Goal: Task Accomplishment & Management: Complete application form

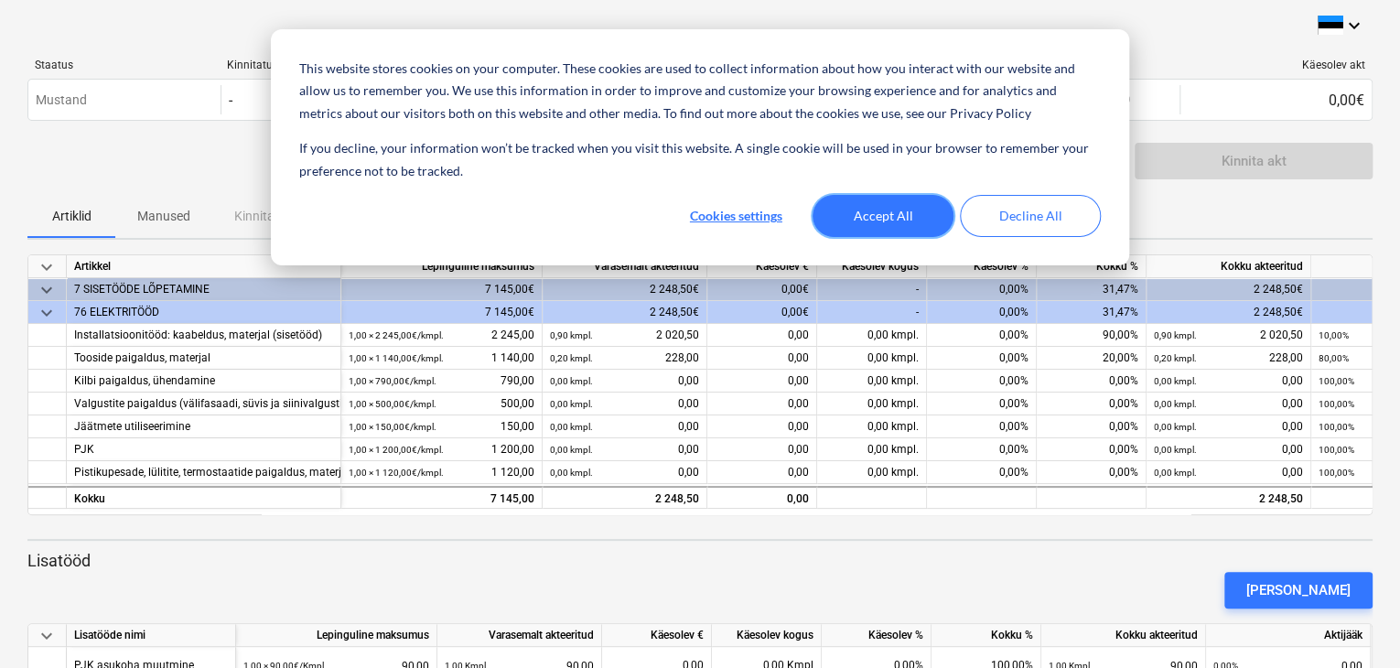
click at [857, 206] on button "Accept All" at bounding box center [883, 216] width 141 height 42
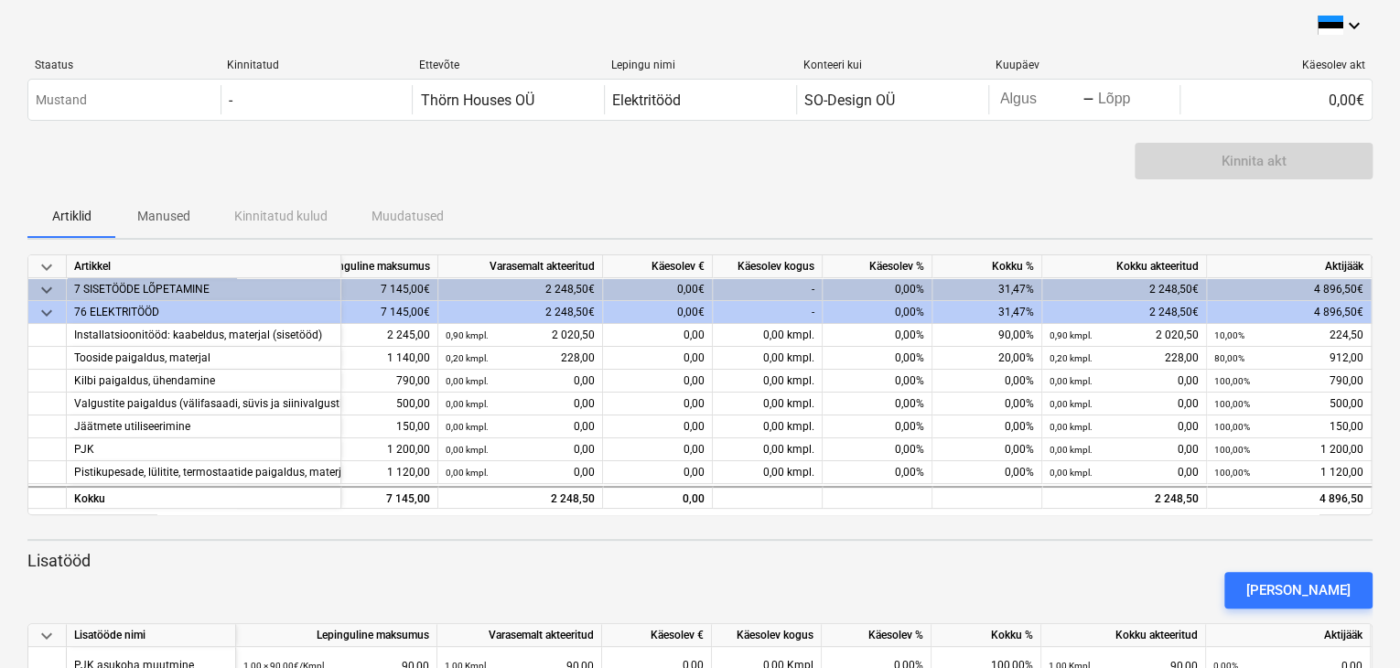
scroll to position [92, 0]
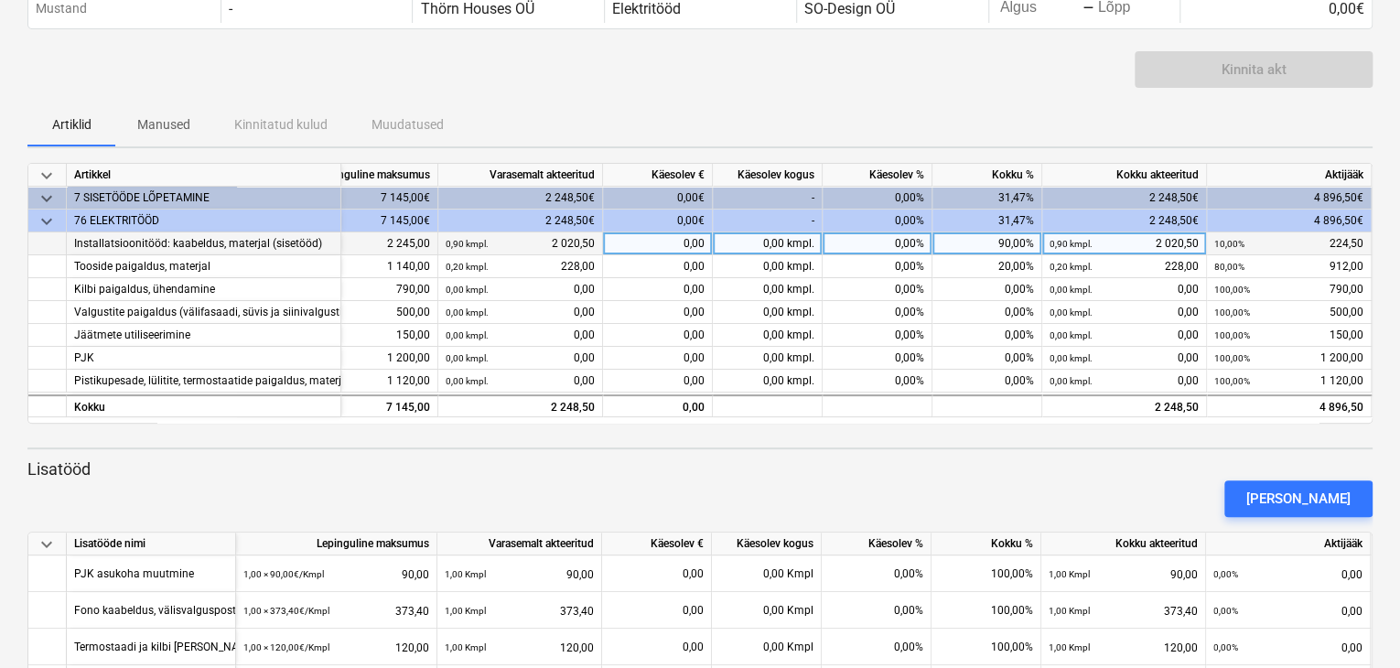
click at [893, 239] on div "0,00%" at bounding box center [878, 243] width 110 height 23
type input "10"
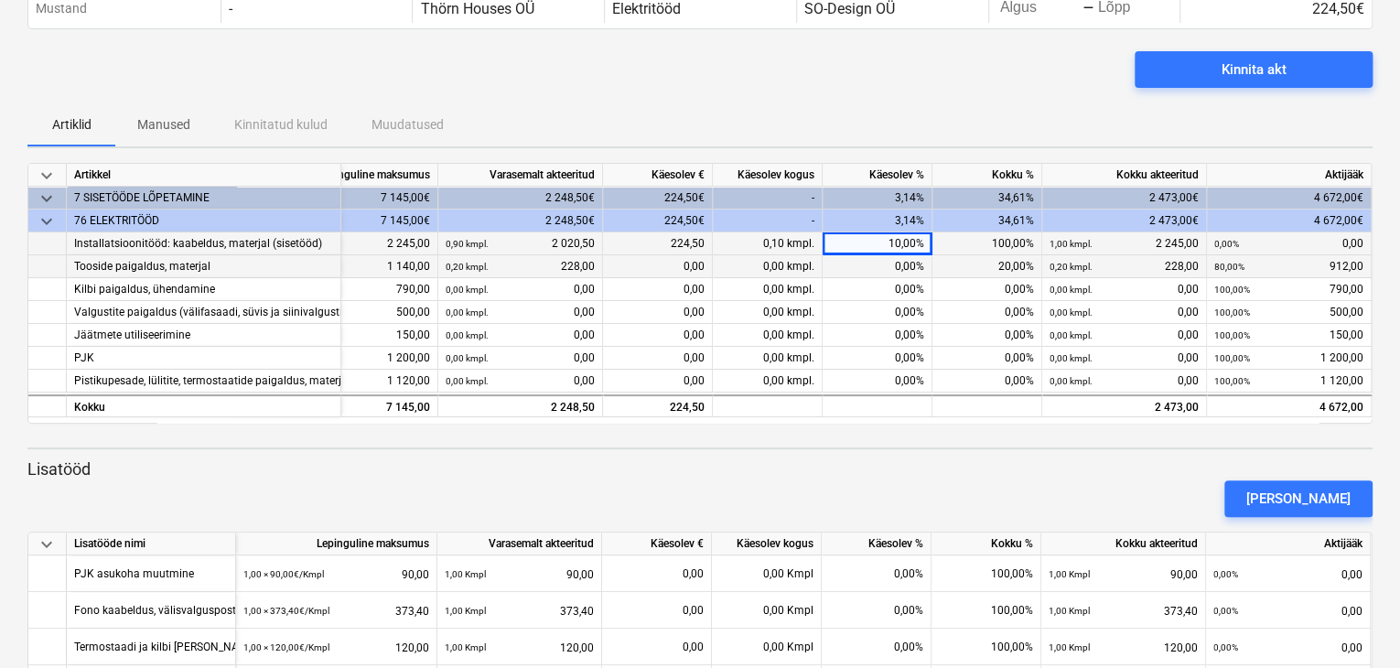
click at [900, 270] on div "0,00%" at bounding box center [878, 266] width 110 height 23
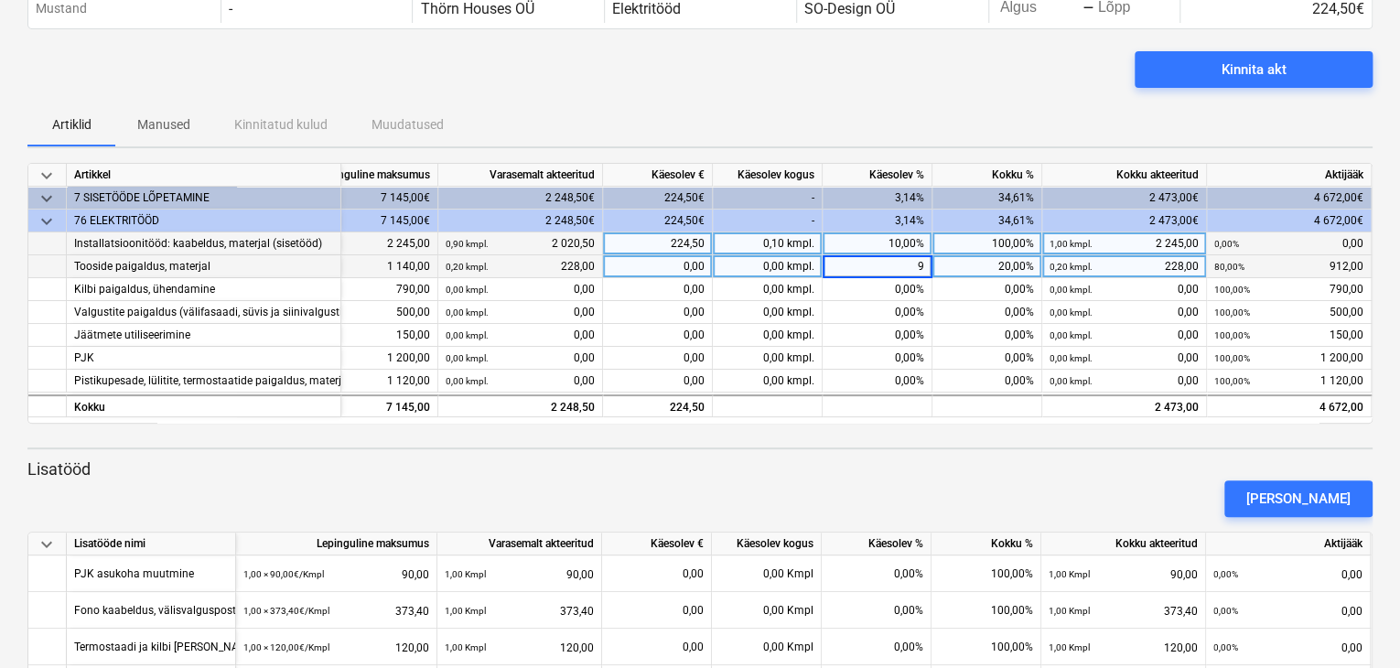
type input "90"
type input "100"
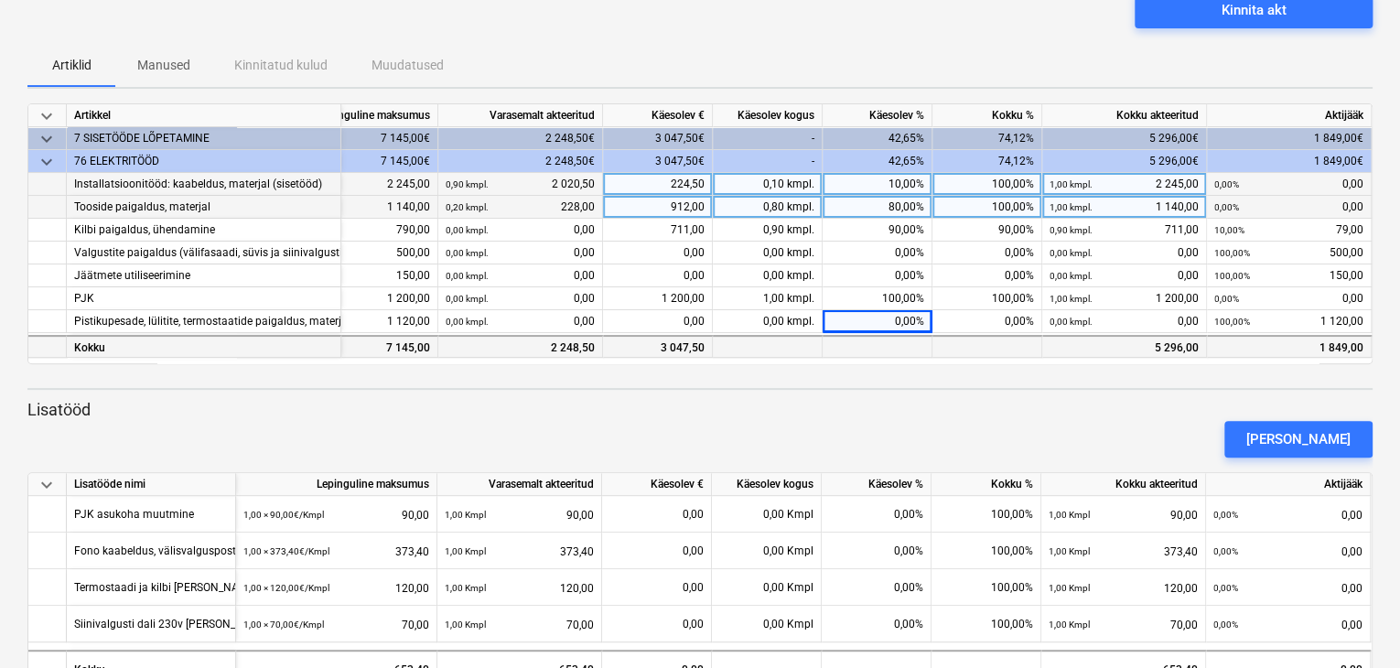
scroll to position [183, 0]
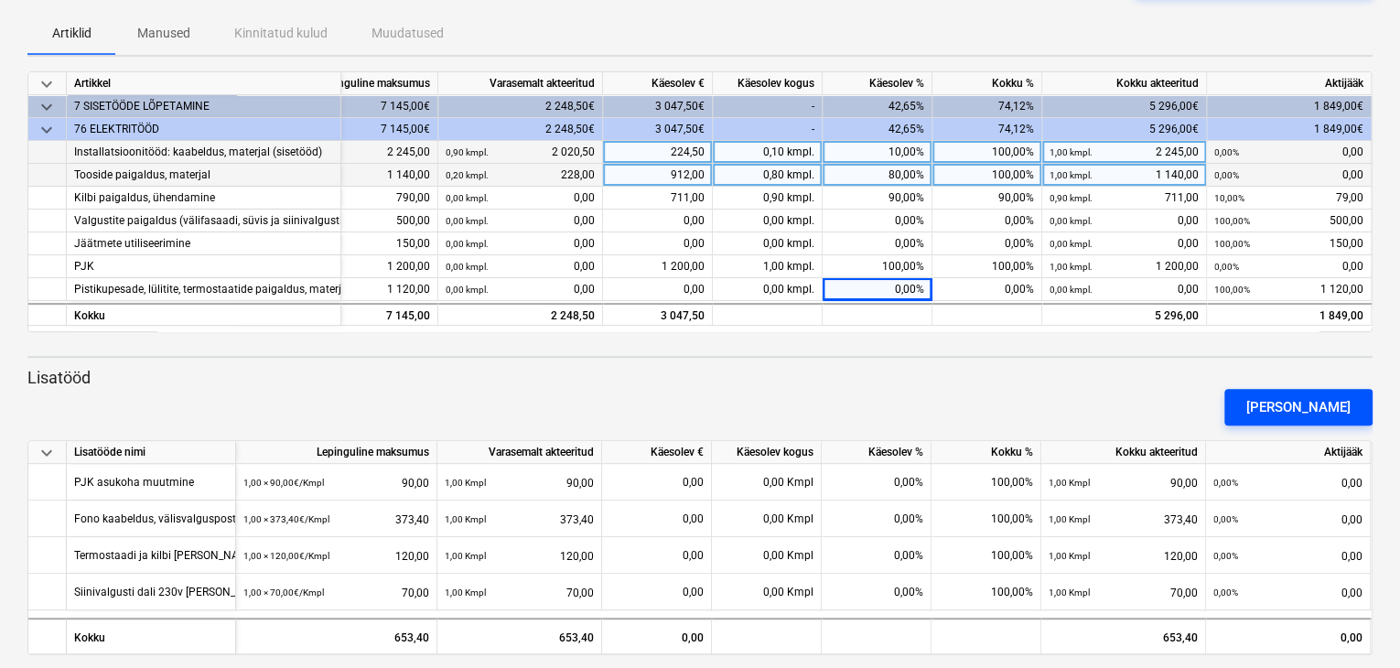
click at [1283, 395] on div "[PERSON_NAME]" at bounding box center [1298, 407] width 104 height 24
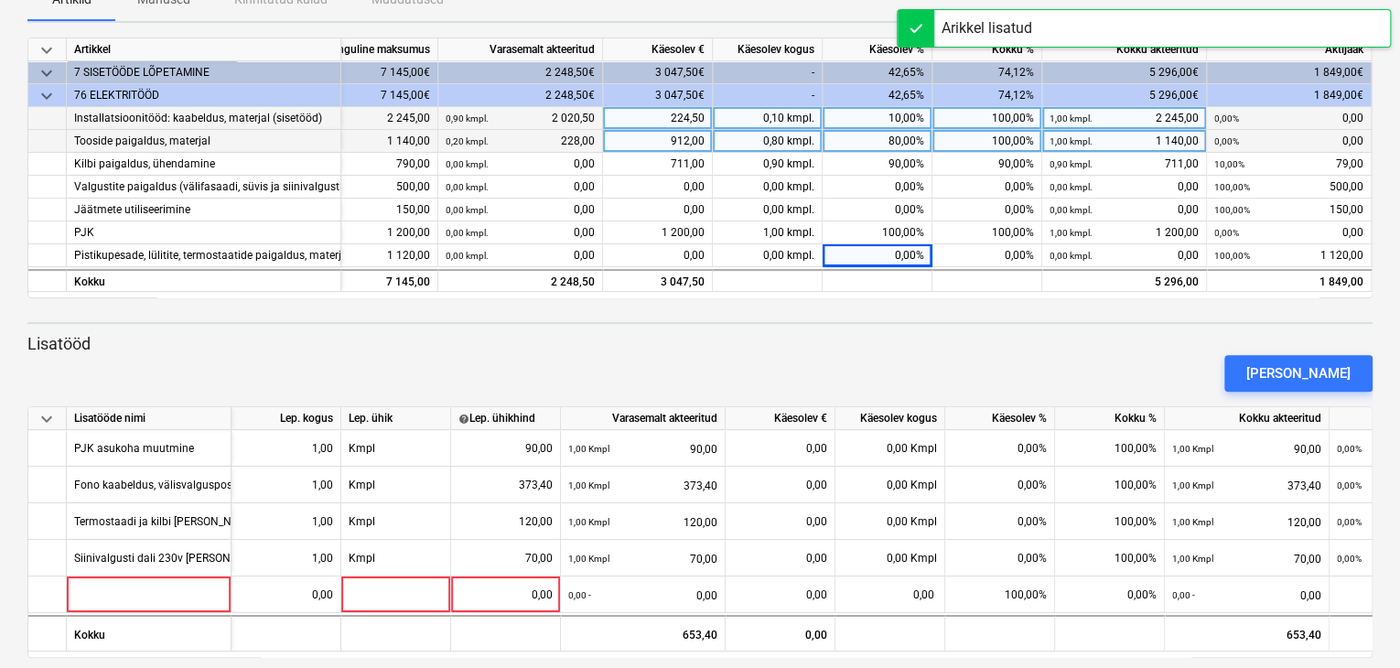
scroll to position [235, 0]
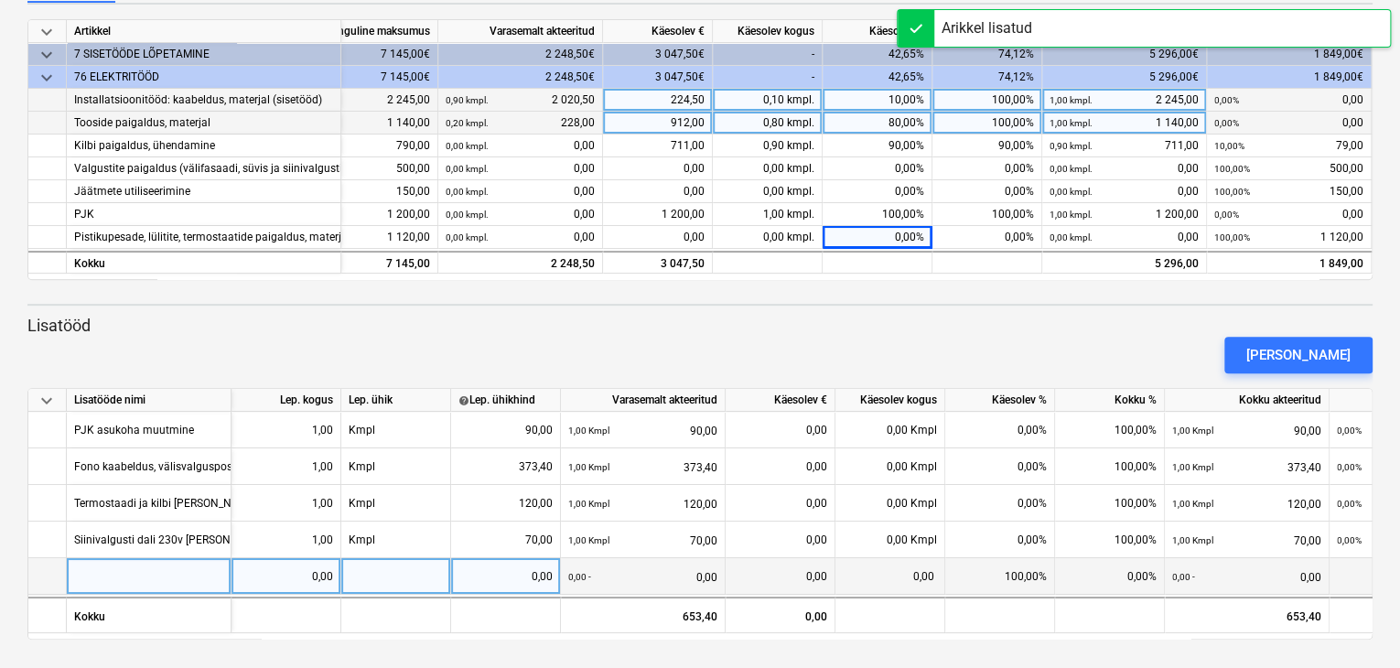
click at [117, 572] on div at bounding box center [149, 576] width 165 height 37
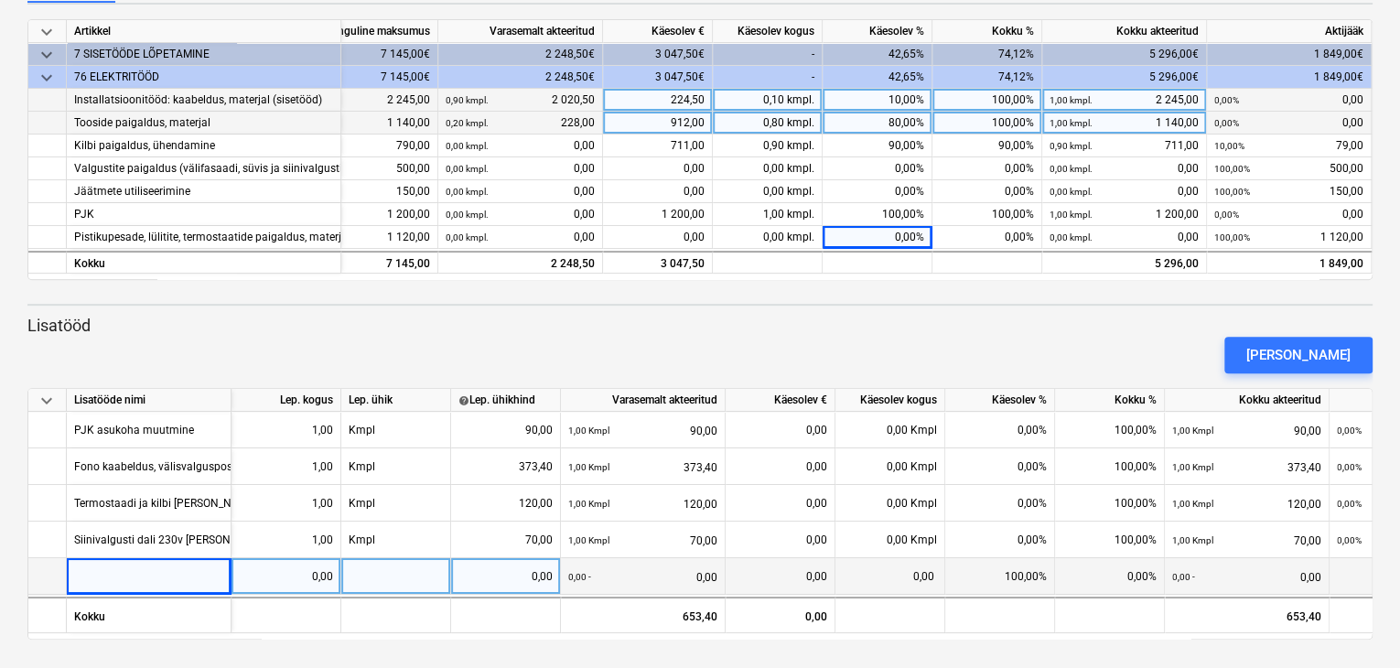
click at [150, 578] on div at bounding box center [149, 576] width 165 height 37
type input "Pistikupesad Berker R3 matt must, kandiline raam ümar sisu."
click at [265, 586] on div "0,00" at bounding box center [286, 576] width 94 height 37
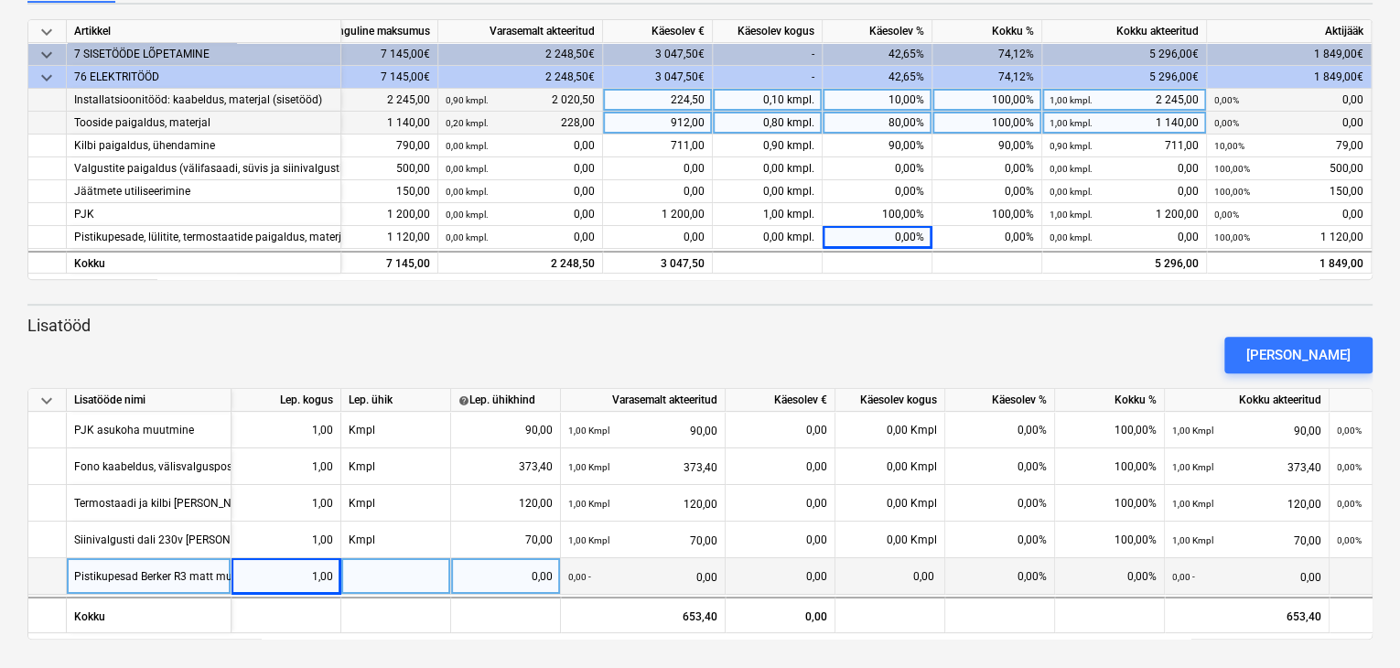
click at [527, 579] on div "0,00" at bounding box center [505, 576] width 94 height 37
click at [393, 577] on div at bounding box center [396, 576] width 110 height 37
type input "k"
type input "Kmpl"
click at [534, 573] on div "0,00" at bounding box center [505, 576] width 94 height 37
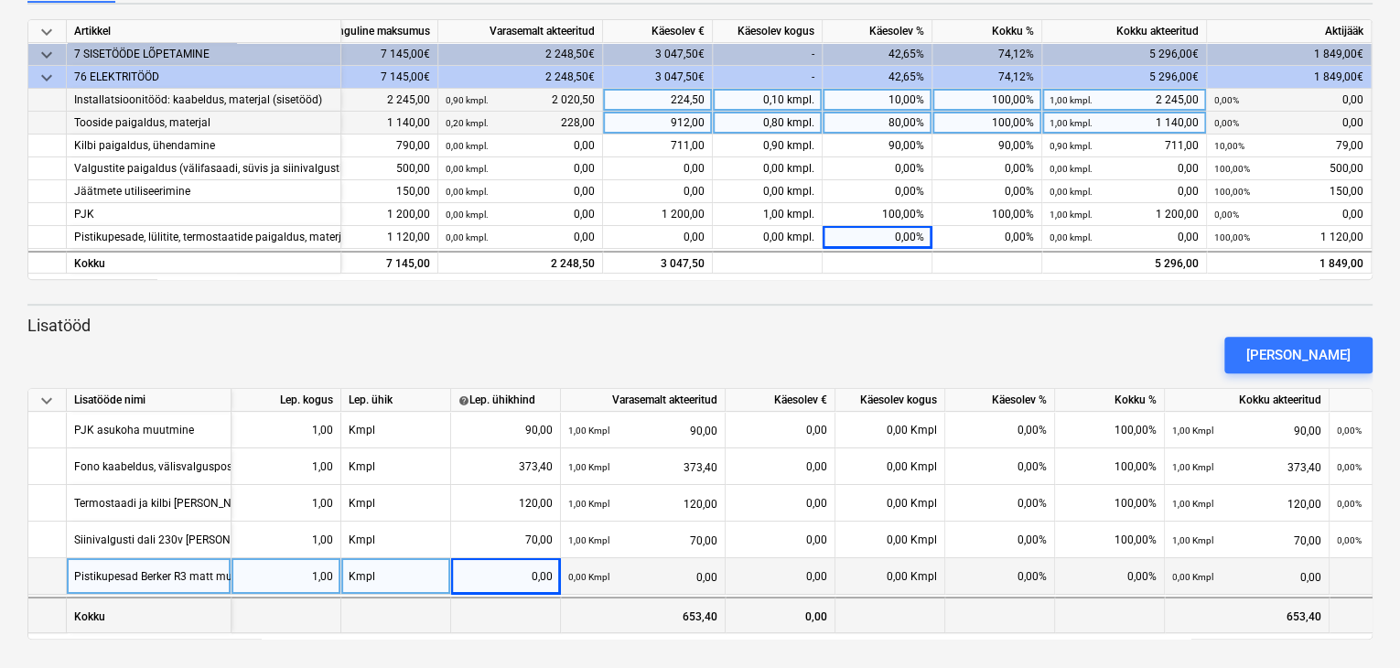
click at [647, 616] on div "653,40" at bounding box center [643, 615] width 165 height 37
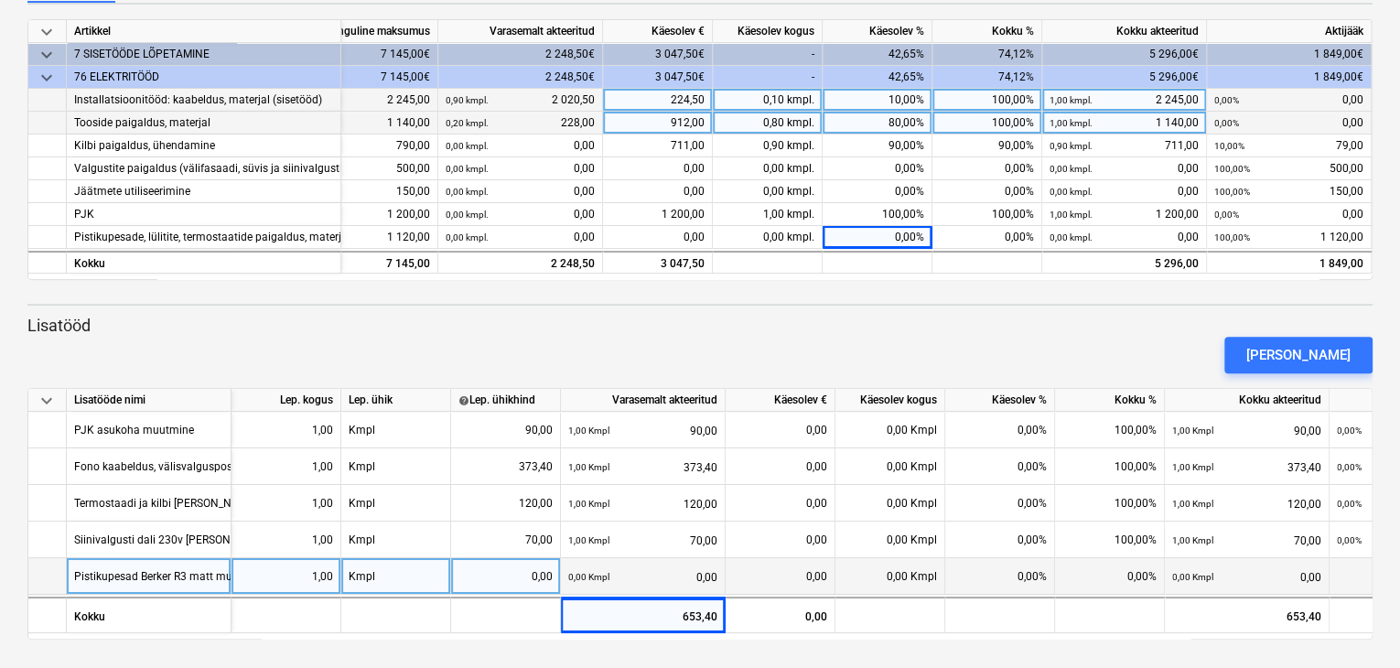
click at [503, 568] on div "0,00" at bounding box center [505, 576] width 94 height 37
type input "1958"
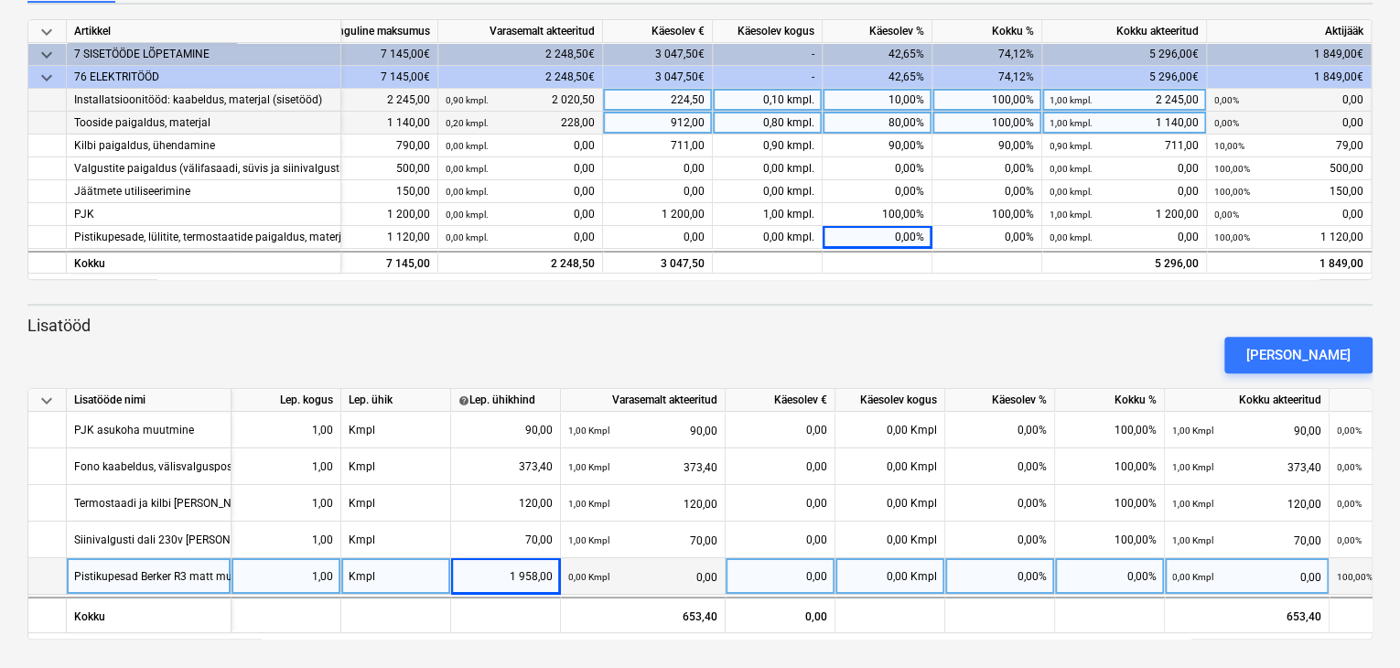
click at [554, 579] on div "1 958,00" at bounding box center [506, 576] width 110 height 37
click at [554, 576] on input "1958" at bounding box center [505, 576] width 109 height 36
type input "1958,85"
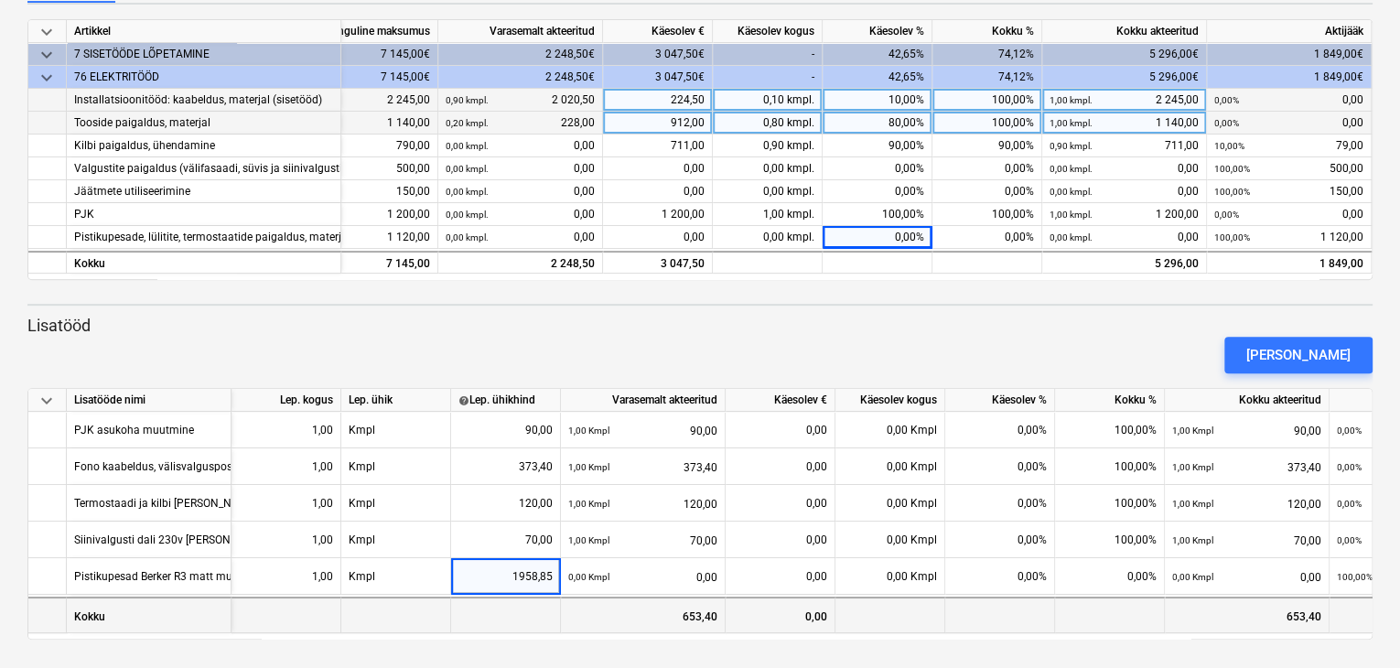
click at [537, 608] on div at bounding box center [506, 615] width 110 height 37
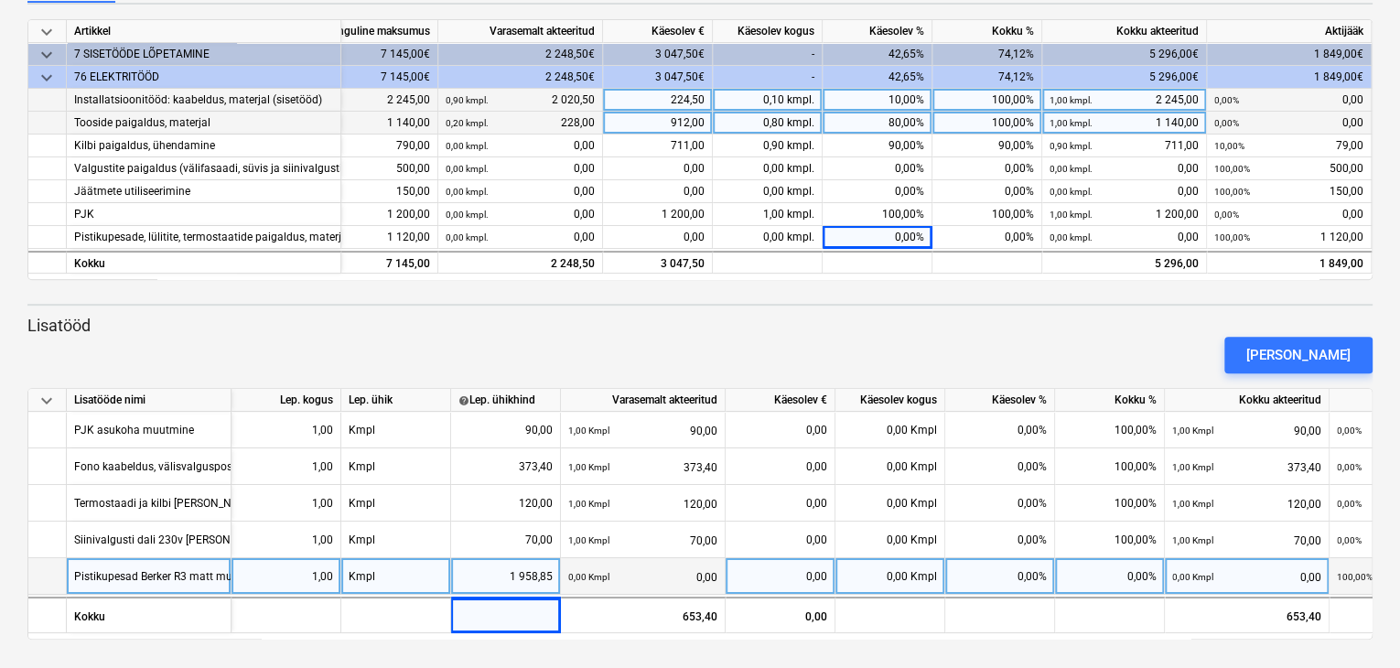
click at [681, 576] on div "0,00 Kmpl 0,00" at bounding box center [642, 577] width 149 height 38
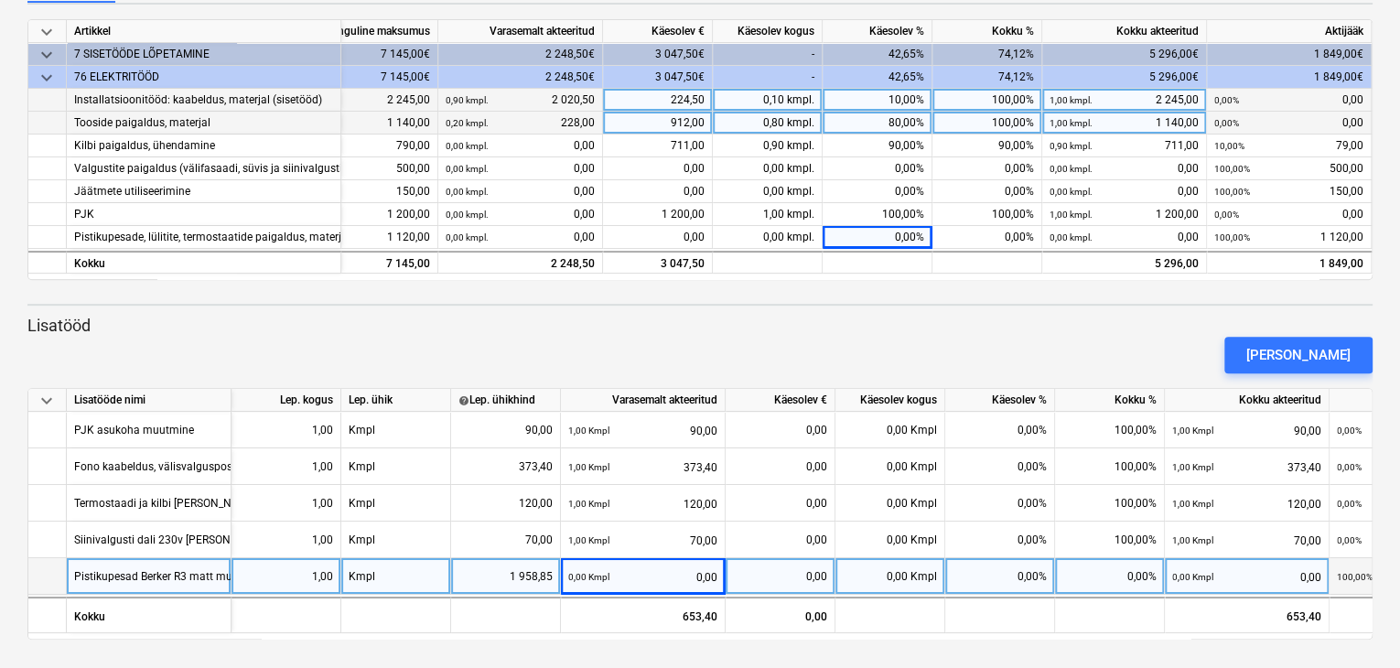
click at [791, 577] on div "0,00" at bounding box center [780, 576] width 94 height 37
click at [904, 584] on div "0,00 Kmpl" at bounding box center [891, 576] width 110 height 37
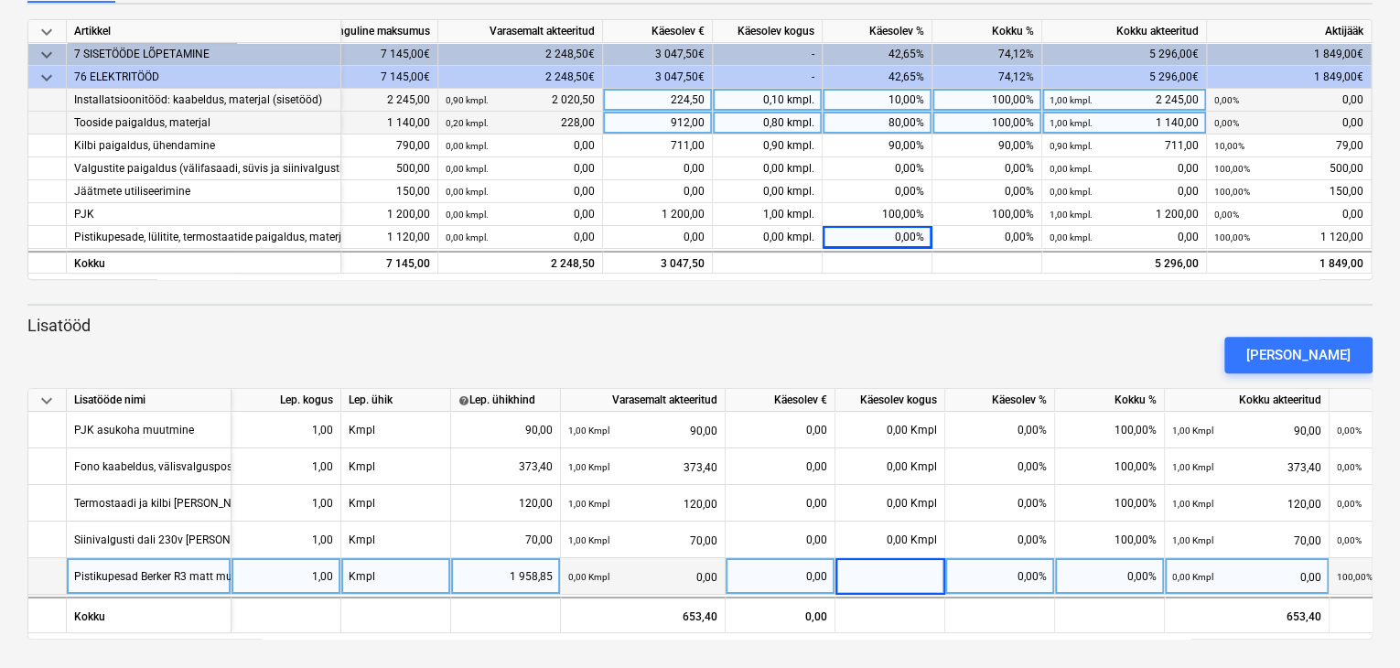
type input "1"
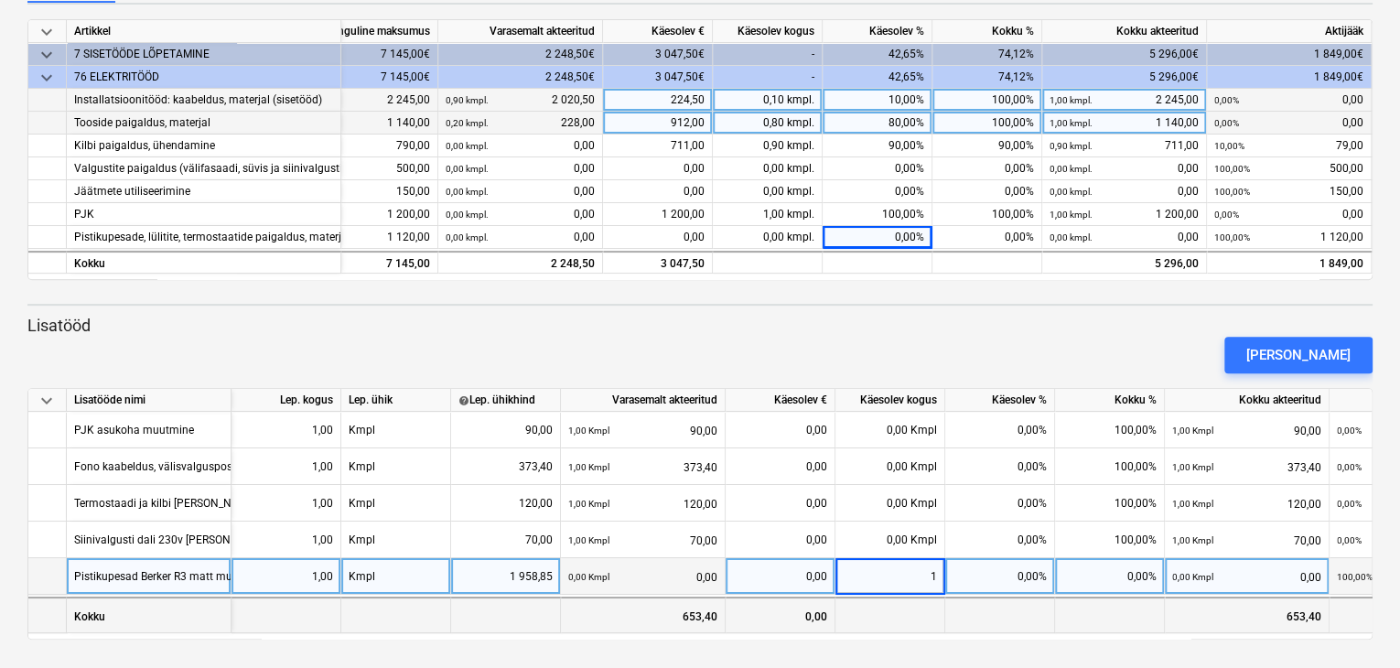
click at [971, 620] on div at bounding box center [1000, 615] width 110 height 37
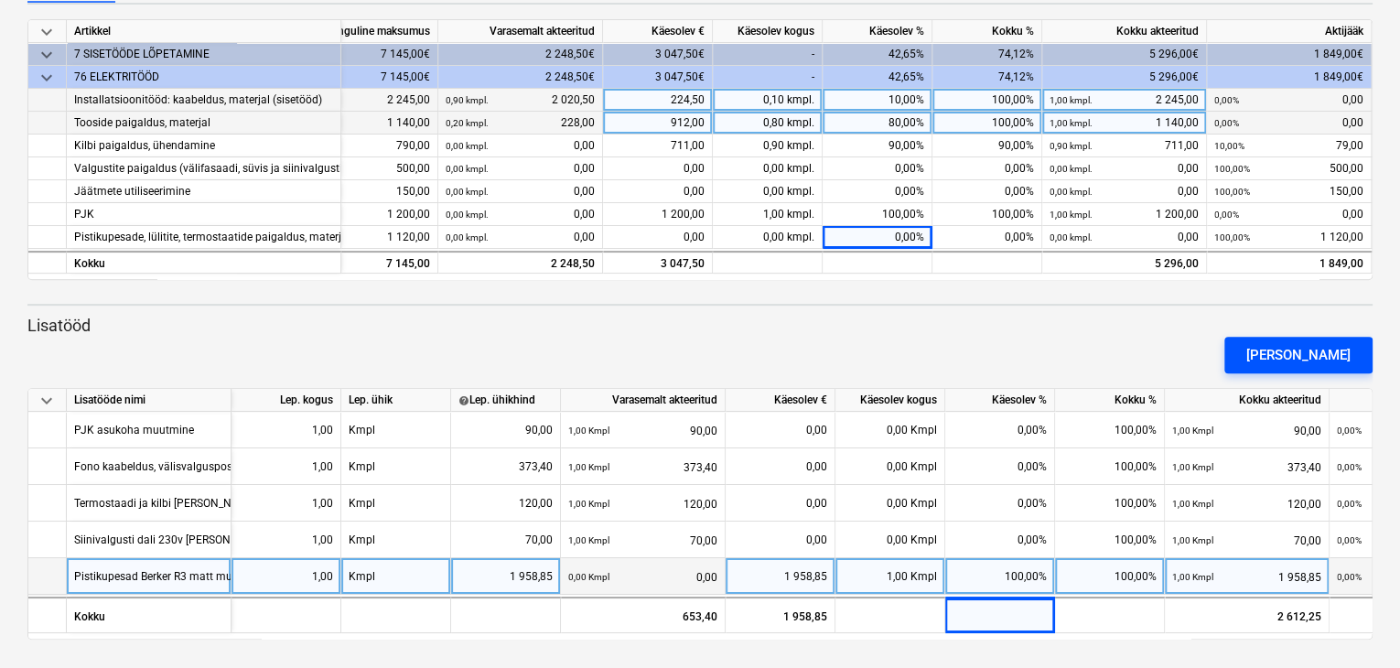
click at [1279, 349] on div "[PERSON_NAME]" at bounding box center [1298, 355] width 104 height 24
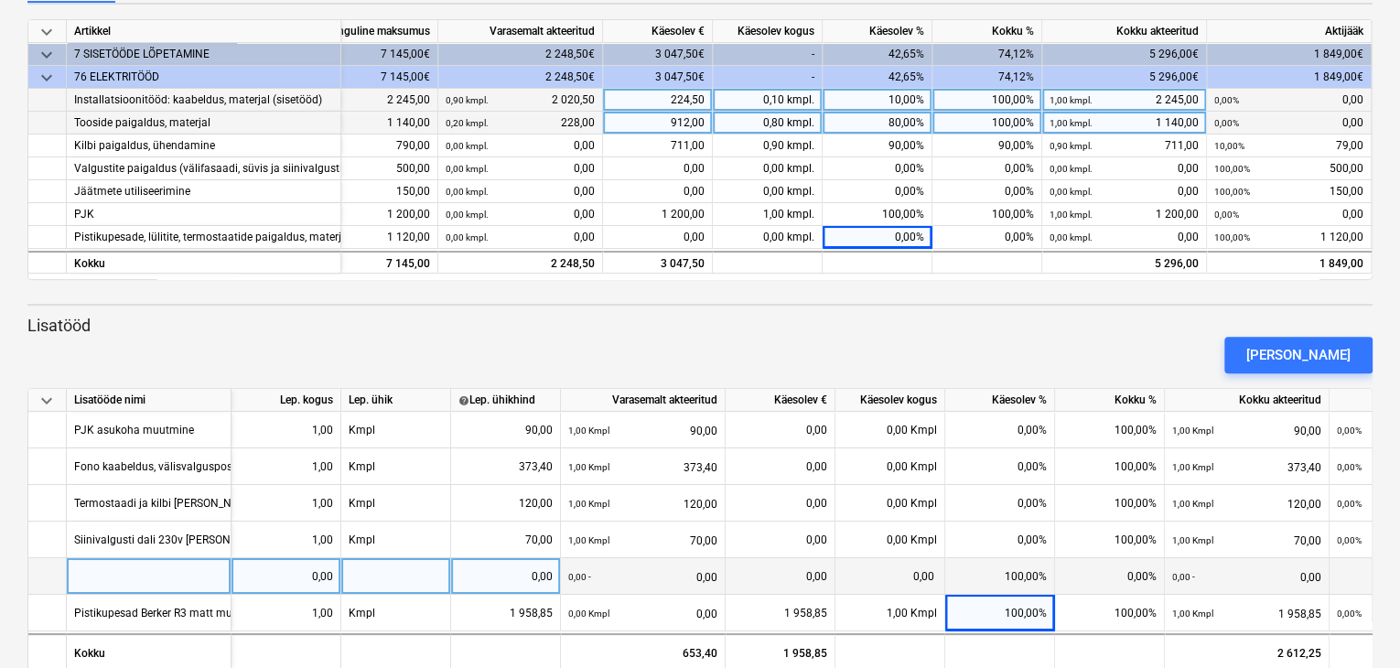
click at [117, 575] on div at bounding box center [149, 576] width 165 height 37
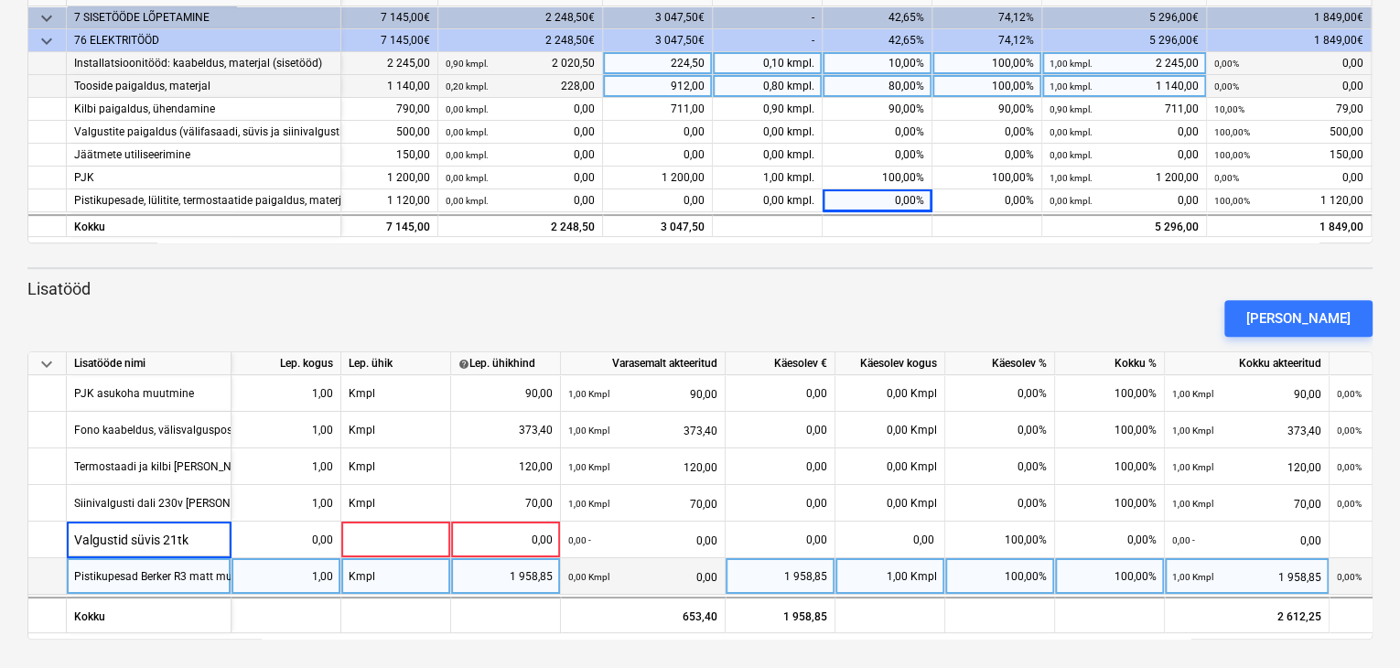
scroll to position [0, 0]
type input "Valgustid süvis 21tk"
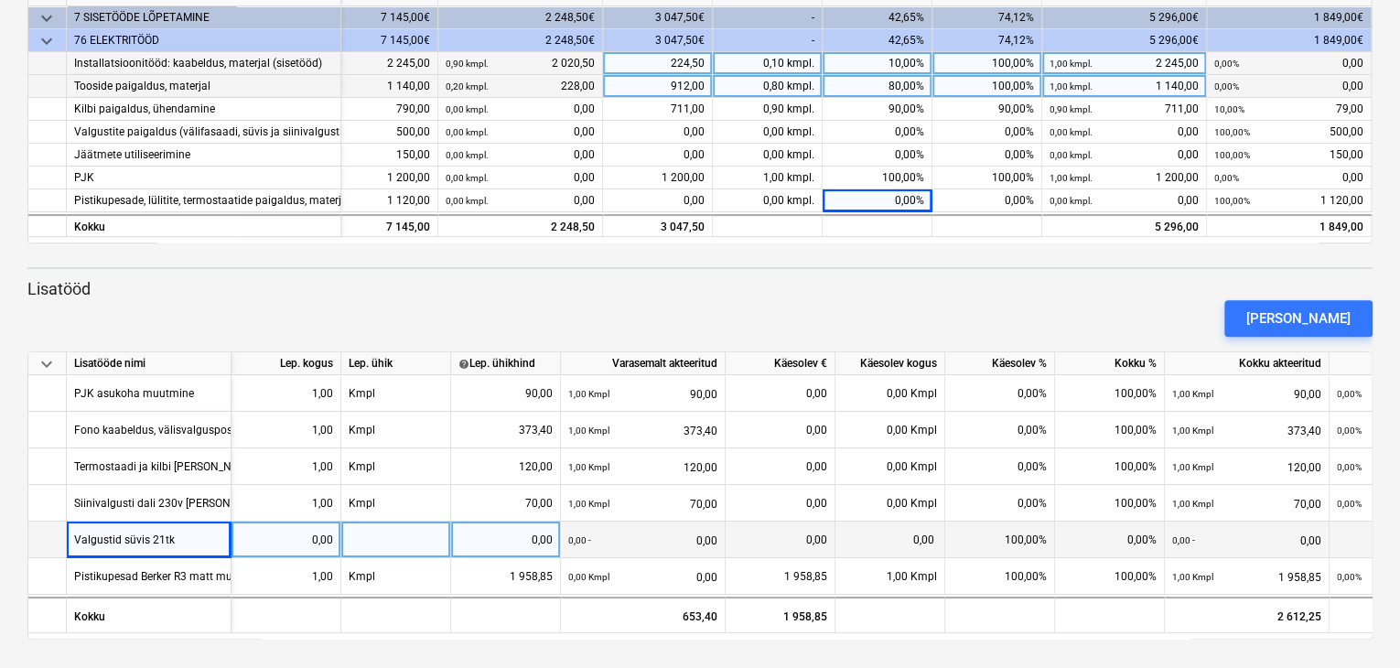
click at [395, 554] on div at bounding box center [396, 540] width 110 height 37
type input "Kmpl"
click at [492, 545] on div "0,00" at bounding box center [505, 540] width 94 height 37
click at [536, 535] on div "0,00" at bounding box center [505, 540] width 94 height 37
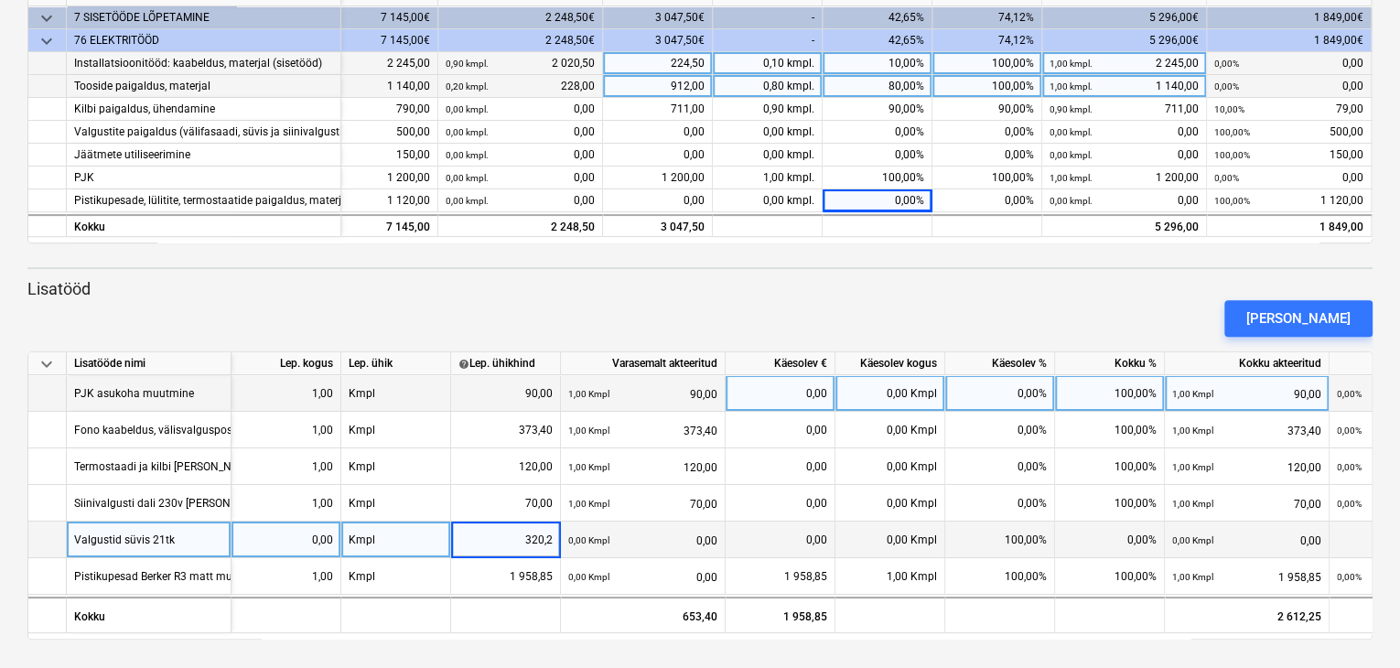
type input "320,25"
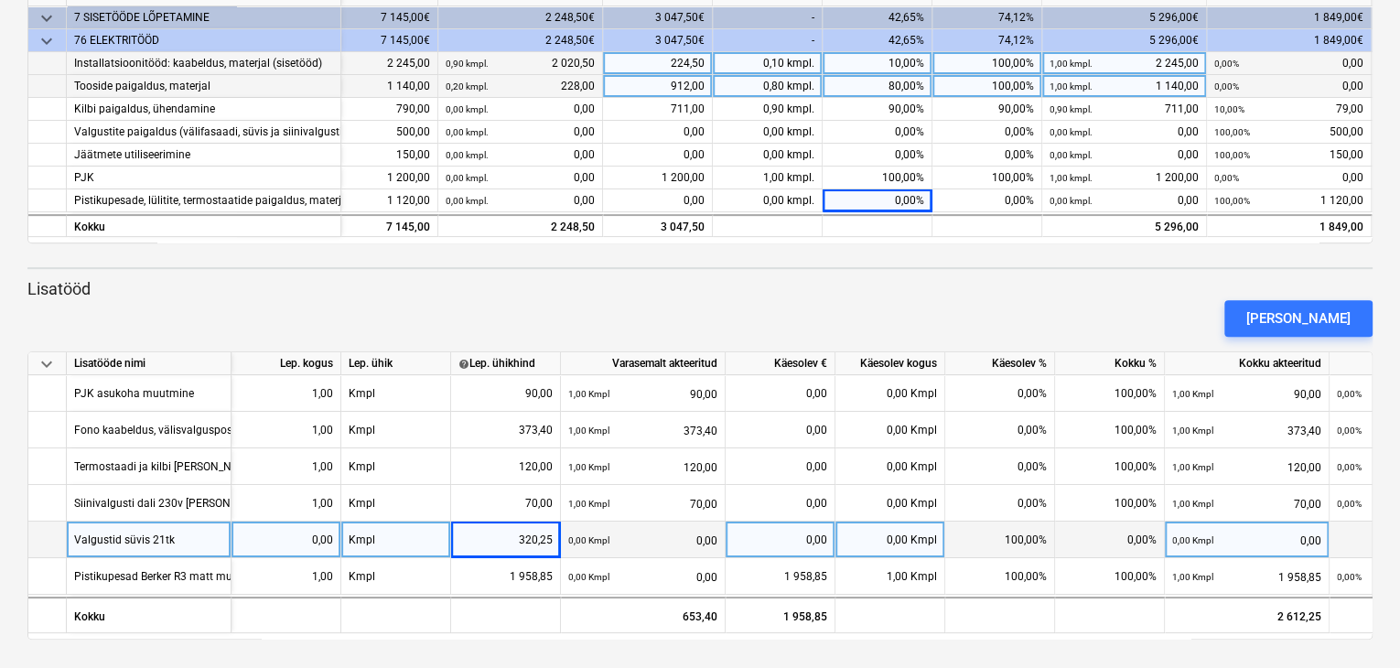
click at [467, 305] on div "[PERSON_NAME]" at bounding box center [700, 318] width 1360 height 51
click at [277, 544] on div "0,00" at bounding box center [286, 540] width 94 height 37
type input "1"
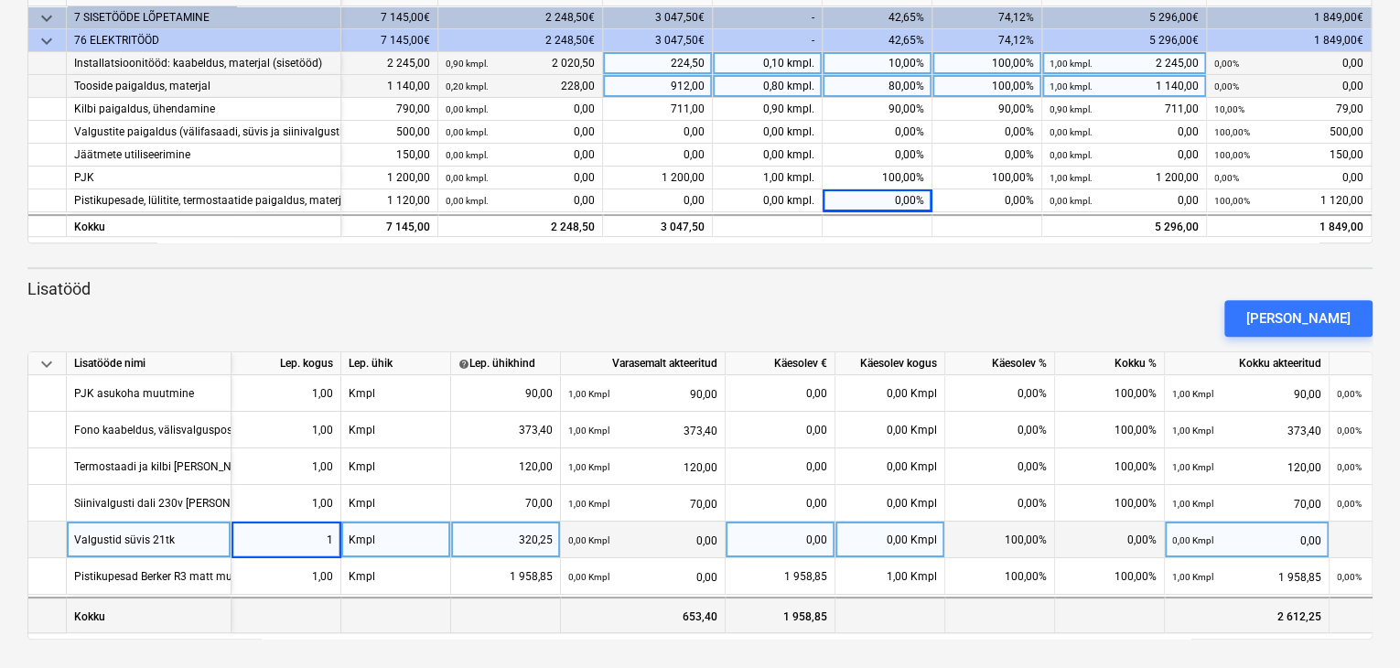
click at [447, 618] on div at bounding box center [396, 615] width 110 height 37
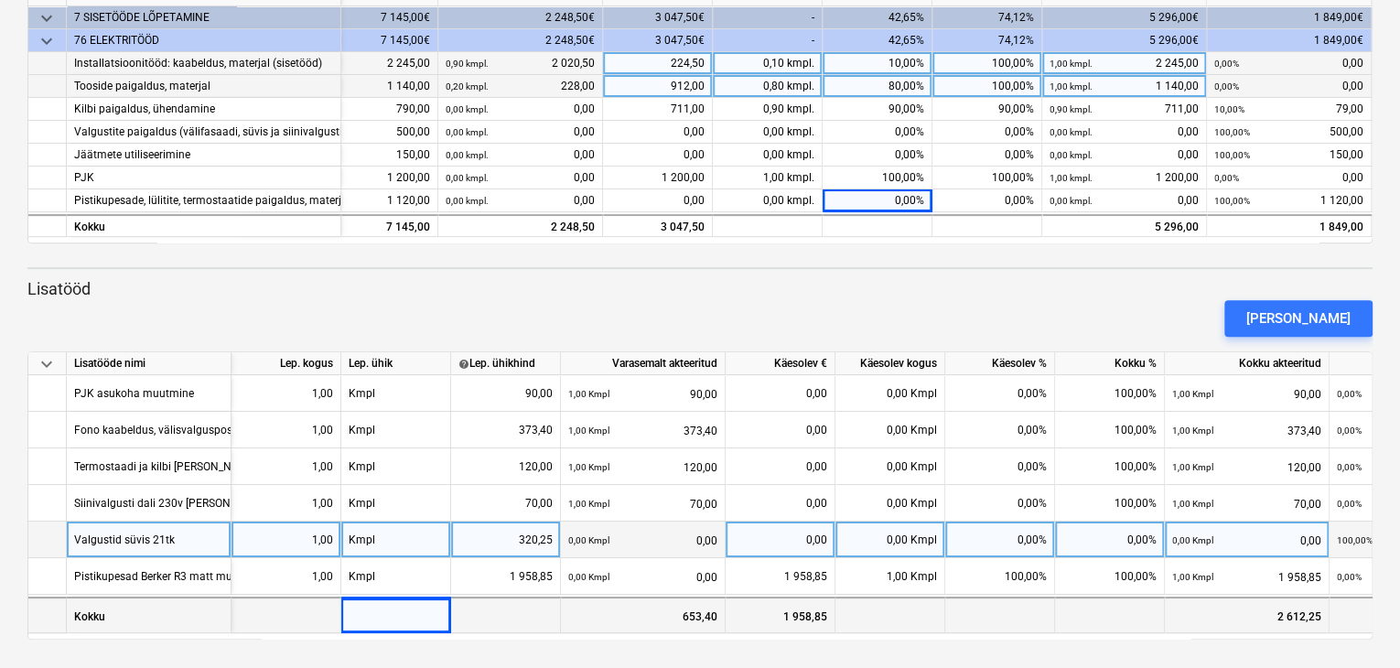
click at [698, 598] on div "653,40" at bounding box center [643, 615] width 165 height 37
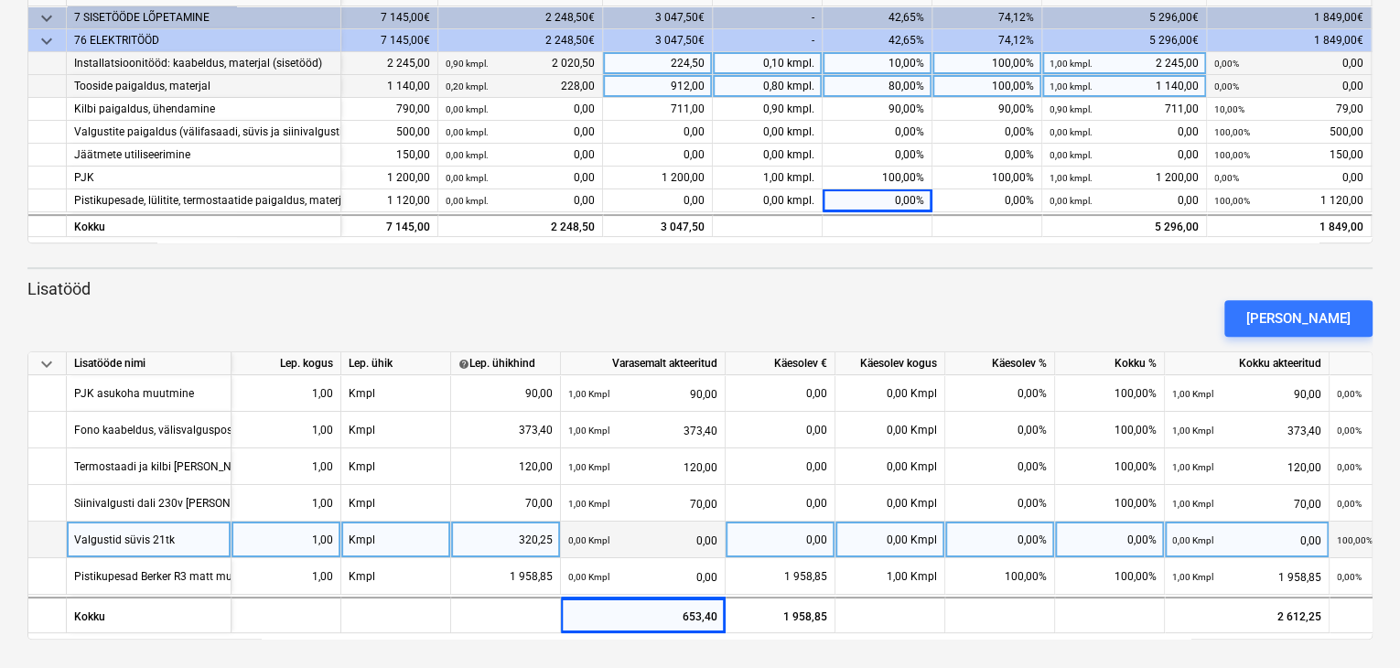
click at [810, 536] on div "0,00" at bounding box center [780, 540] width 94 height 37
click at [861, 537] on div "0,00 Kmpl" at bounding box center [891, 540] width 110 height 37
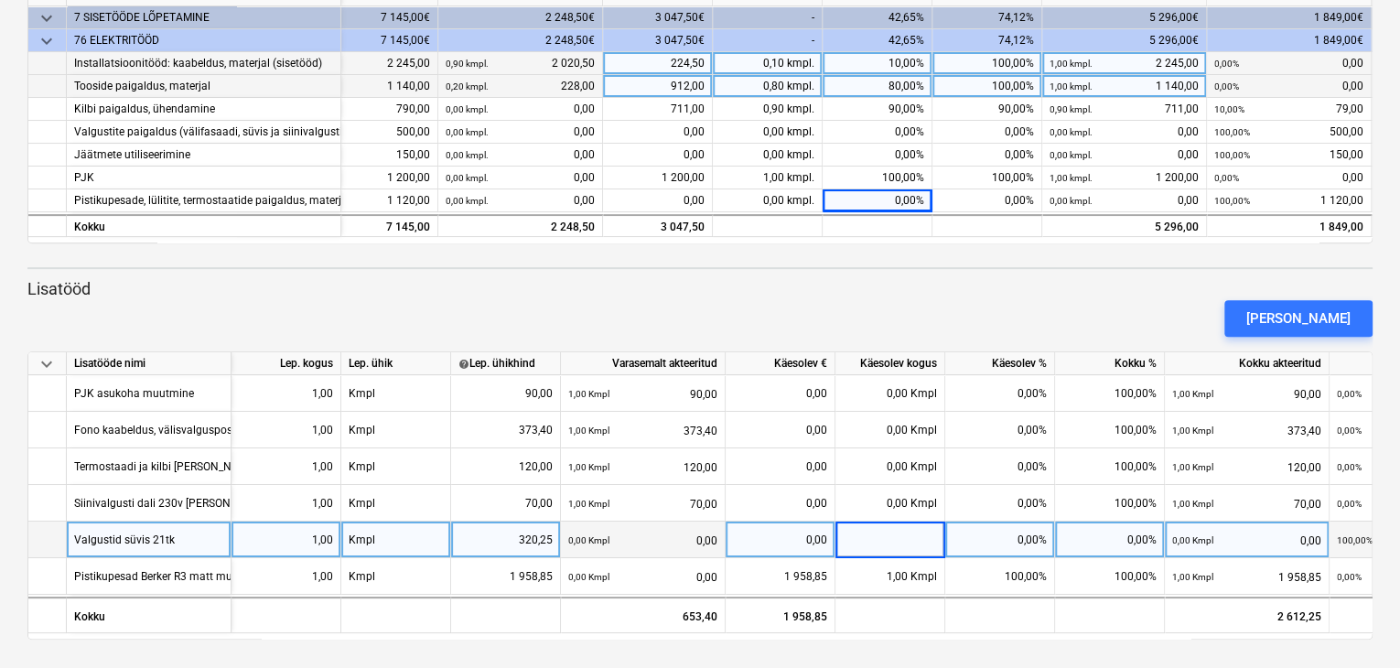
type input "1"
click at [1310, 308] on div "[PERSON_NAME]" at bounding box center [1298, 319] width 104 height 24
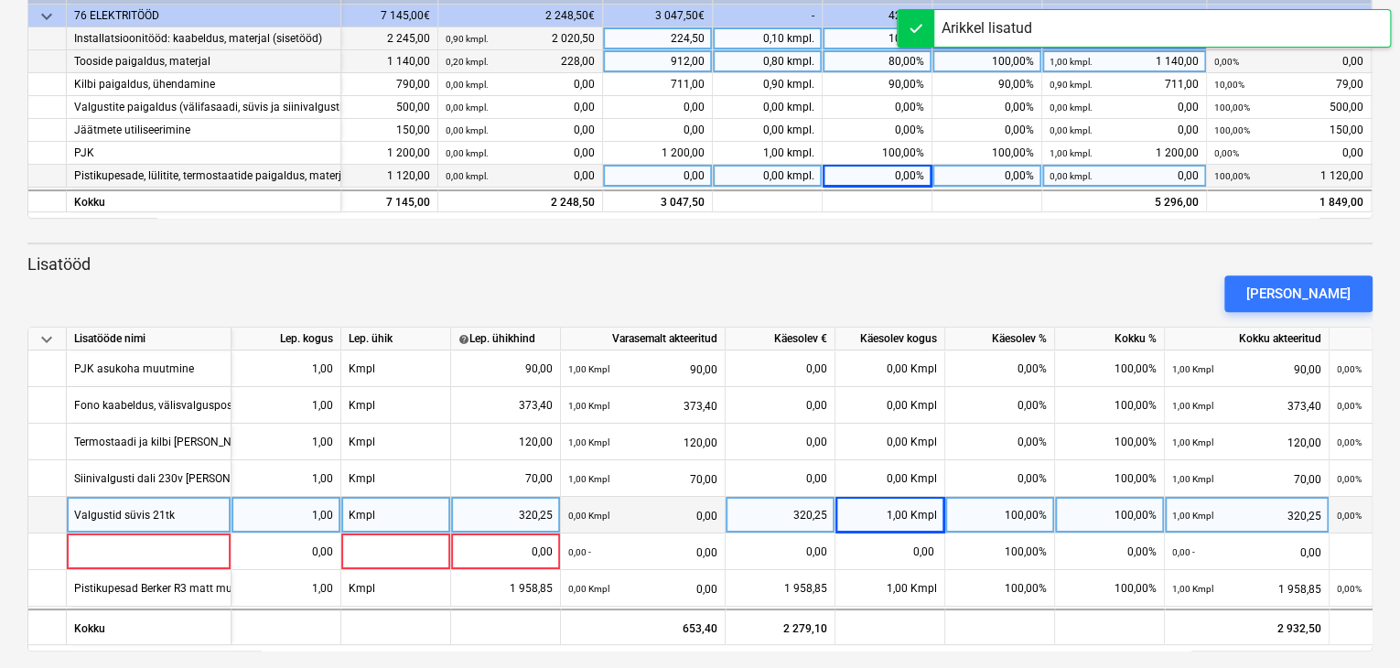
scroll to position [308, 0]
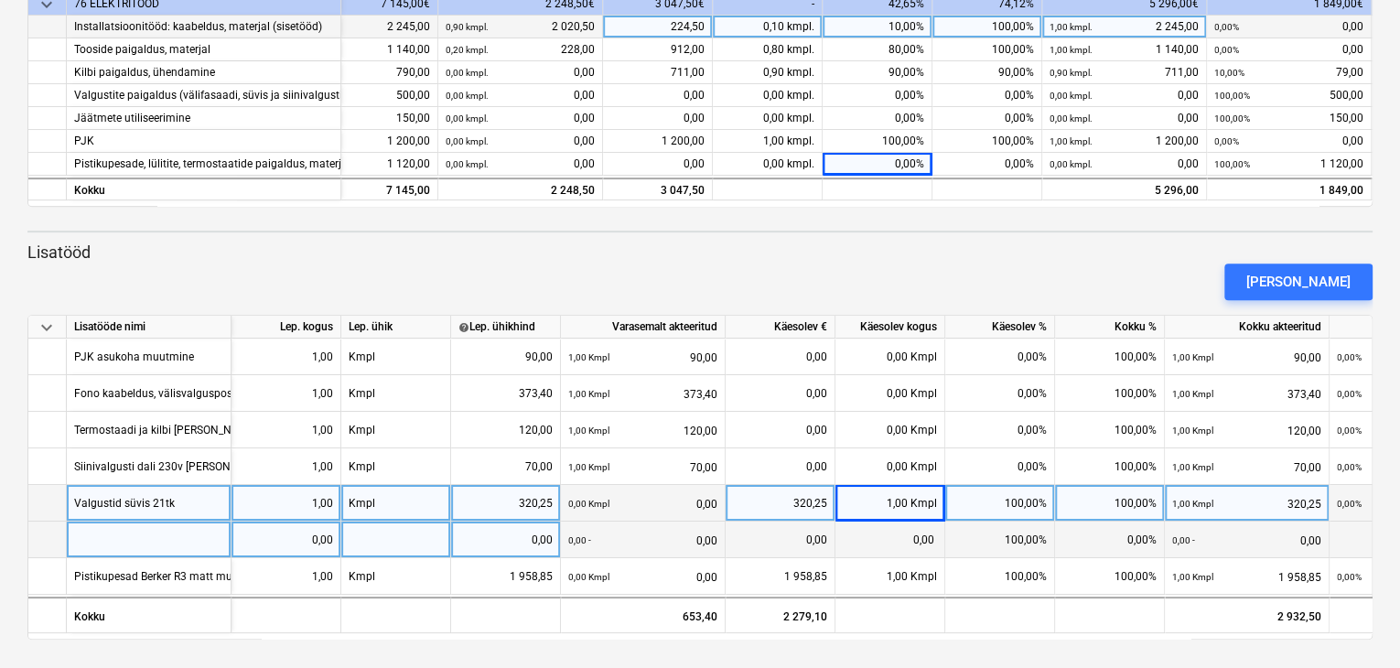
click at [152, 546] on div at bounding box center [149, 540] width 165 height 37
type input "Valgustid välisfasaad 11tk"
click at [300, 550] on div "0,00" at bounding box center [286, 540] width 94 height 37
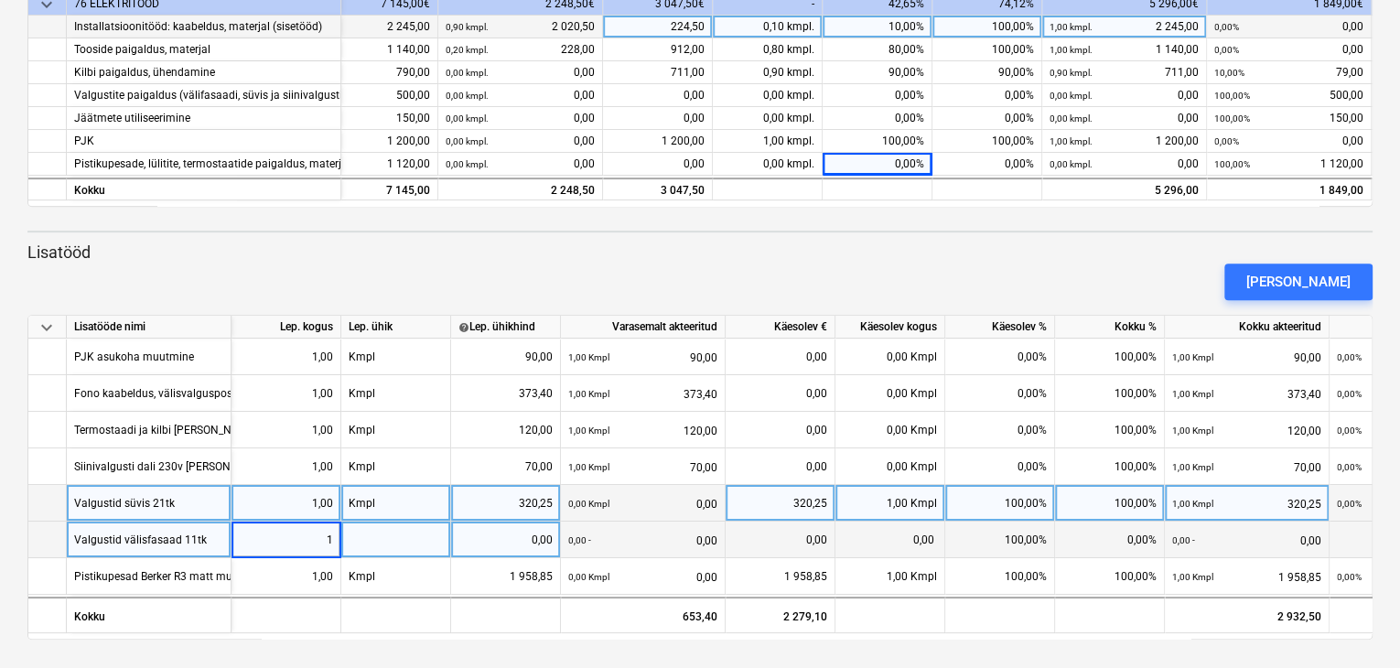
click at [398, 546] on div at bounding box center [396, 540] width 110 height 37
type input "Kmpl"
click at [480, 552] on div "0,00" at bounding box center [505, 540] width 94 height 37
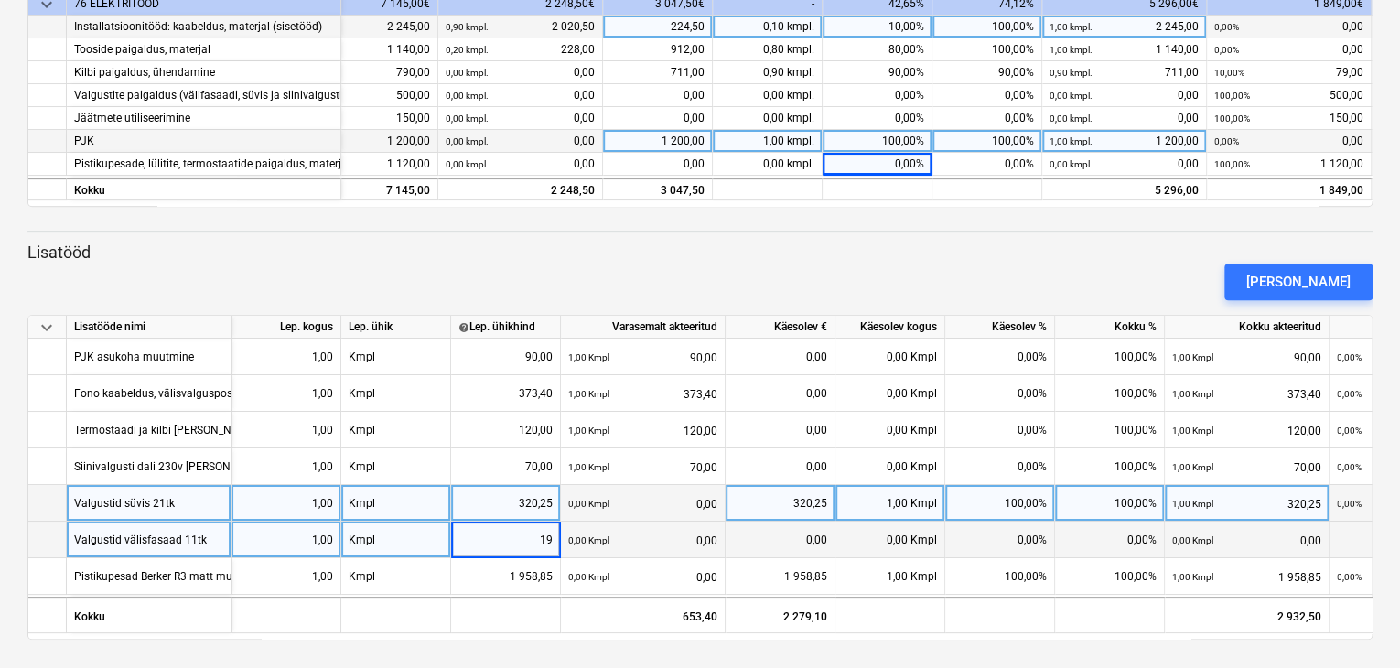
type input "198"
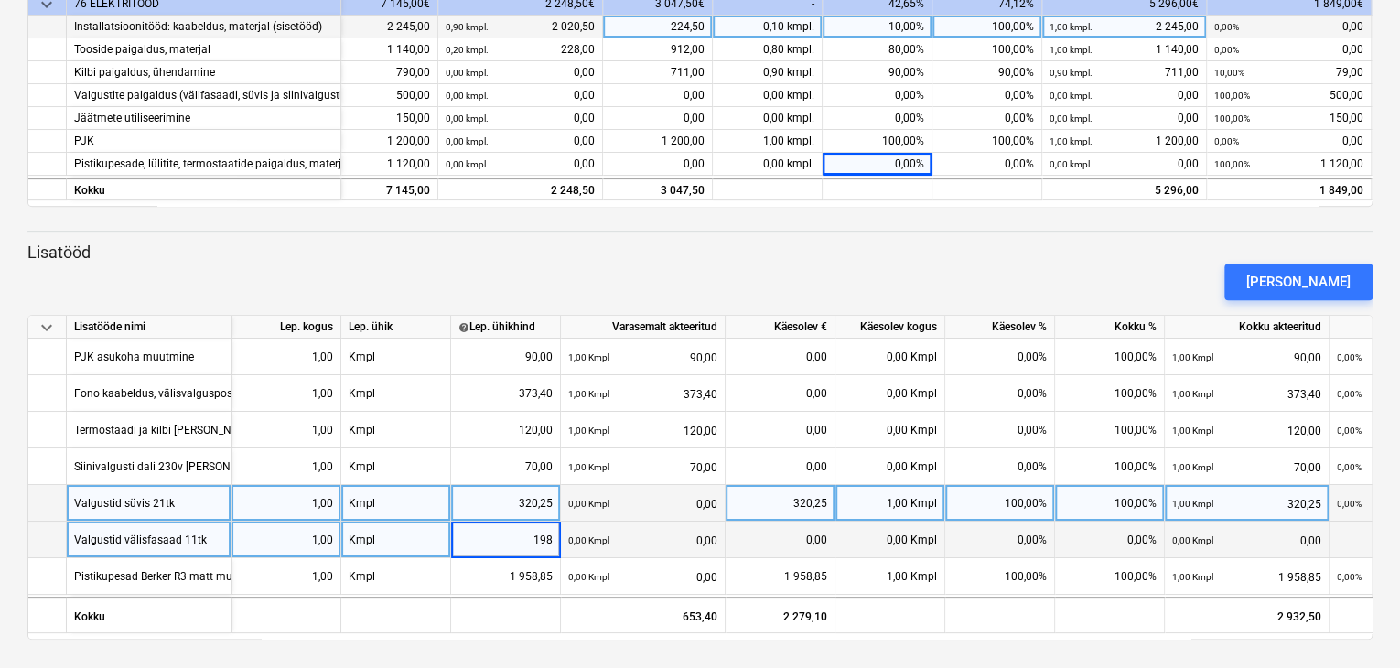
click at [912, 530] on div "0,00 Kmpl" at bounding box center [891, 540] width 110 height 37
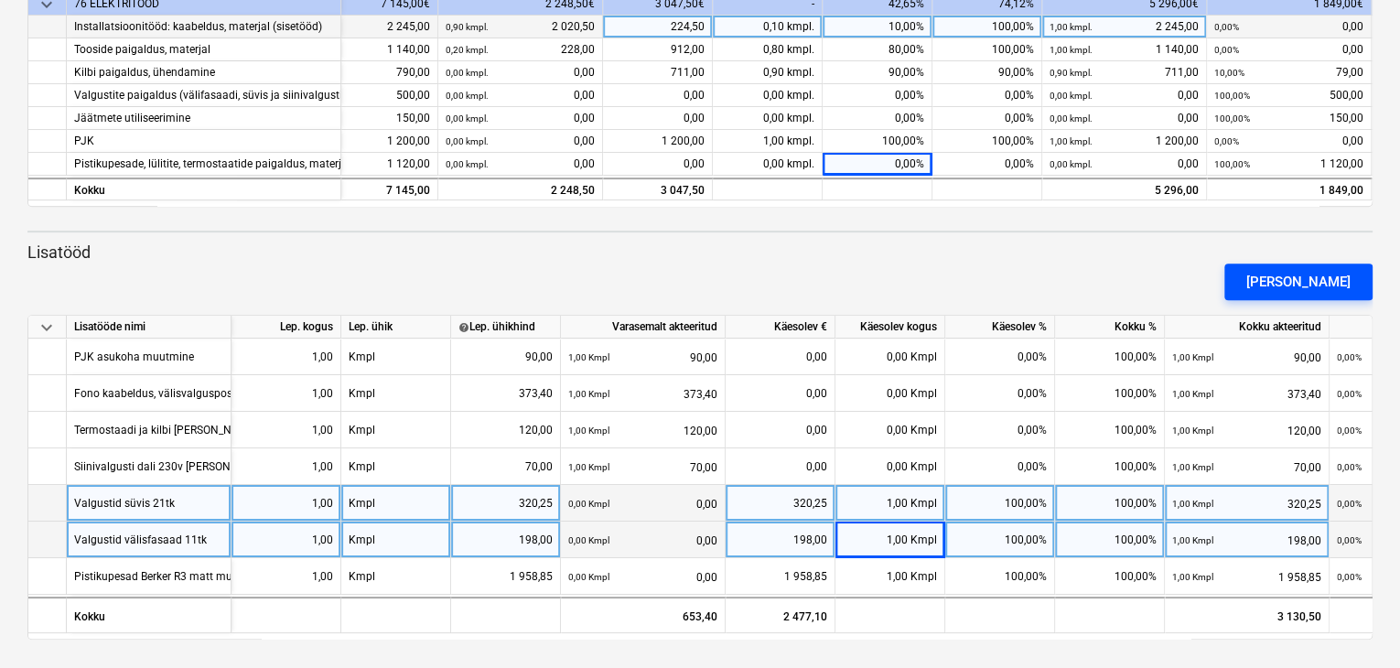
click at [1314, 283] on div "[PERSON_NAME]" at bounding box center [1298, 282] width 104 height 24
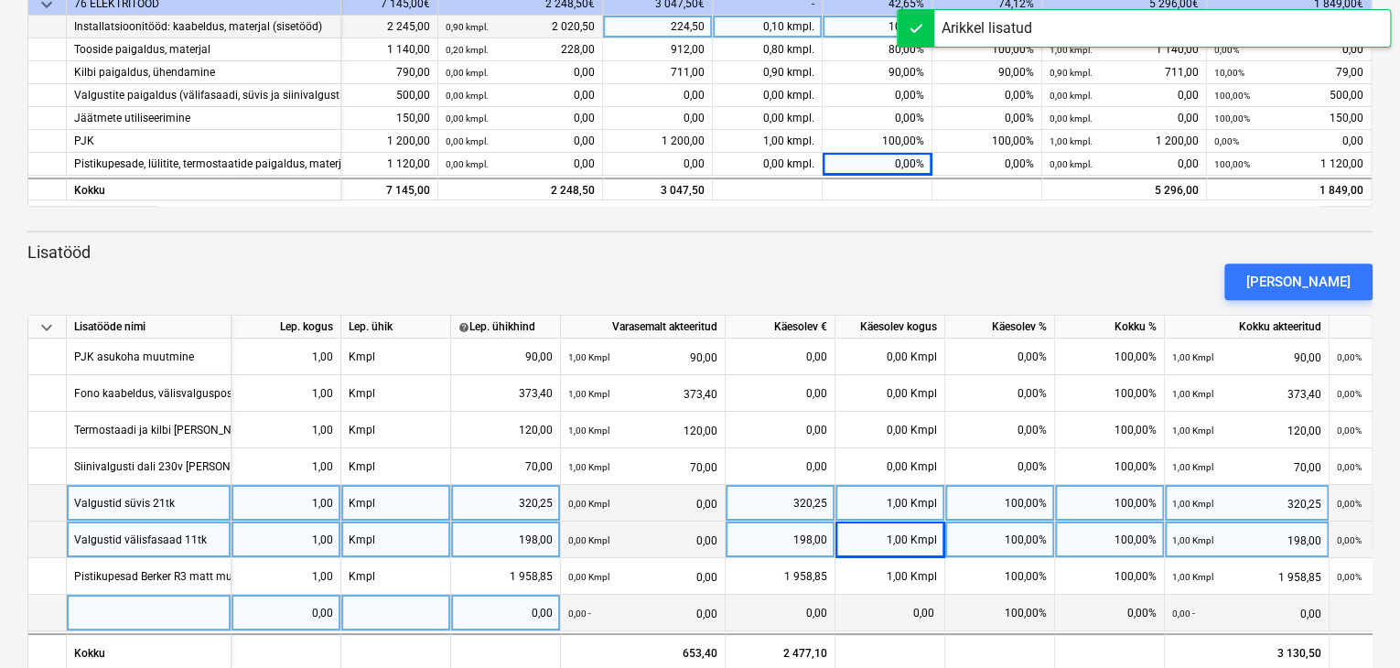
click at [116, 609] on div at bounding box center [149, 613] width 165 height 37
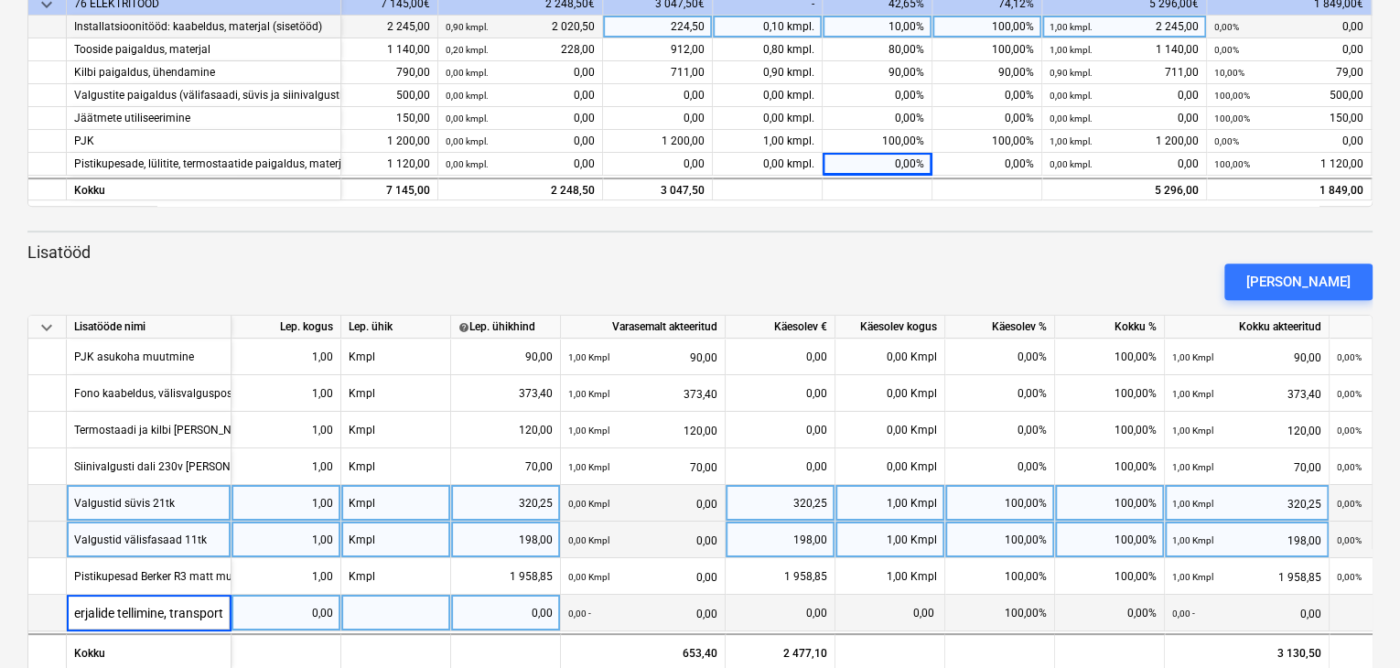
scroll to position [0, 27]
type input "Materjalide tellimine, transport"
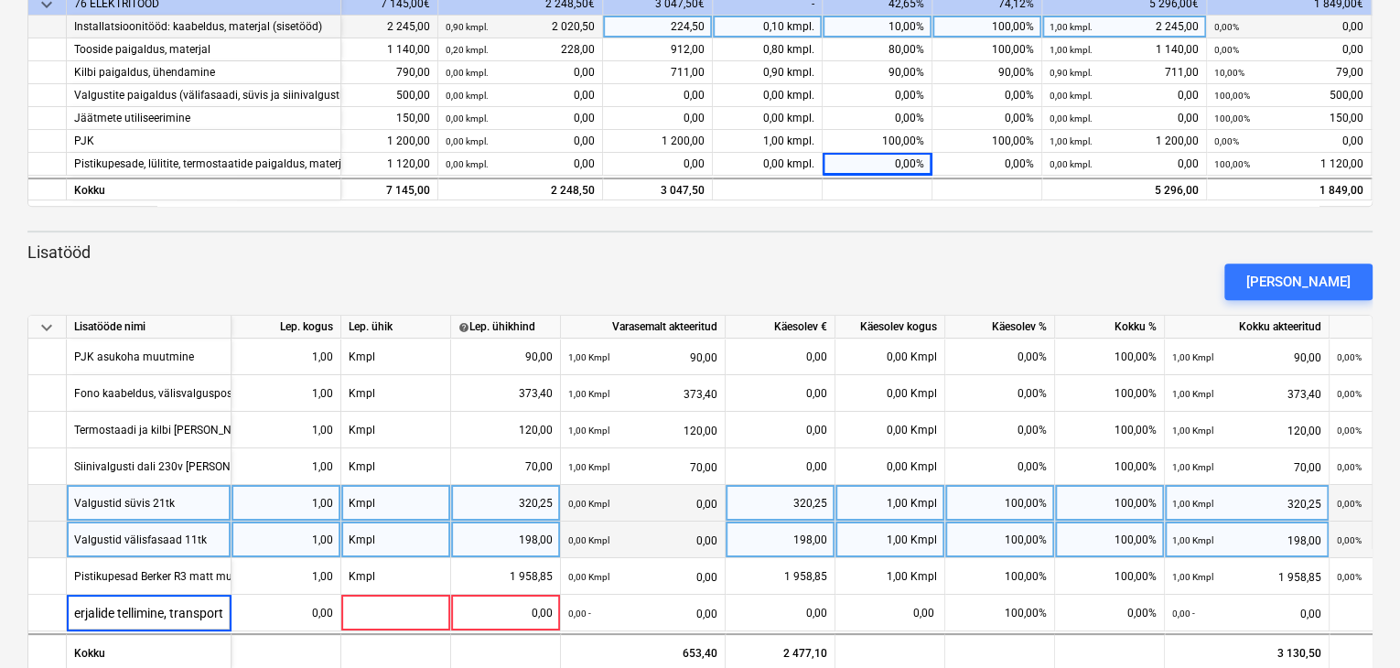
click at [293, 631] on div "keyboard_arrow_down Lisatööde nimi Lep. kogus Lep. ühik help Lep. ühikhind Vara…" at bounding box center [699, 495] width 1345 height 361
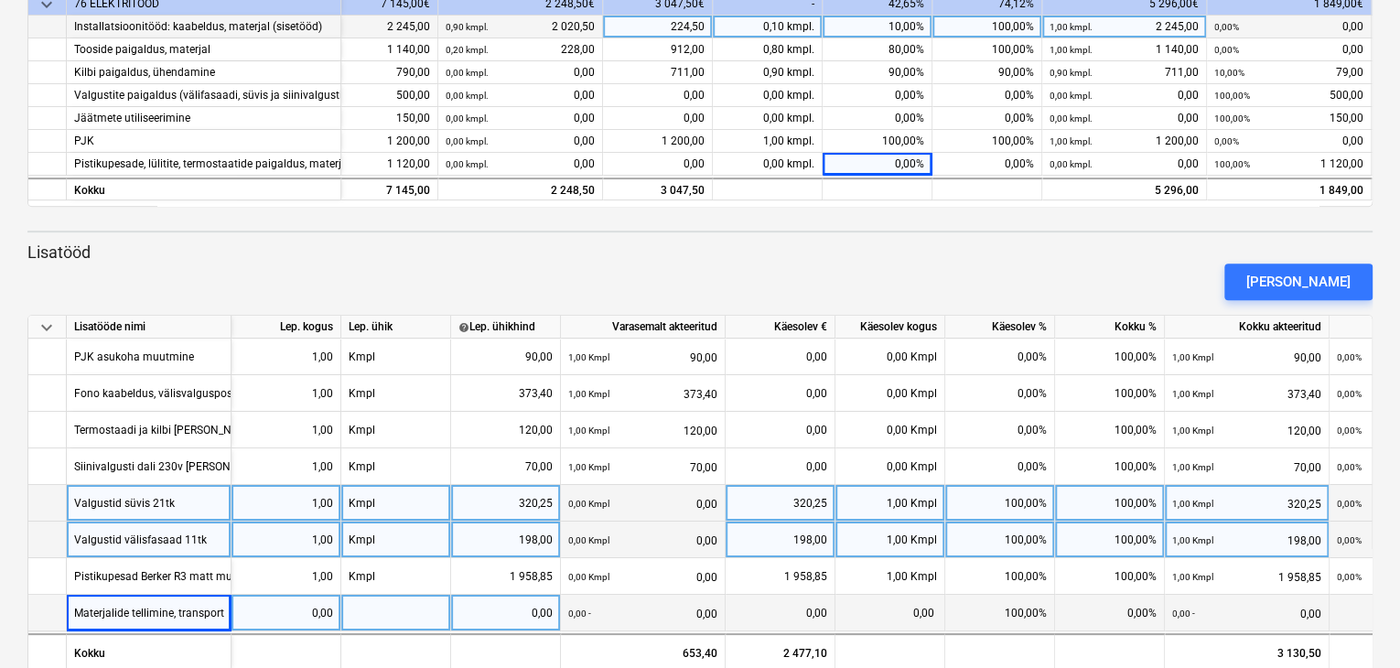
click at [298, 606] on div "0,00" at bounding box center [286, 613] width 94 height 37
type input "1"
click at [402, 620] on div at bounding box center [396, 613] width 110 height 37
type input "Kmpl"
click at [494, 610] on div "0,00" at bounding box center [505, 613] width 94 height 37
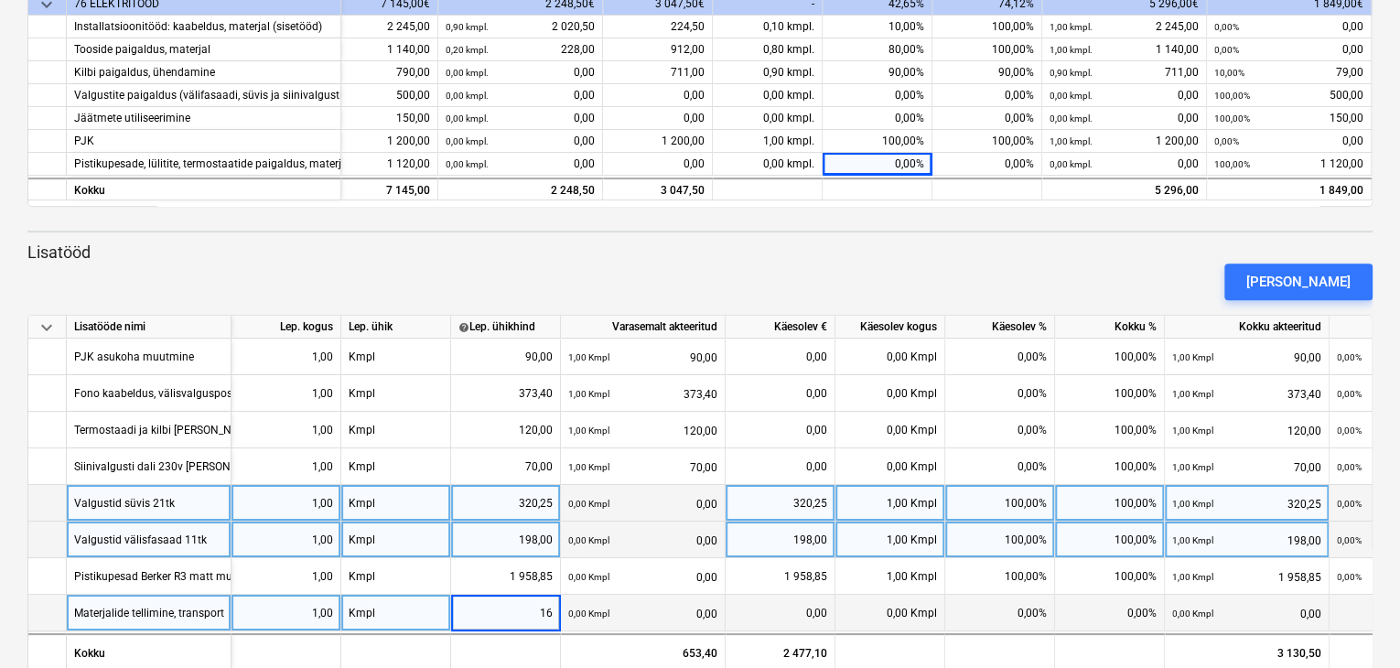
type input "160"
click at [909, 612] on span at bounding box center [909, 613] width 3 height 13
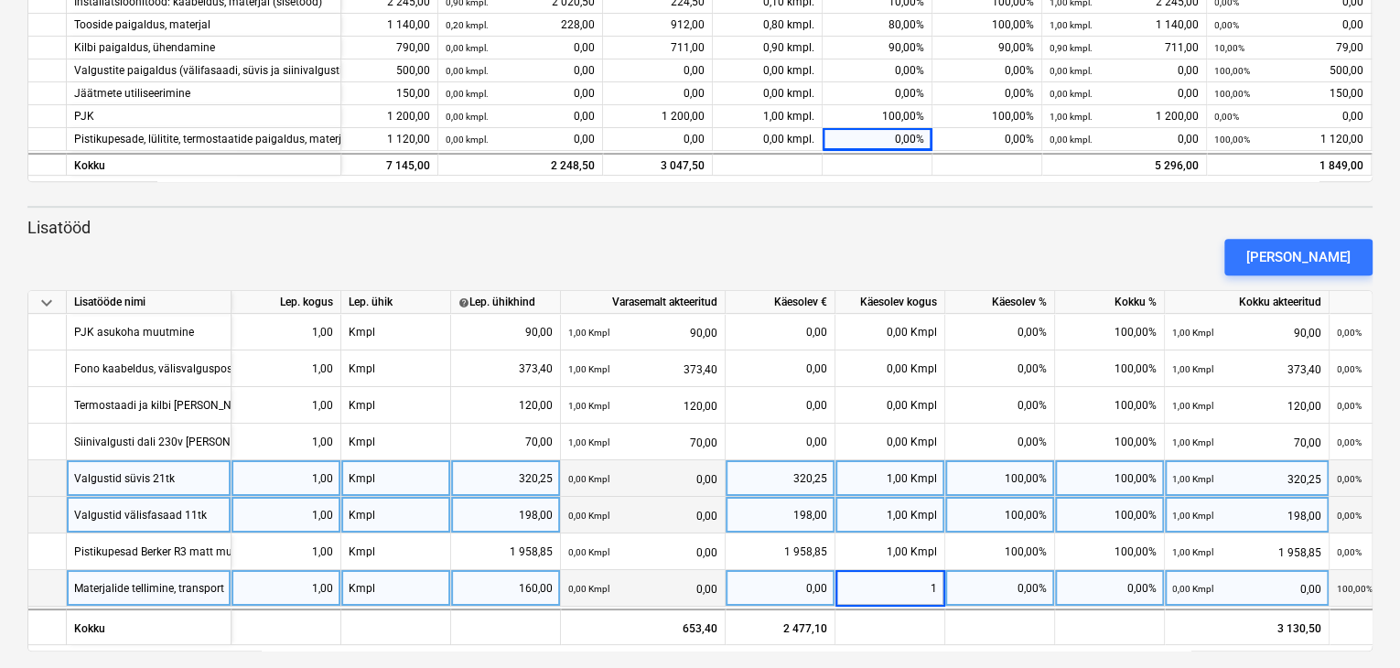
scroll to position [345, 0]
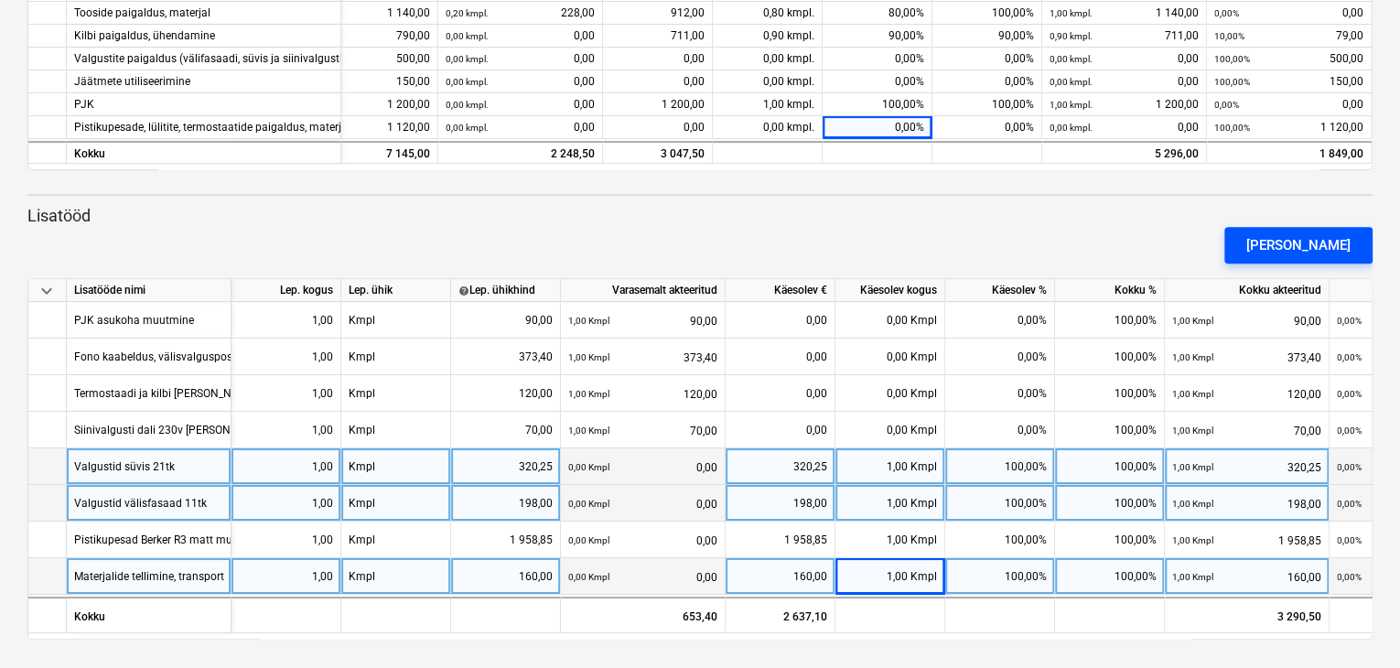
click at [1307, 245] on div "[PERSON_NAME]" at bounding box center [1298, 245] width 104 height 24
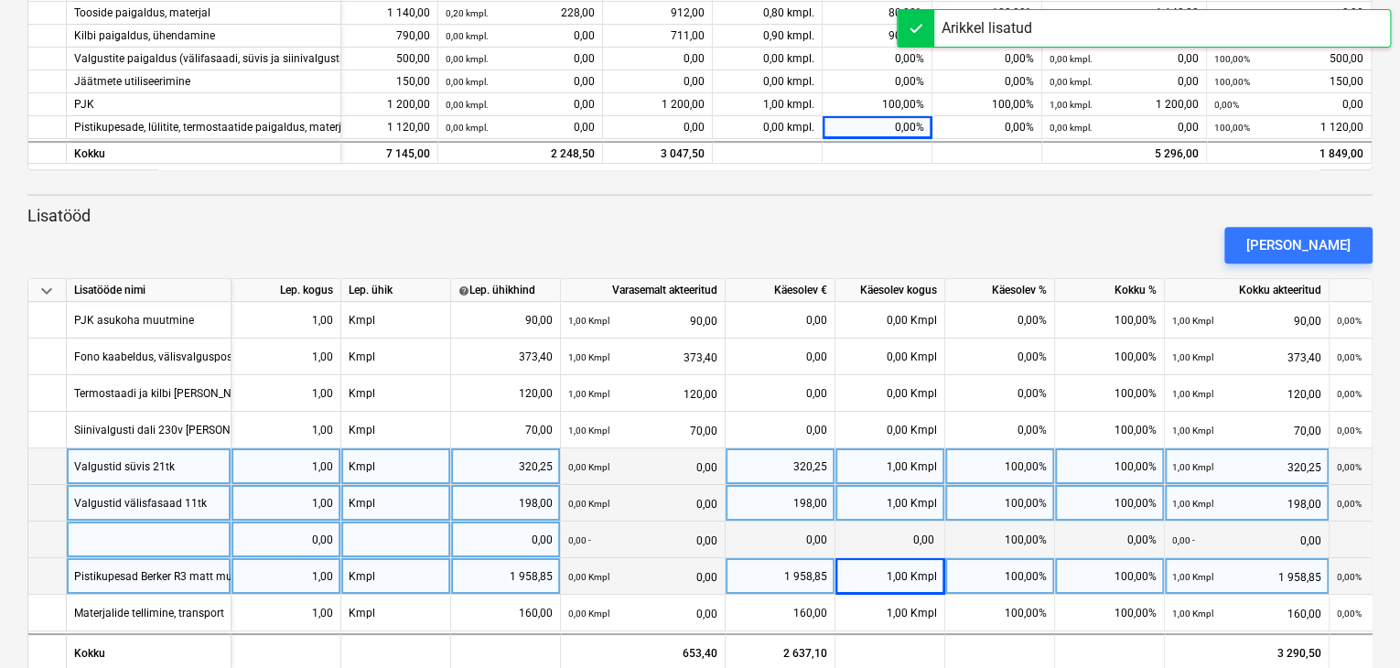
click at [73, 534] on div at bounding box center [149, 540] width 165 height 37
type input "Pirnid gu10 22tk"
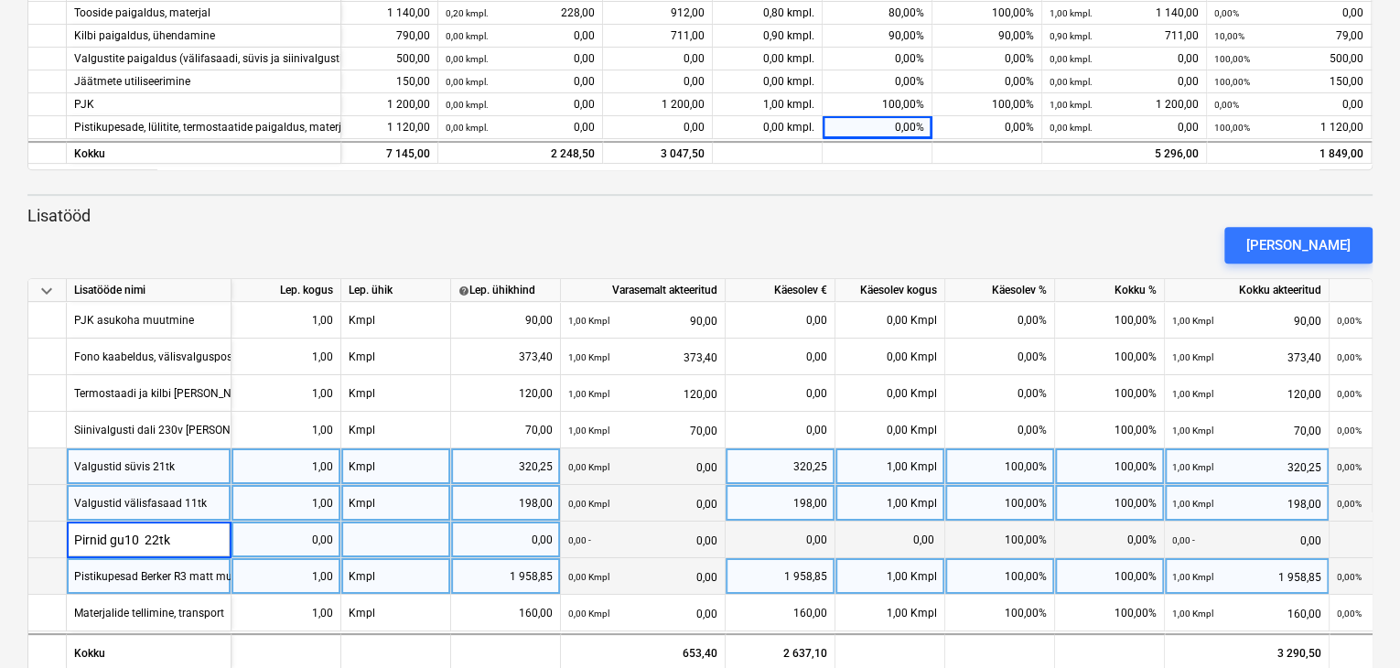
click at [270, 538] on div "0,00" at bounding box center [286, 540] width 94 height 37
click at [404, 541] on div at bounding box center [396, 540] width 110 height 37
type input "Kmpl"
click at [501, 546] on div "0,00" at bounding box center [505, 540] width 94 height 37
type input "74,4"
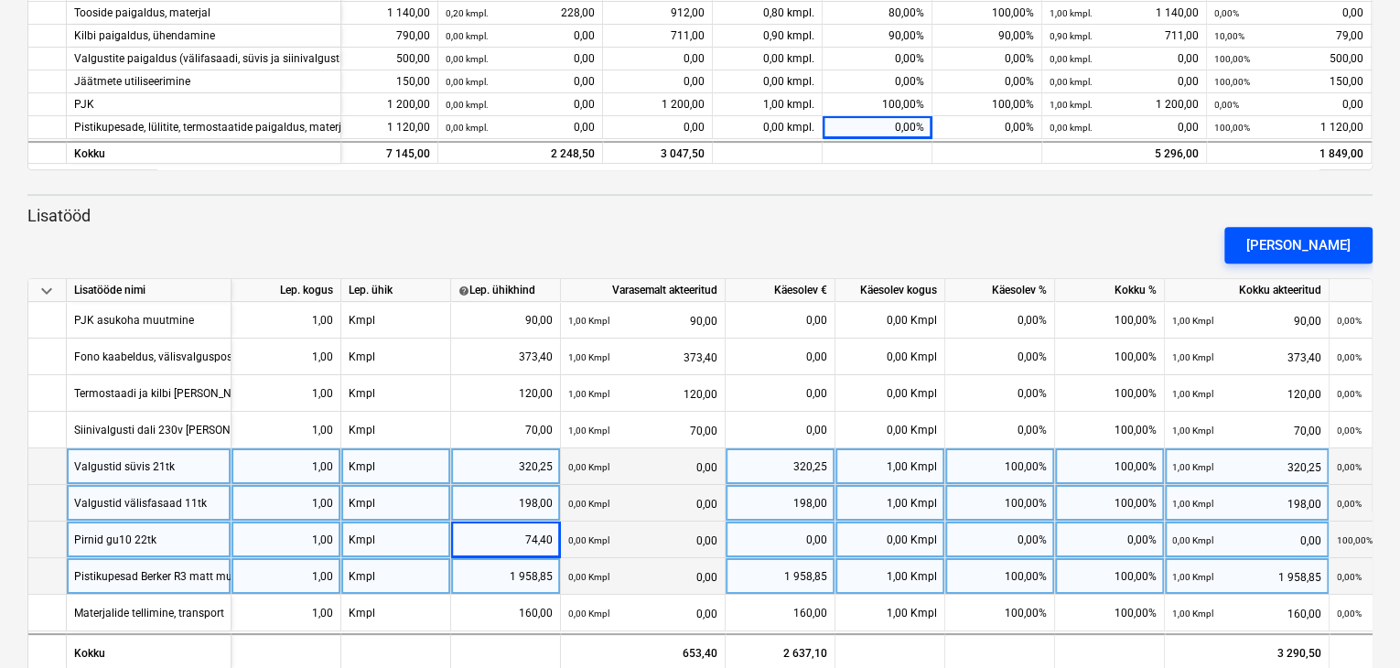
click at [1278, 253] on button "[PERSON_NAME]" at bounding box center [1298, 245] width 148 height 37
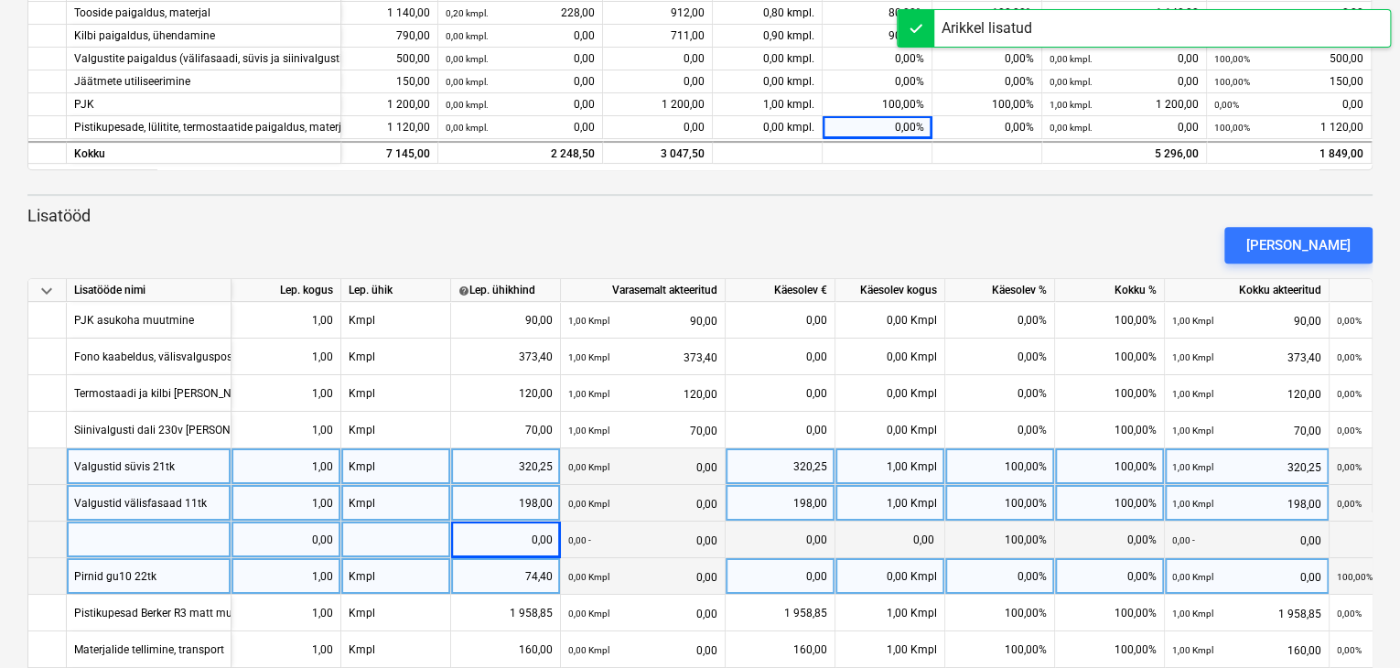
click at [119, 547] on div at bounding box center [149, 540] width 165 height 37
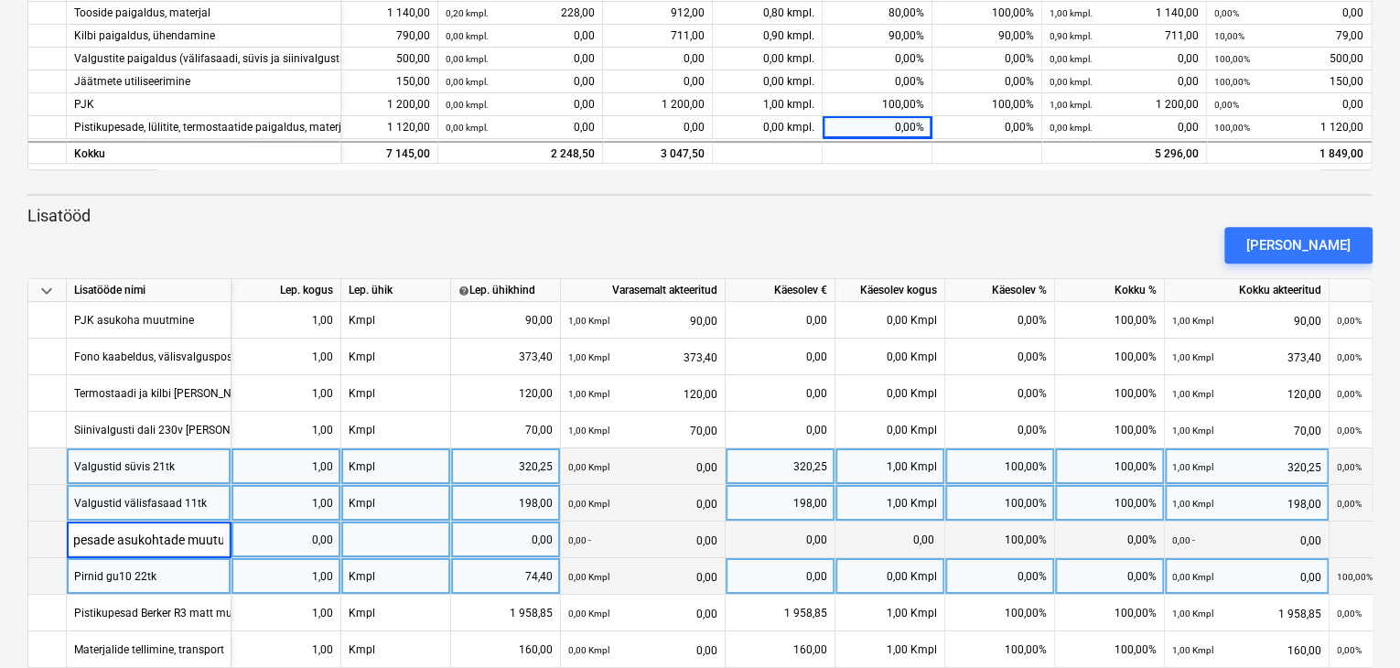
scroll to position [0, 227]
type input "Köögi ja koduhoiu muudatused, pistikupesade asukohtade muutus."
click at [315, 528] on div "0,00" at bounding box center [286, 540] width 94 height 37
click at [314, 534] on div "0,00" at bounding box center [286, 540] width 94 height 37
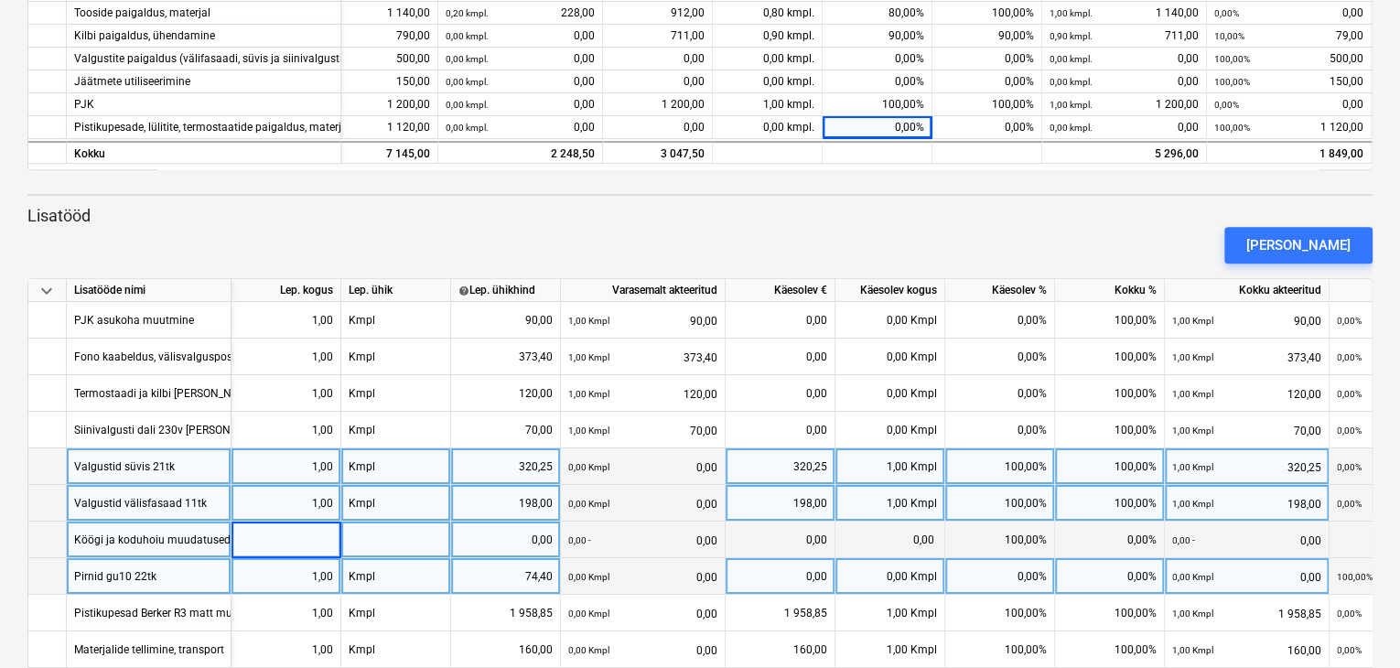
type input "1"
click at [414, 525] on div at bounding box center [396, 540] width 110 height 37
click at [400, 536] on div at bounding box center [396, 540] width 110 height 37
type input "Kmpl"
click at [483, 553] on div "0,00" at bounding box center [505, 540] width 94 height 37
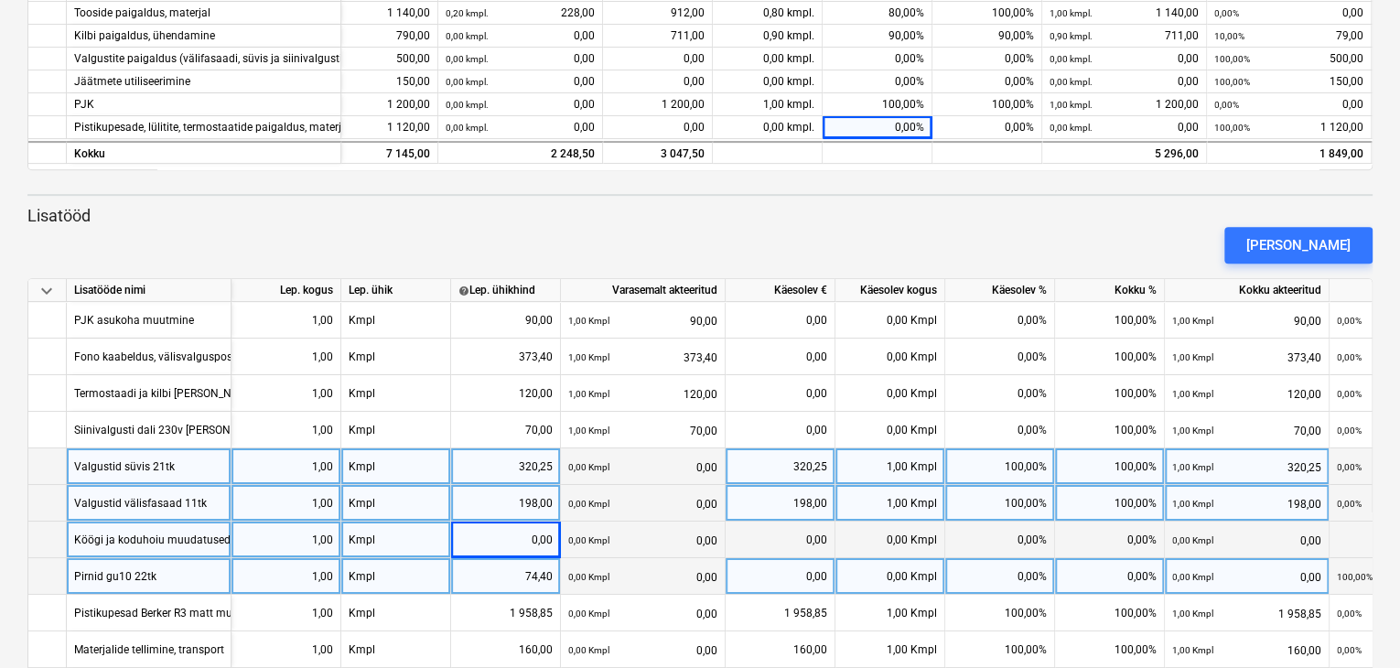
click at [480, 550] on div "0,00" at bounding box center [505, 540] width 94 height 37
type input "120"
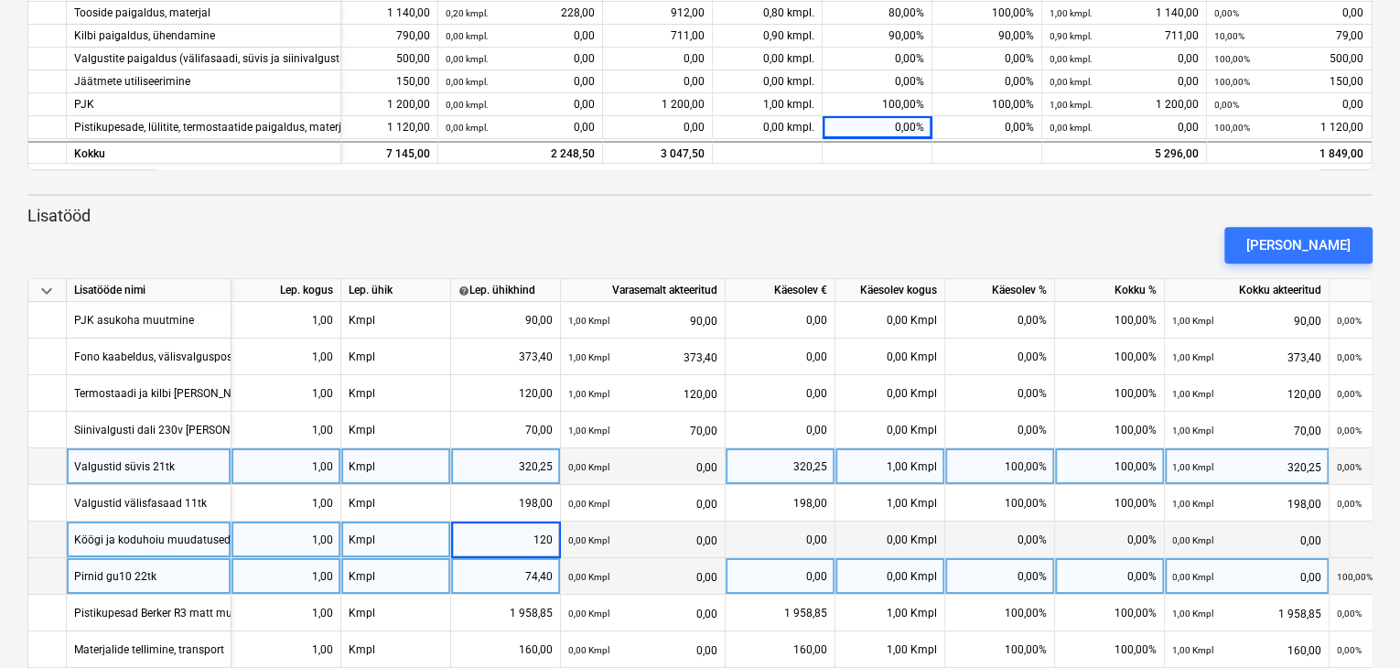
click at [894, 545] on div "0,00 Kmpl" at bounding box center [891, 540] width 110 height 37
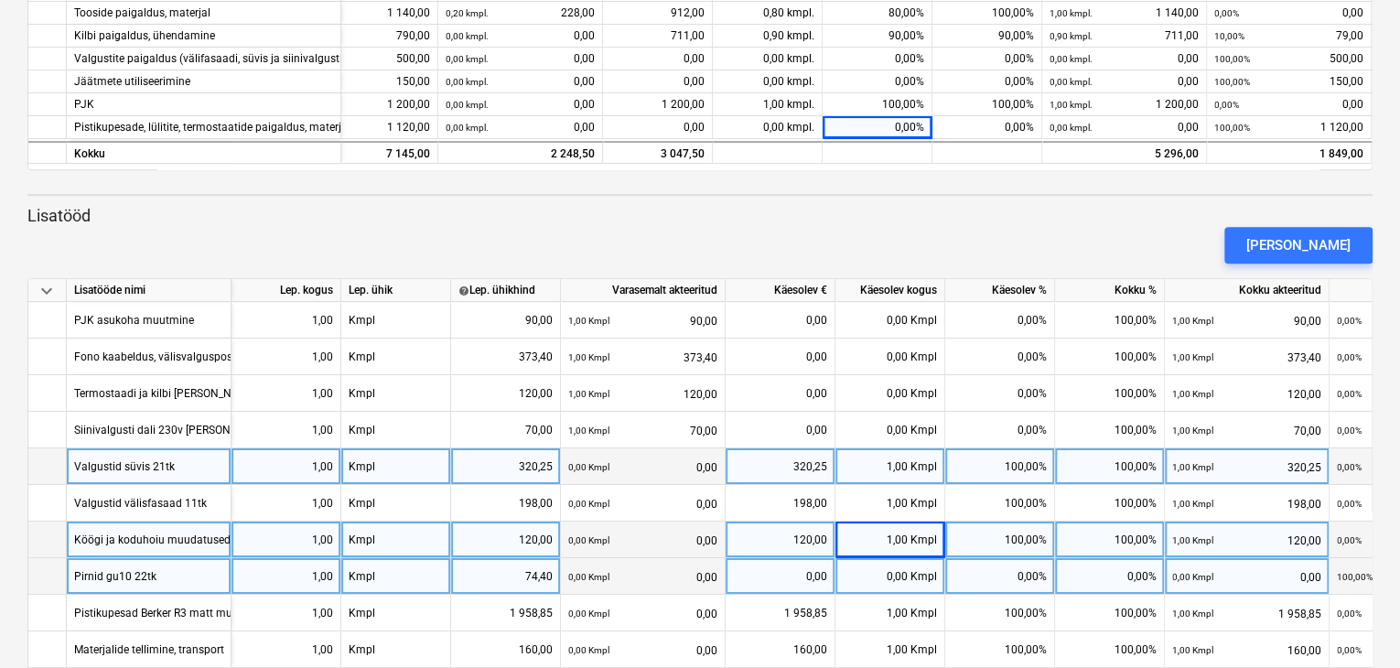
click at [533, 544] on div "120,00" at bounding box center [505, 540] width 94 height 37
type input "140"
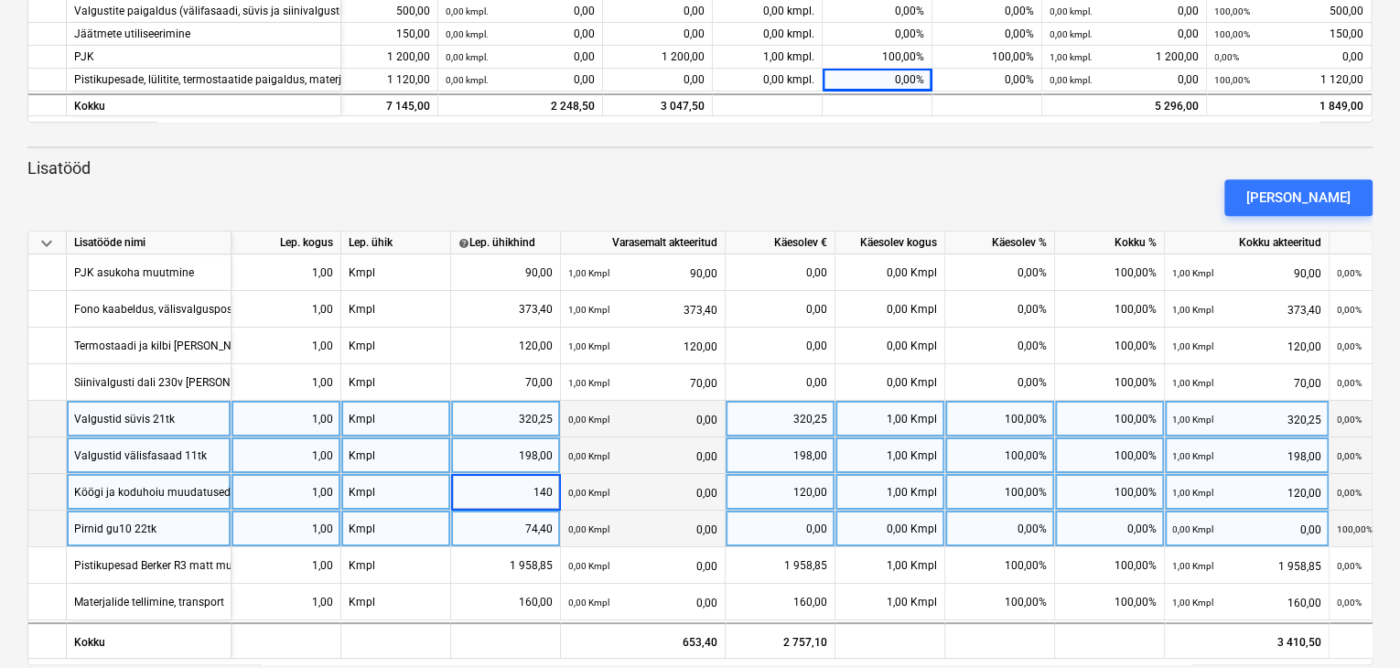
scroll to position [418, 0]
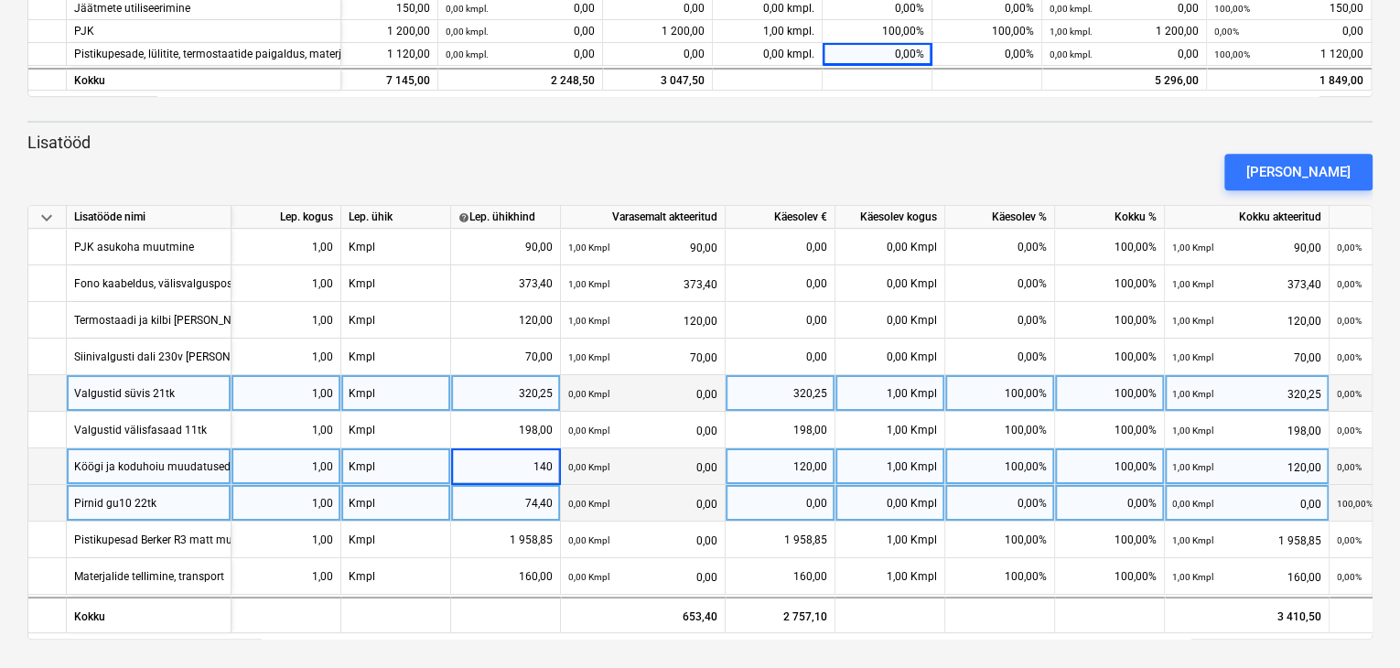
click at [1171, 152] on div "[PERSON_NAME]" at bounding box center [700, 171] width 1360 height 51
click at [911, 502] on span at bounding box center [909, 503] width 3 height 13
type input "1"
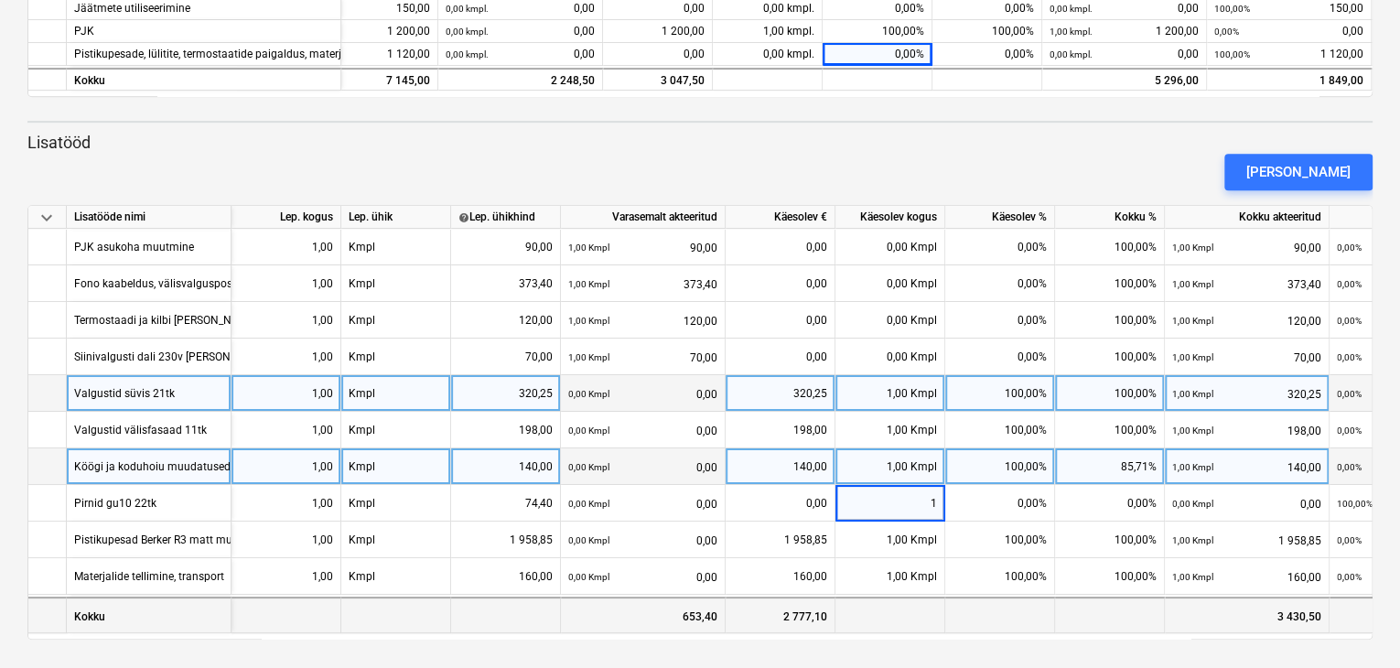
click at [944, 620] on div at bounding box center [891, 615] width 110 height 37
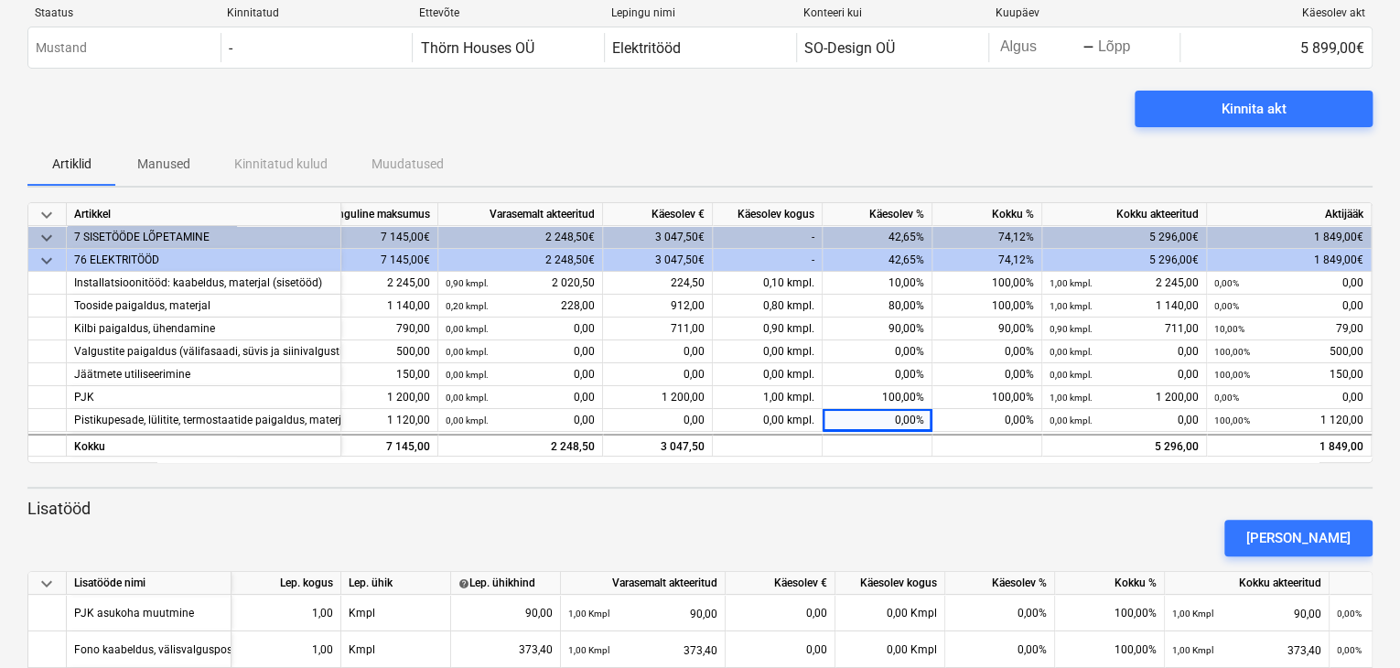
scroll to position [0, 0]
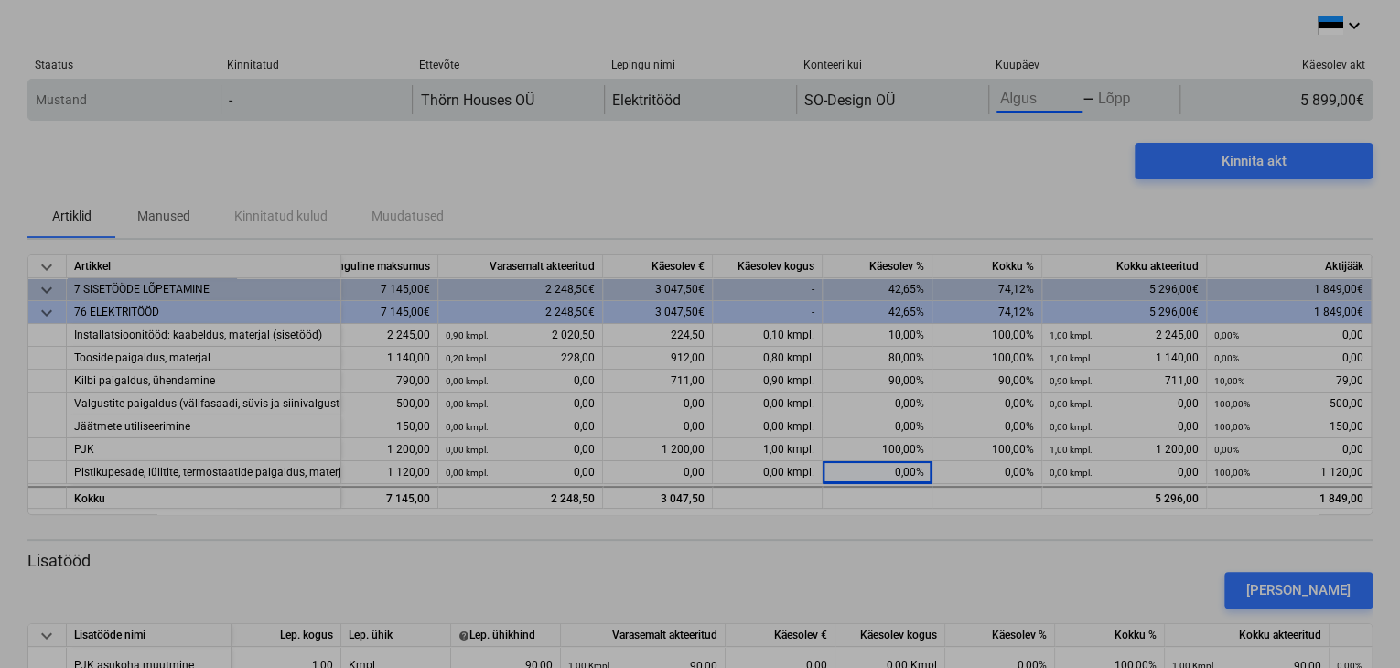
click at [1044, 92] on body "This website stores cookies on your computer. These cookies are used to collect…" at bounding box center [700, 334] width 1400 height 668
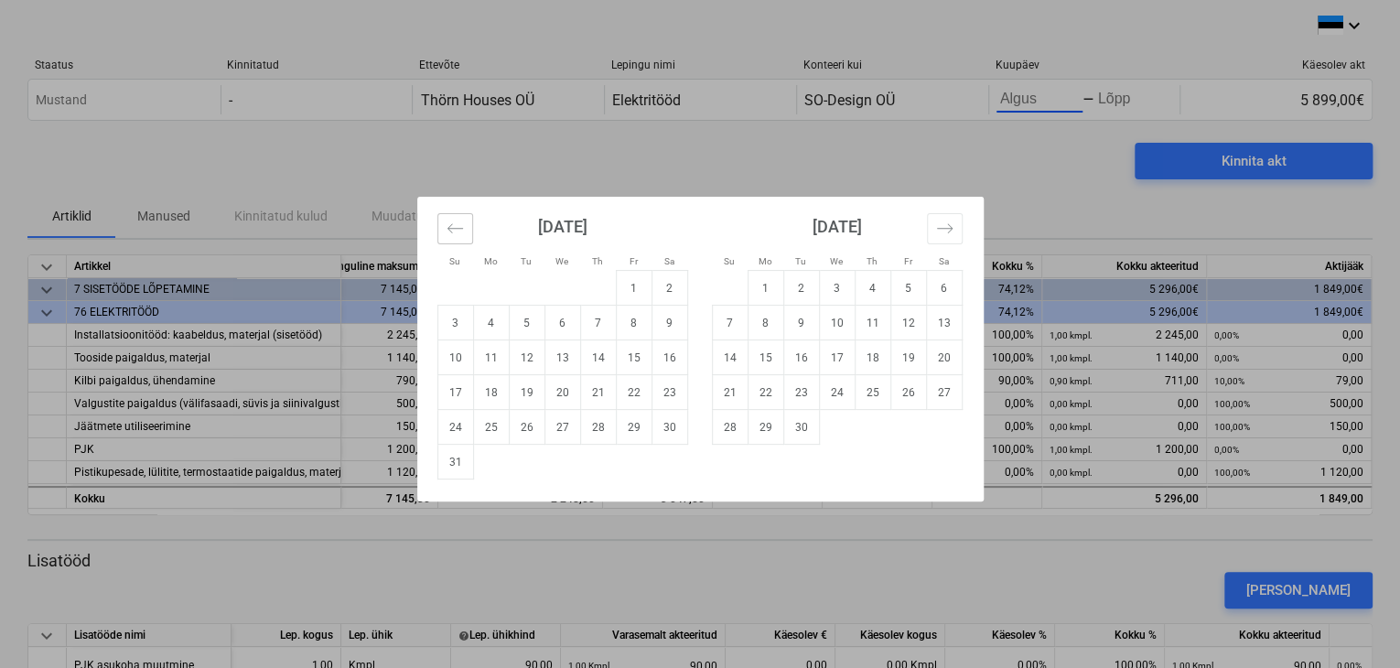
click at [442, 235] on button "Move backward to switch to the previous month." at bounding box center [455, 228] width 36 height 31
click at [532, 290] on td "1" at bounding box center [527, 288] width 36 height 35
type input "[DATE]"
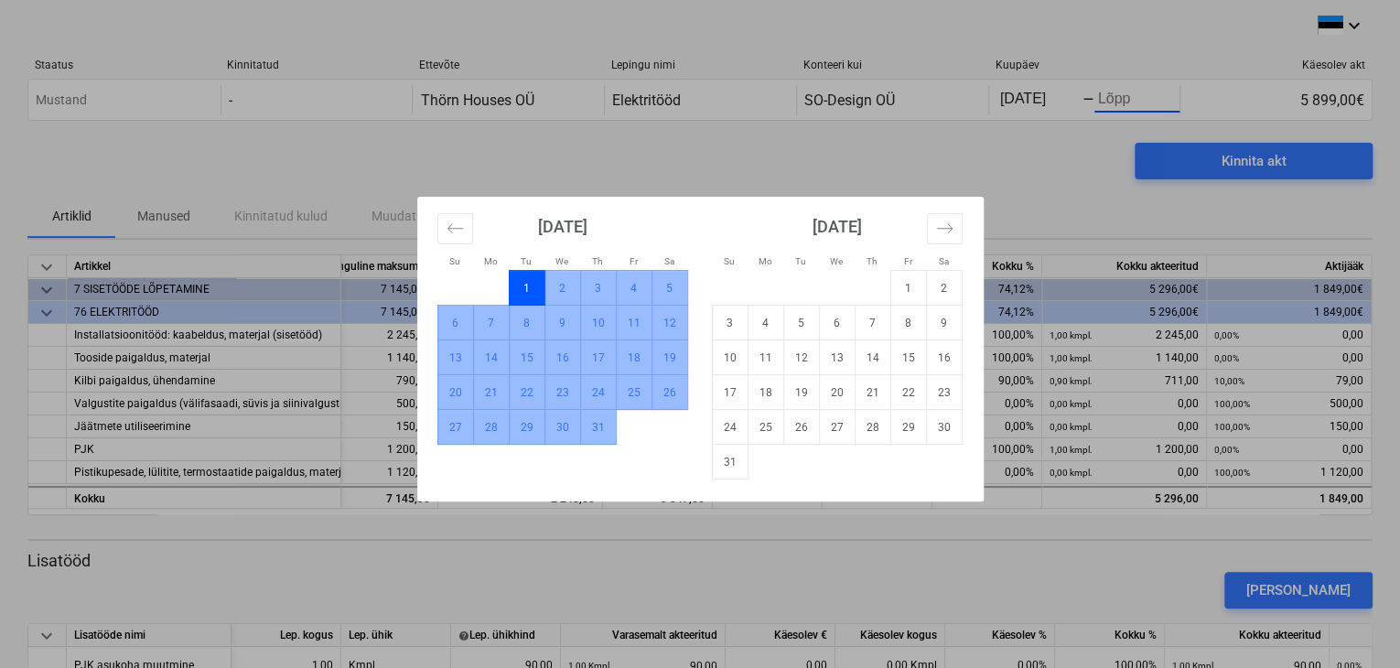
click at [603, 428] on td "31" at bounding box center [598, 427] width 36 height 35
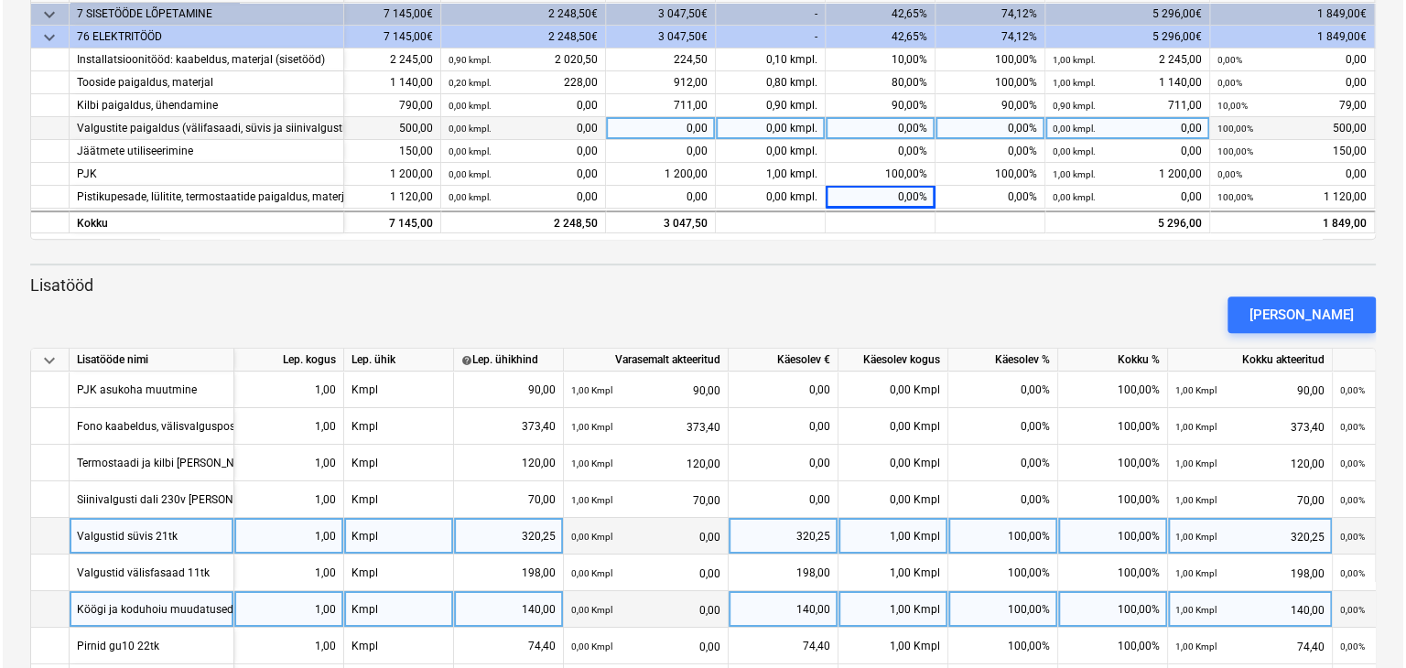
scroll to position [52, 0]
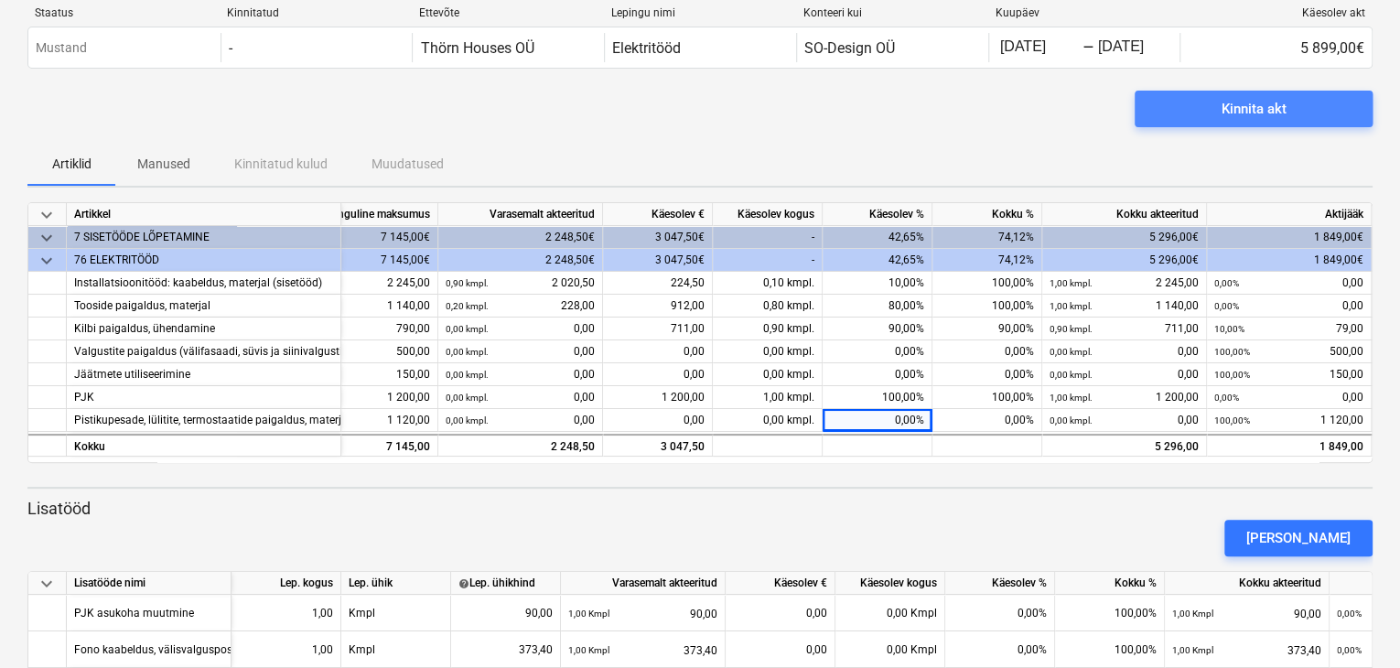
click at [1267, 107] on div "Kinnita akt" at bounding box center [1254, 109] width 65 height 24
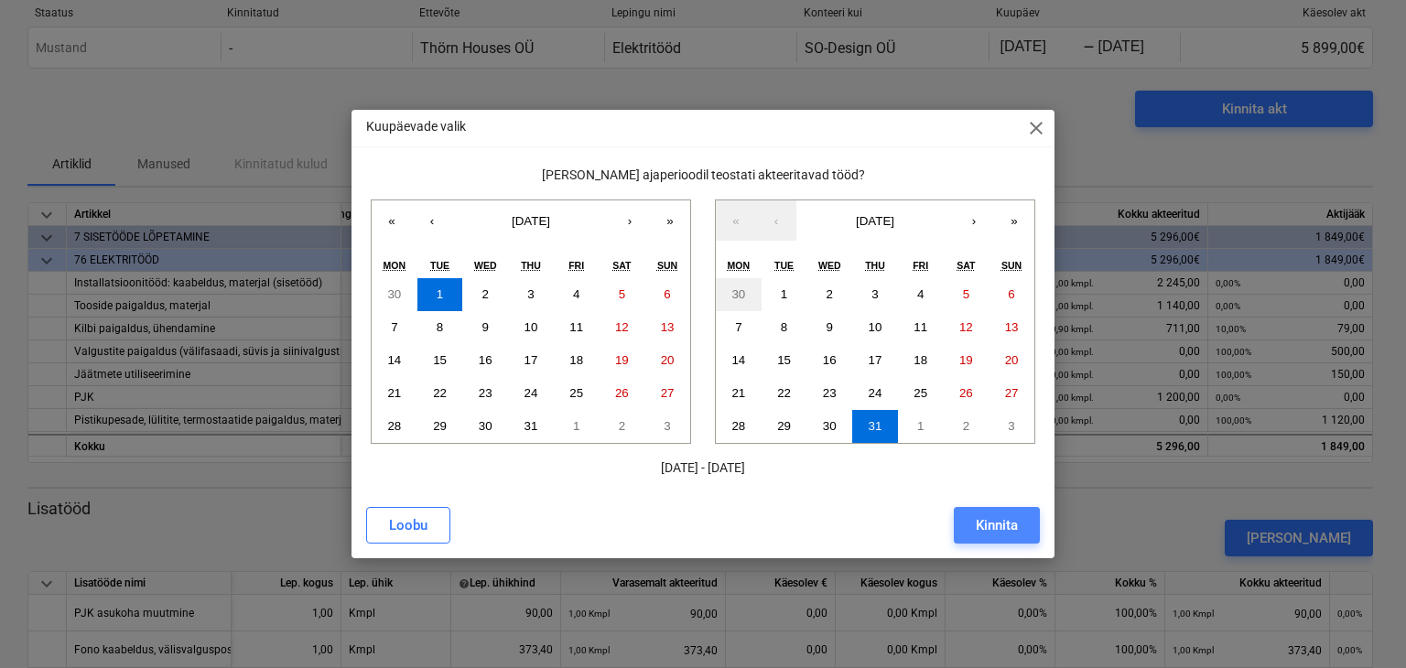
click at [1019, 526] on button "Kinnita" at bounding box center [997, 525] width 86 height 37
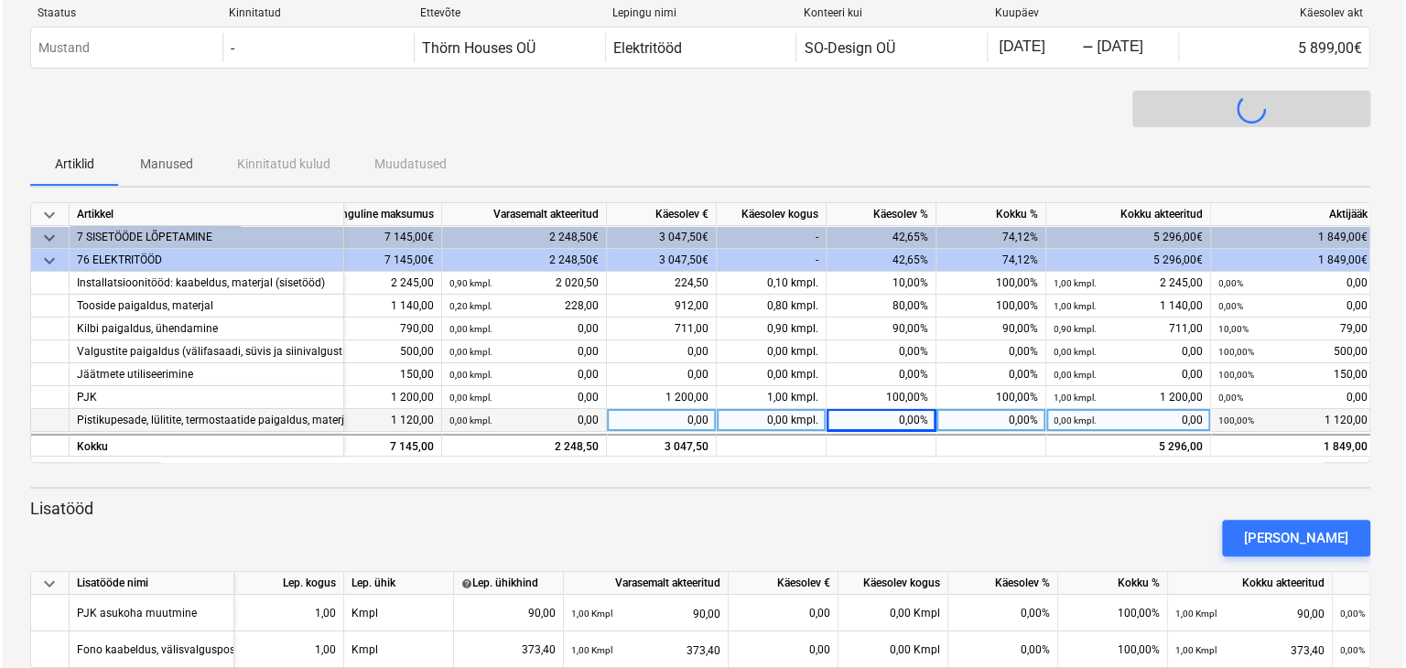
scroll to position [0, 99]
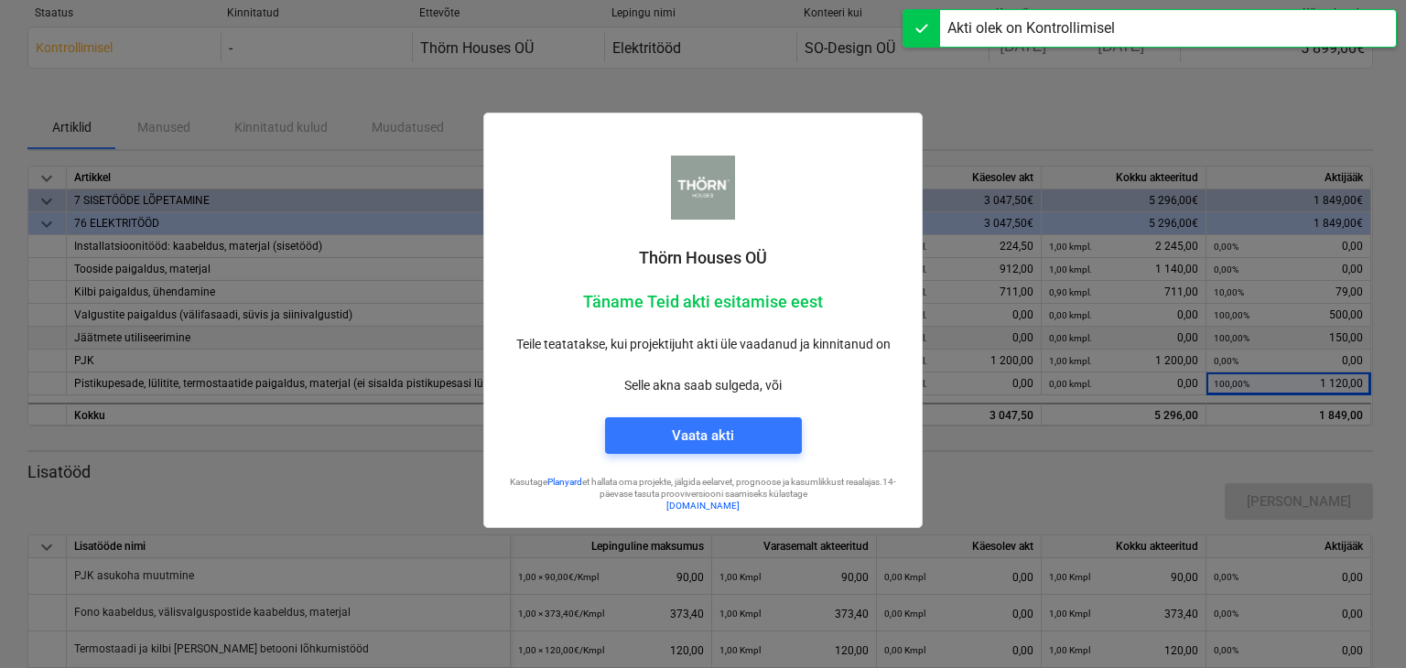
click at [418, 132] on div at bounding box center [703, 334] width 1406 height 668
click at [705, 437] on div "Vaata akti" at bounding box center [703, 436] width 62 height 24
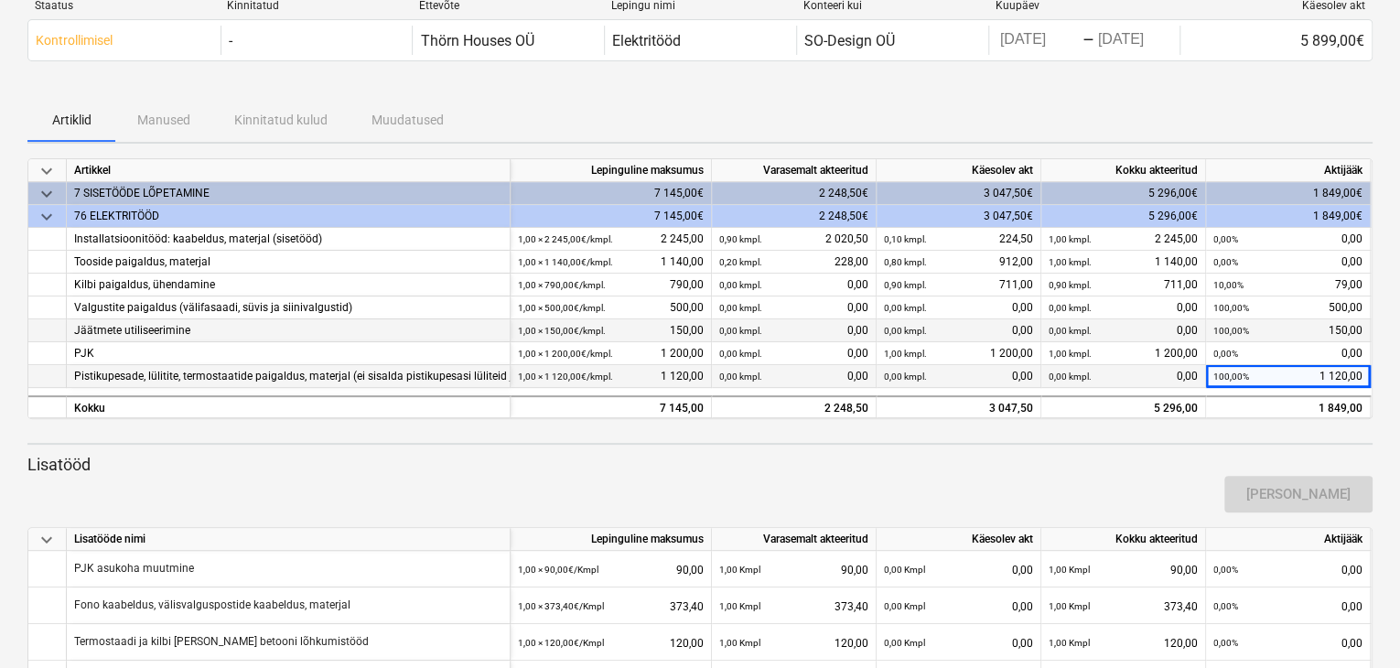
scroll to position [92, 0]
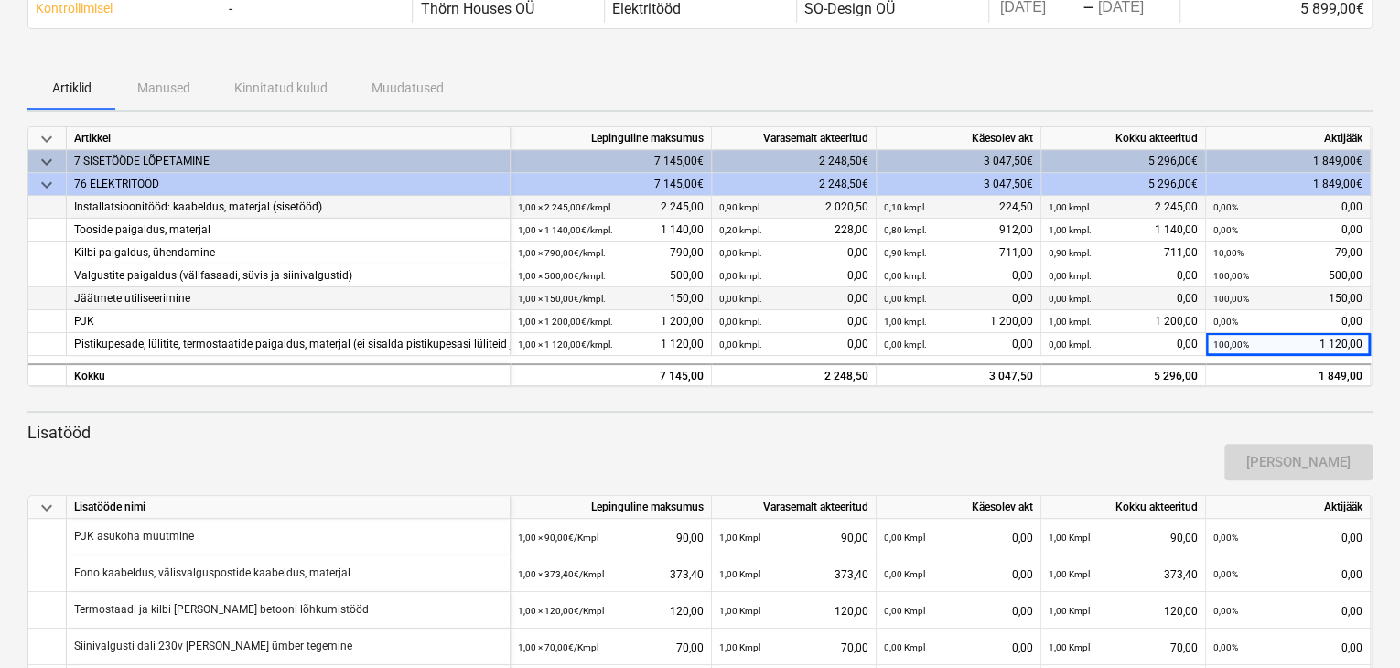
drag, startPoint x: 318, startPoint y: 213, endPoint x: 71, endPoint y: 212, distance: 247.1
click at [71, 212] on div "Installatsioonitööd: kaabeldus, materjal (sisetööd)" at bounding box center [289, 207] width 444 height 23
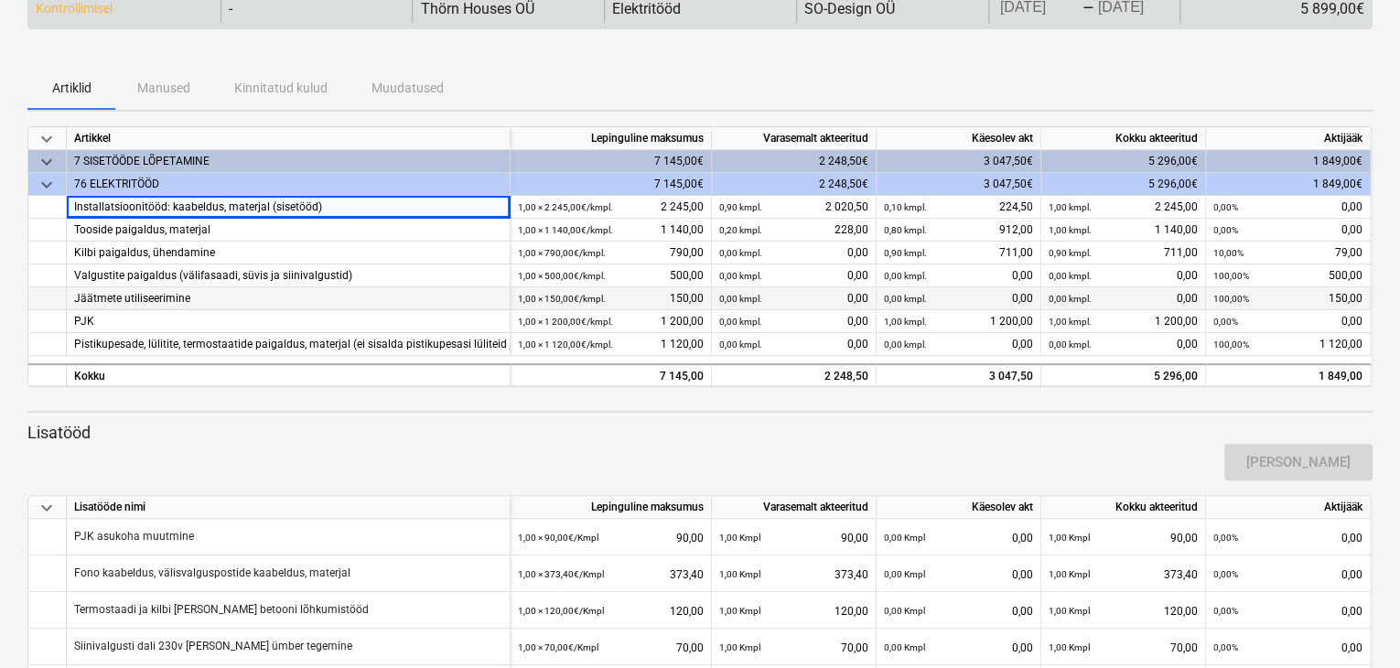
copy div "Installatsioonitööd: kaabeldus, materjal (sisetööd)"
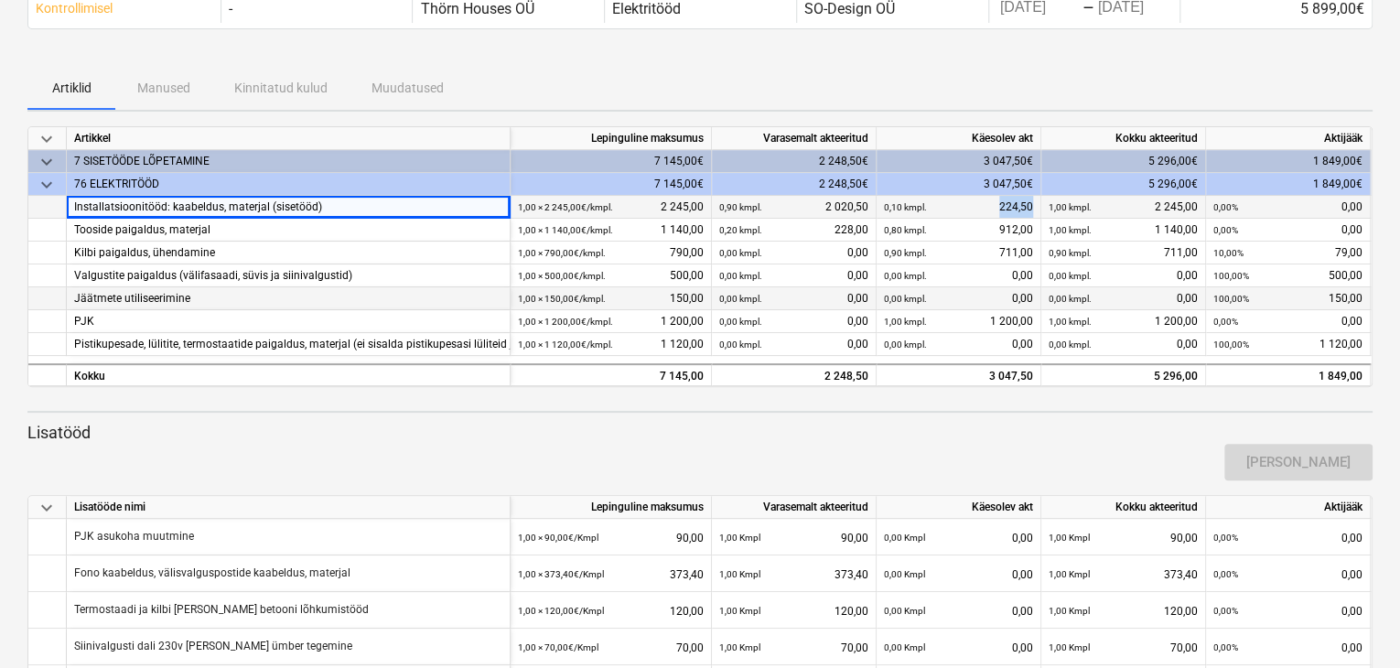
drag, startPoint x: 987, startPoint y: 206, endPoint x: 1044, endPoint y: 208, distance: 56.8
click at [0, 0] on div "Installatsioonitööd: kaabeldus, materjal (sisetööd) 1,00 × 2 245,00€ / kmpl. 2 …" at bounding box center [0, 0] width 0 height 0
copy div "224,50"
drag, startPoint x: 220, startPoint y: 232, endPoint x: 72, endPoint y: 232, distance: 147.3
click at [72, 232] on div "Tooside paigaldus, materjal" at bounding box center [289, 230] width 444 height 23
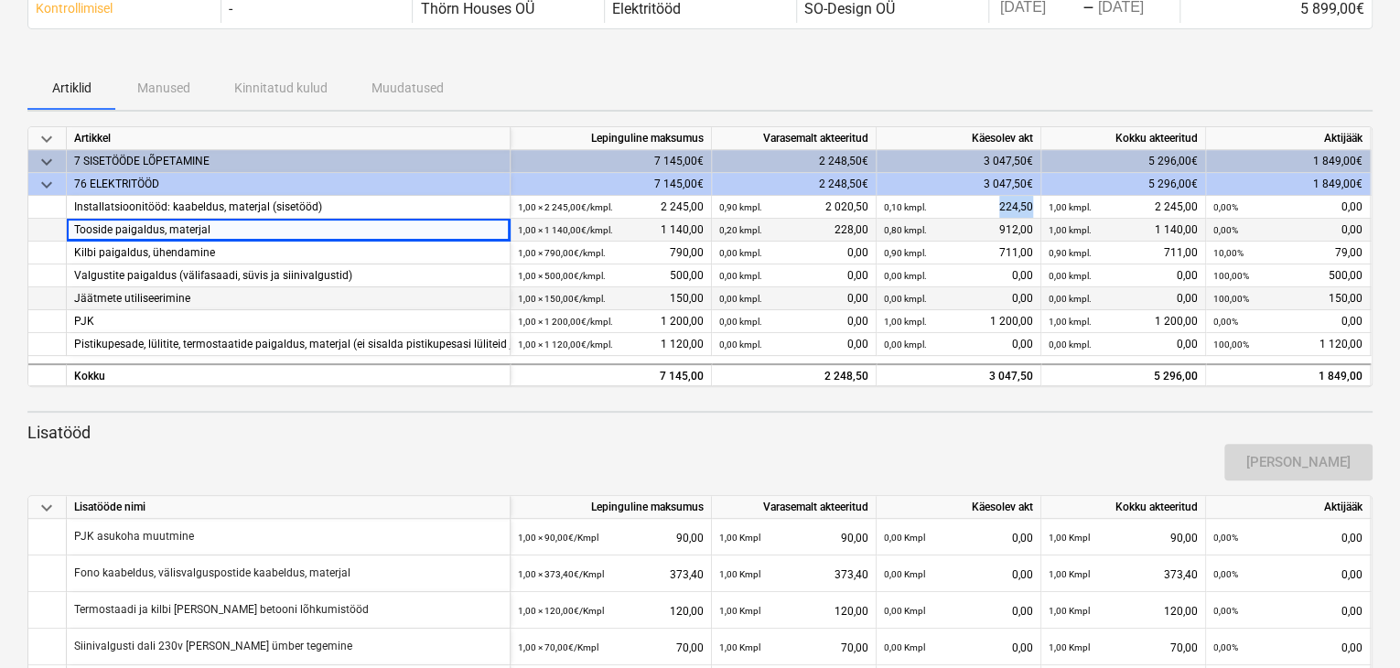
copy div "Tooside paigaldus, materjal"
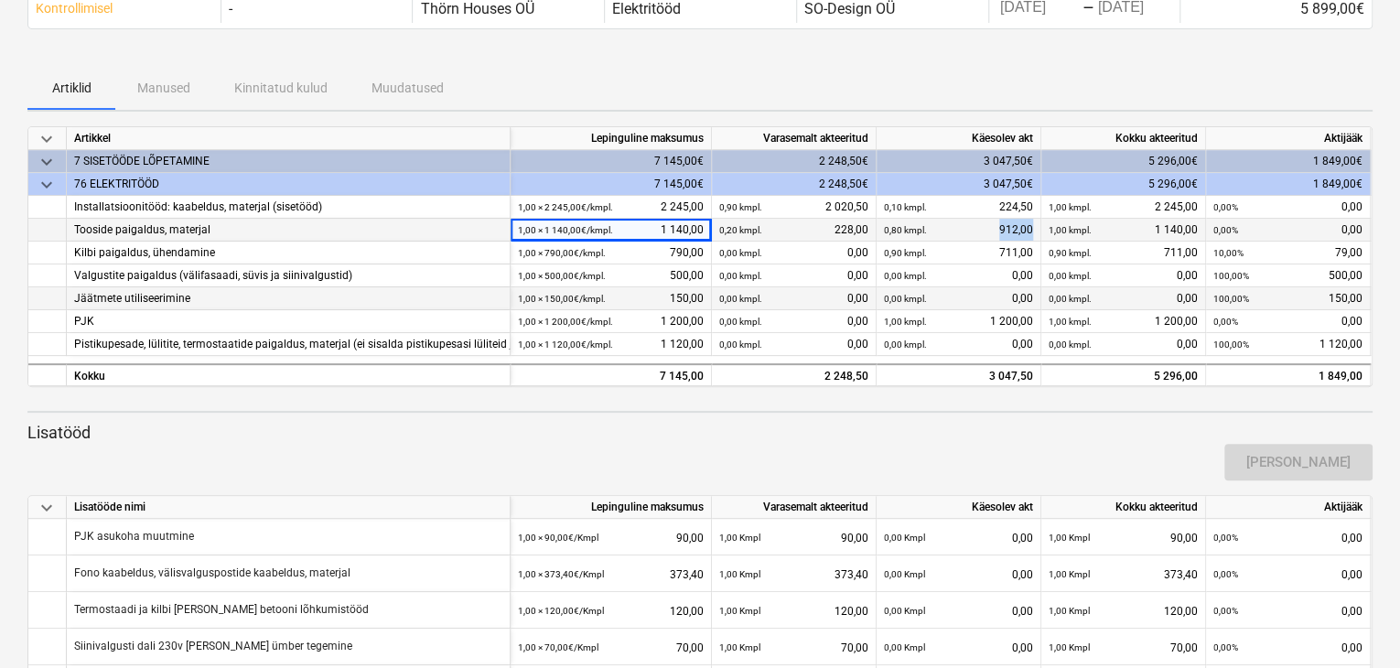
drag, startPoint x: 998, startPoint y: 227, endPoint x: 1041, endPoint y: 231, distance: 43.2
click at [0, 0] on div "Tooside paigaldus, materjal 1,00 × 1 140,00€ / kmpl. 1 140,00 0,20 kmpl. 228,00…" at bounding box center [0, 0] width 0 height 0
copy div "912,00"
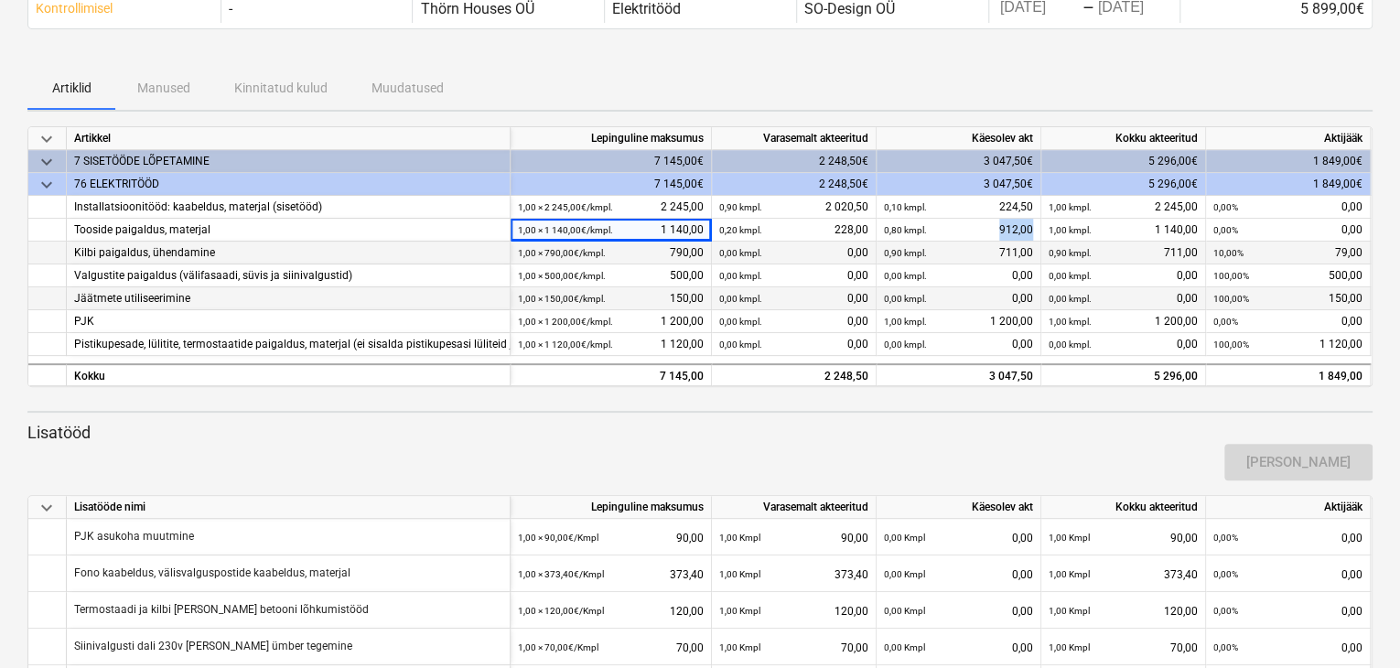
drag, startPoint x: 166, startPoint y: 257, endPoint x: 67, endPoint y: 259, distance: 98.9
click at [67, 259] on div "Kilbi paigaldus, ühendamine" at bounding box center [289, 253] width 444 height 23
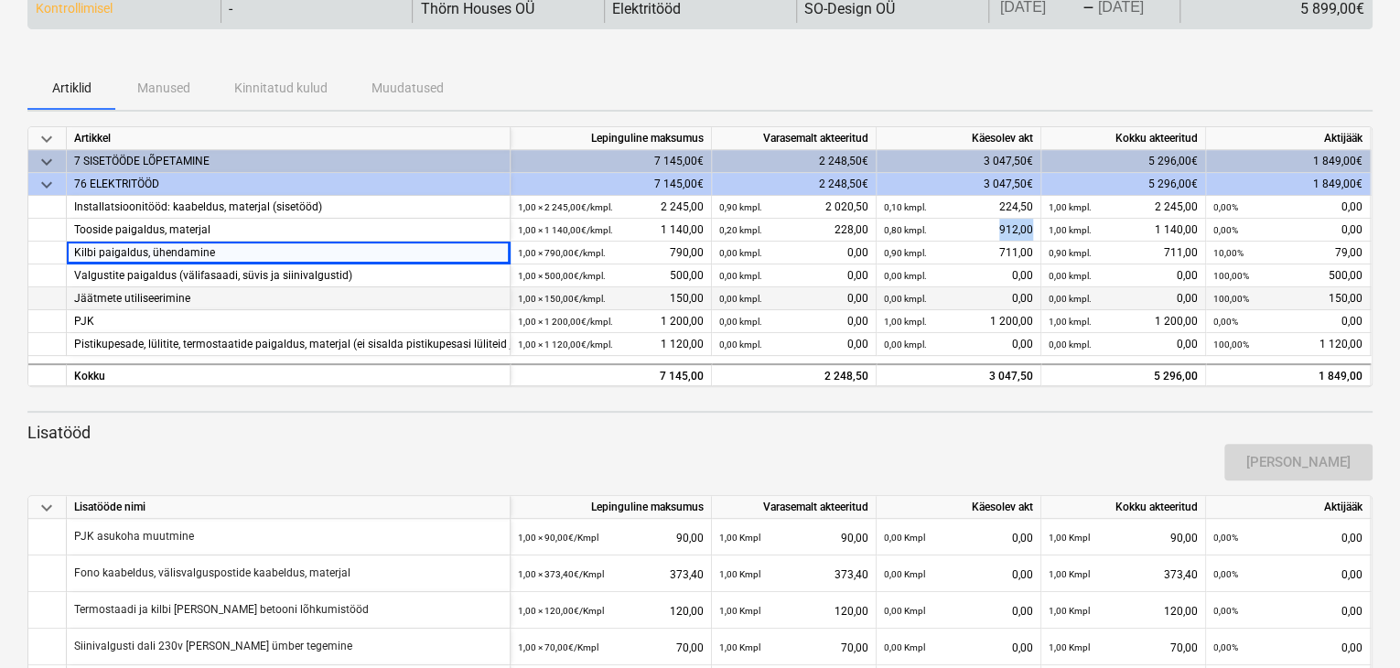
copy div "Kilbi paigaldus, ühendamine"
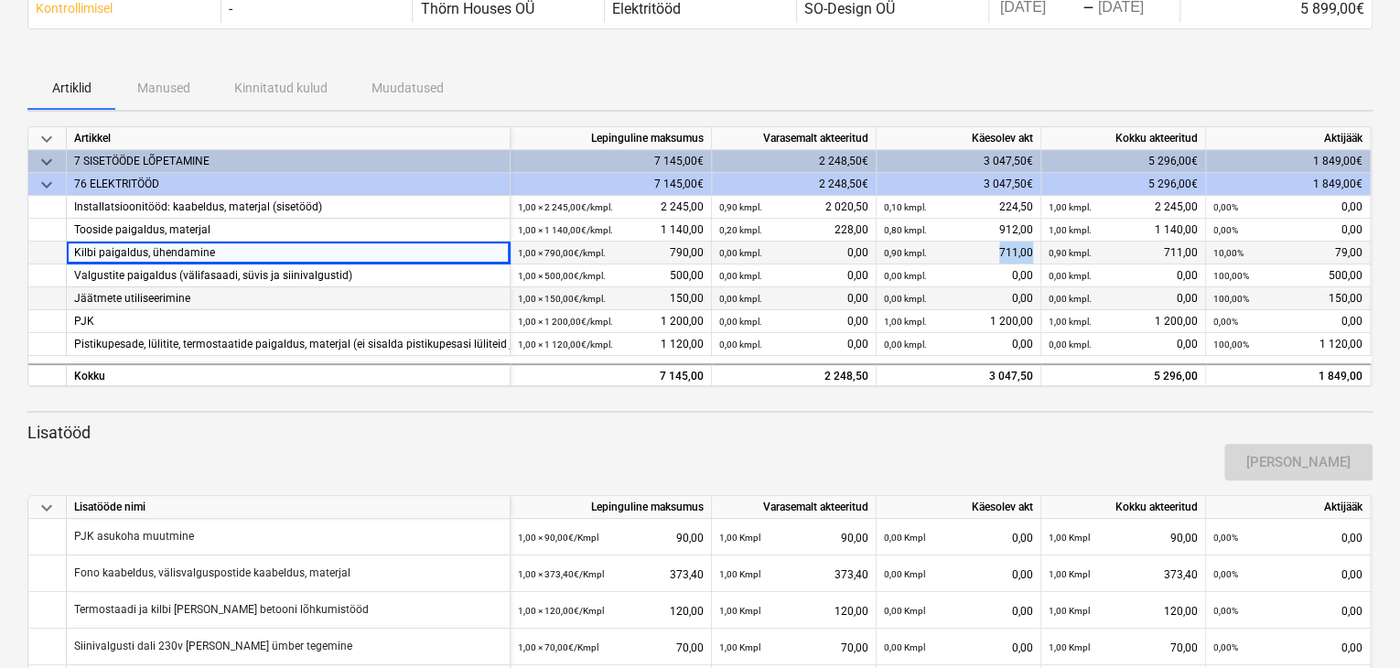
drag, startPoint x: 977, startPoint y: 248, endPoint x: 1041, endPoint y: 255, distance: 64.5
click at [0, 0] on div "Kilbi paigaldus, ühendamine 1,00 × 790,00€ / kmpl. 790,00 0,00 kmpl. 0,00 0,90 …" at bounding box center [0, 0] width 0 height 0
copy div "711,00"
drag, startPoint x: 350, startPoint y: 320, endPoint x: 68, endPoint y: 321, distance: 282.8
click at [68, 321] on div "PJK" at bounding box center [289, 321] width 444 height 23
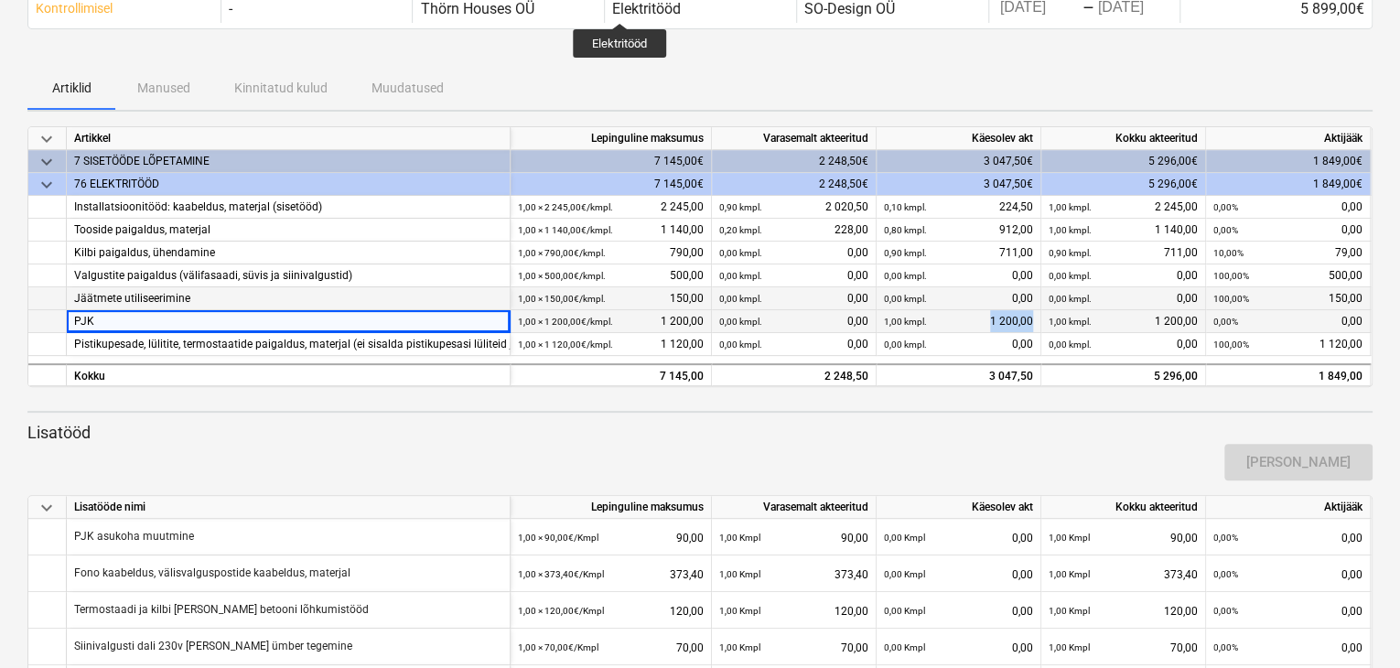
drag, startPoint x: 997, startPoint y: 322, endPoint x: 1032, endPoint y: 322, distance: 34.8
click at [1032, 322] on div "1,00 kmpl. 1 200,00" at bounding box center [958, 321] width 149 height 23
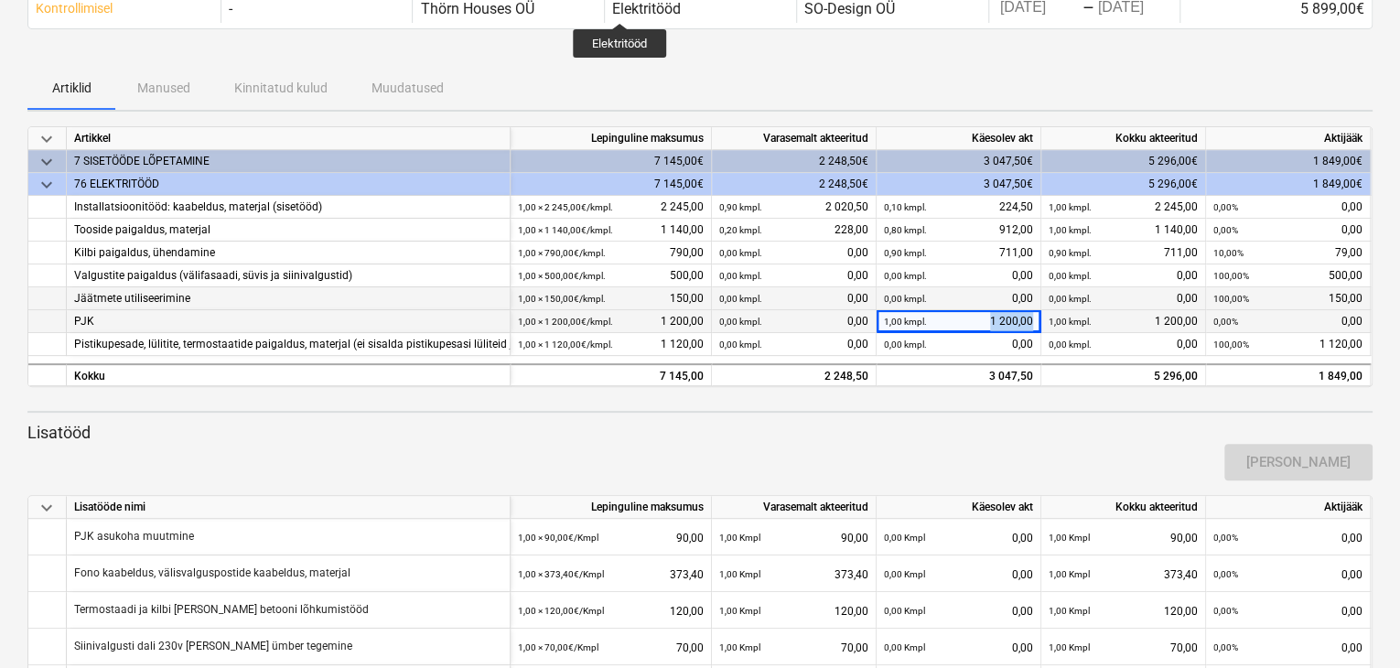
copy div "1 200,00"
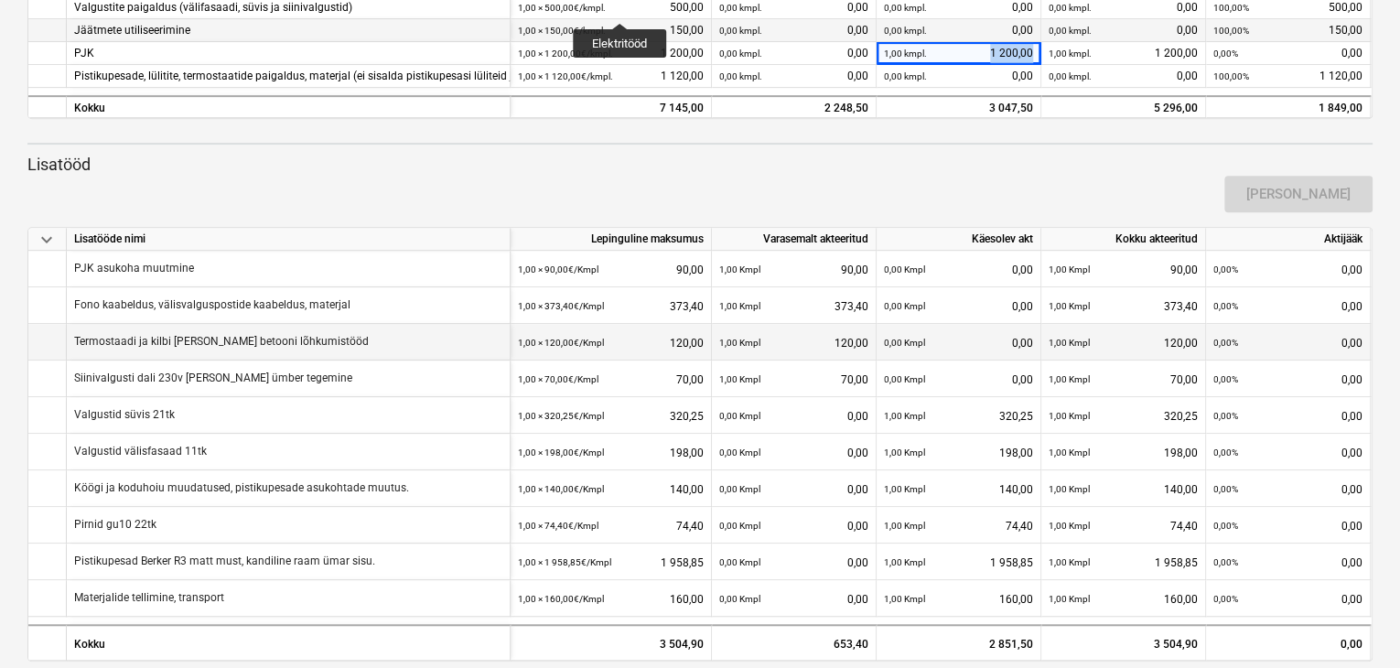
scroll to position [382, 0]
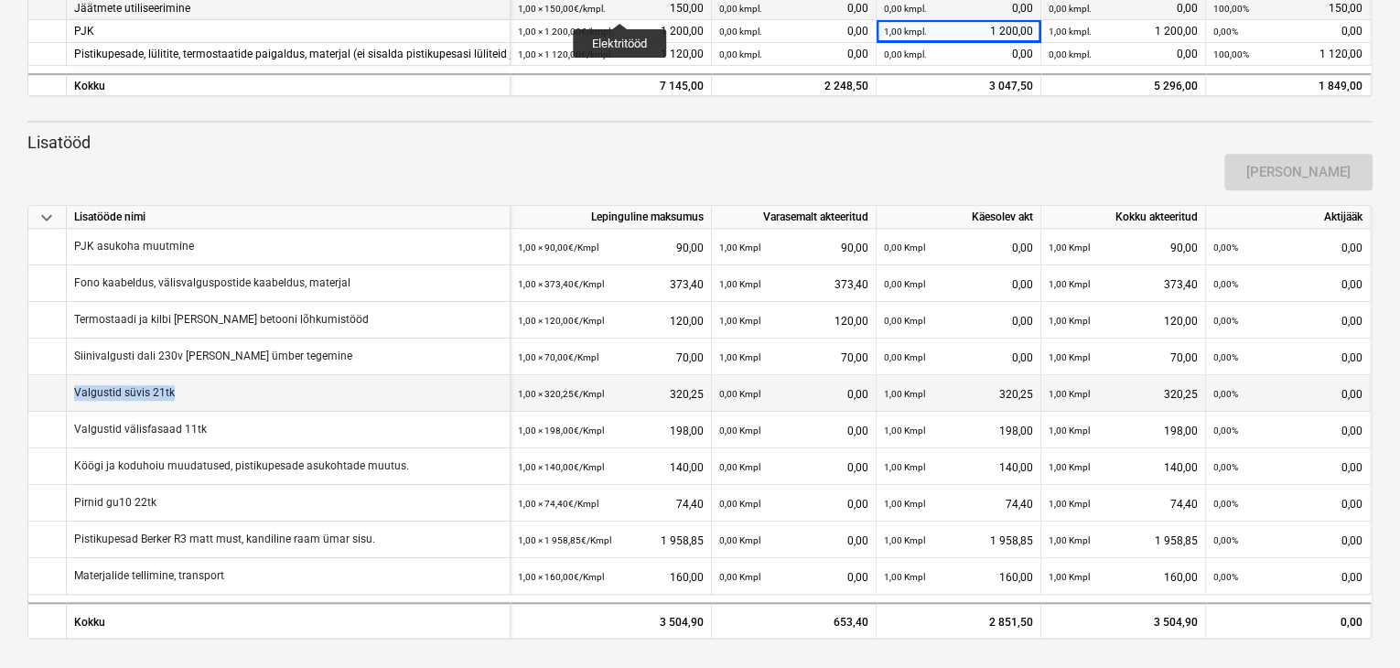
drag, startPoint x: 71, startPoint y: 393, endPoint x: 199, endPoint y: 396, distance: 127.3
click at [199, 396] on div "Valgustid süvis 21tk" at bounding box center [289, 393] width 444 height 37
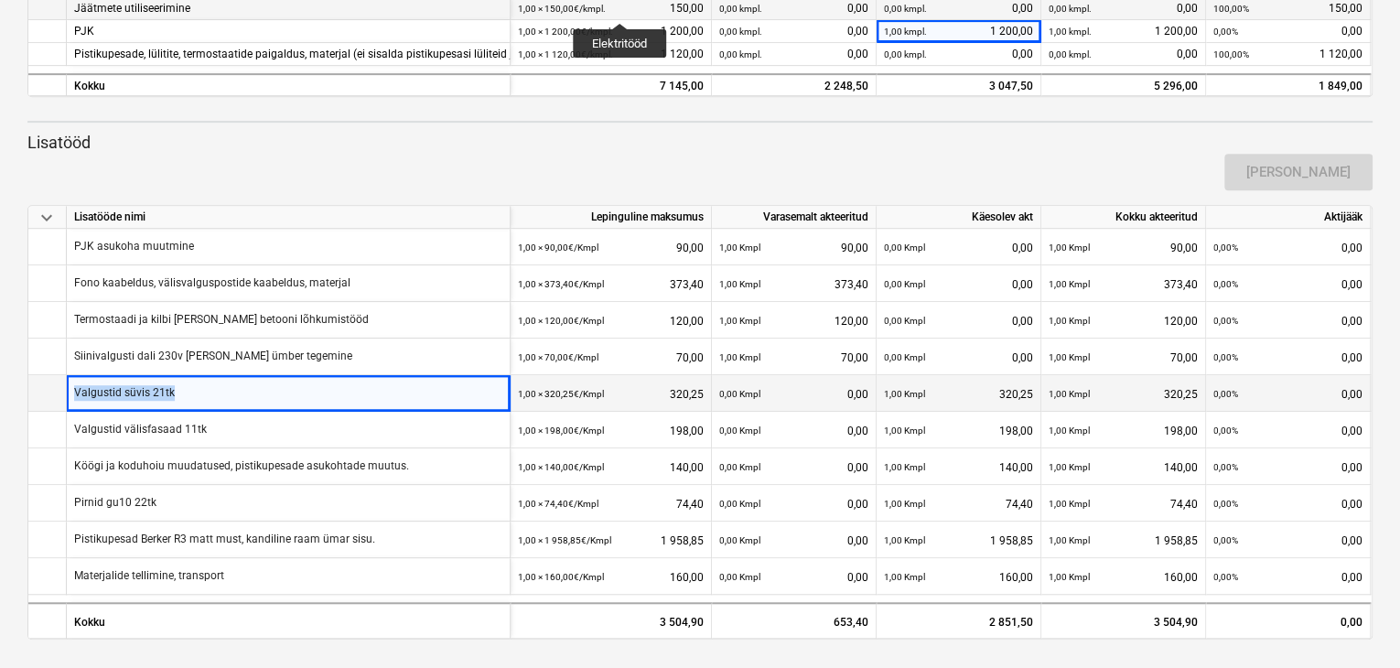
copy p "Valgustid süvis 21tk"
drag, startPoint x: 660, startPoint y: 393, endPoint x: 716, endPoint y: 394, distance: 55.8
click at [0, 0] on div "Valgustid süvis 21tk 1,00 × 320,25€ / Kmpl 320,25 0,00 Kmpl 0,00 1,00 Kmpl 320,…" at bounding box center [0, 0] width 0 height 0
copy div "320,25"
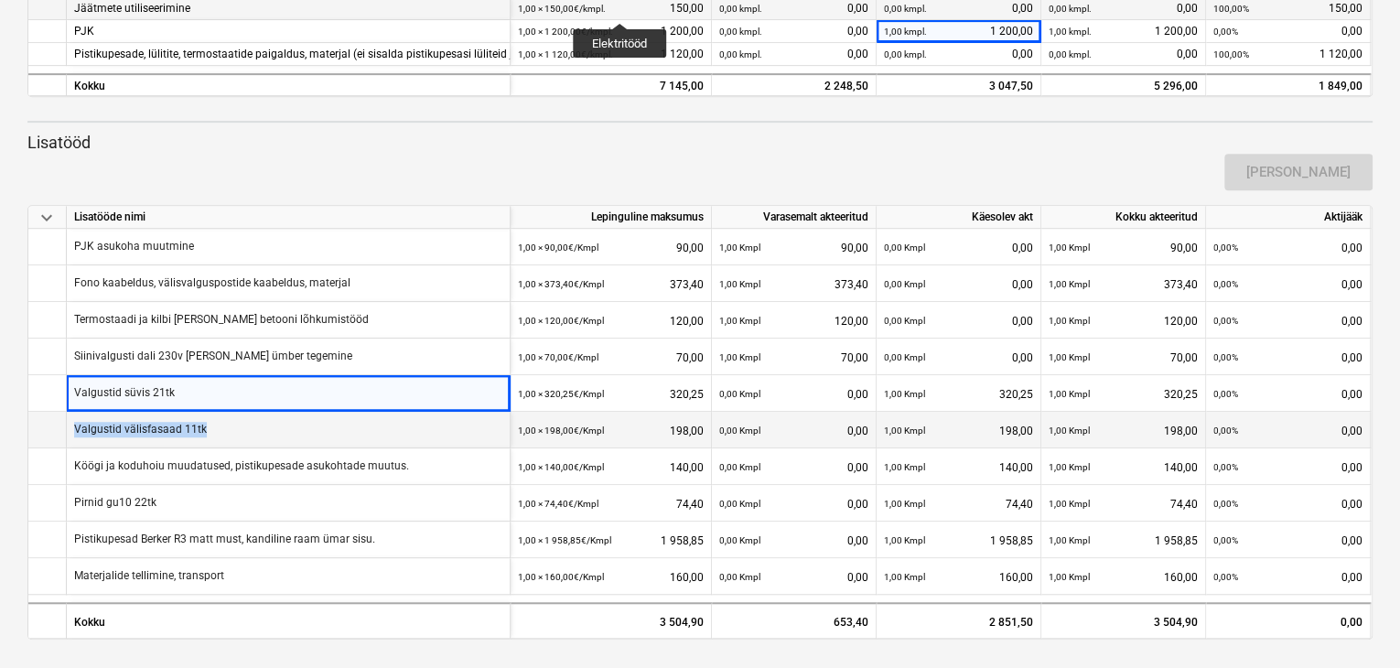
drag, startPoint x: 260, startPoint y: 432, endPoint x: 77, endPoint y: 426, distance: 183.1
click at [77, 426] on div "Valgustid välisfasaad 11tk" at bounding box center [289, 430] width 444 height 37
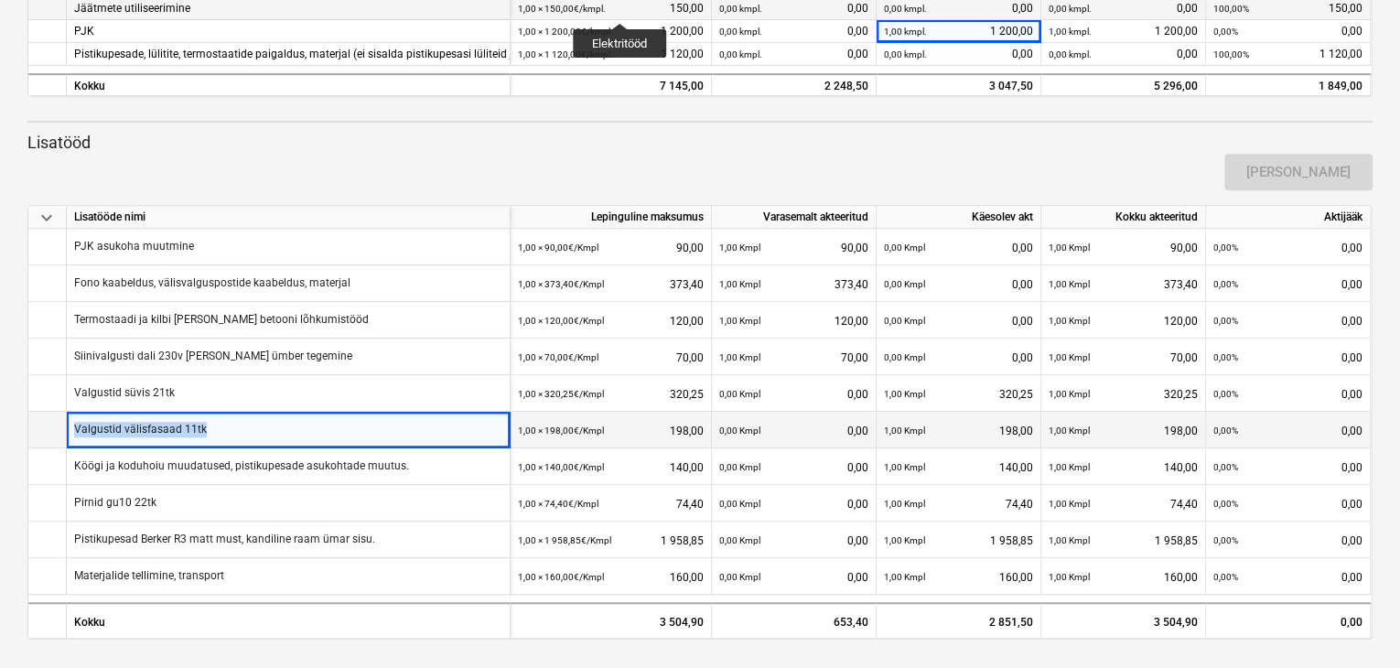
copy p "Valgustid välisfasaad 11tk"
drag, startPoint x: 648, startPoint y: 429, endPoint x: 706, endPoint y: 428, distance: 58.6
click at [706, 428] on div "1,00 × 198,00€ / Kmpl 198,00" at bounding box center [611, 430] width 201 height 37
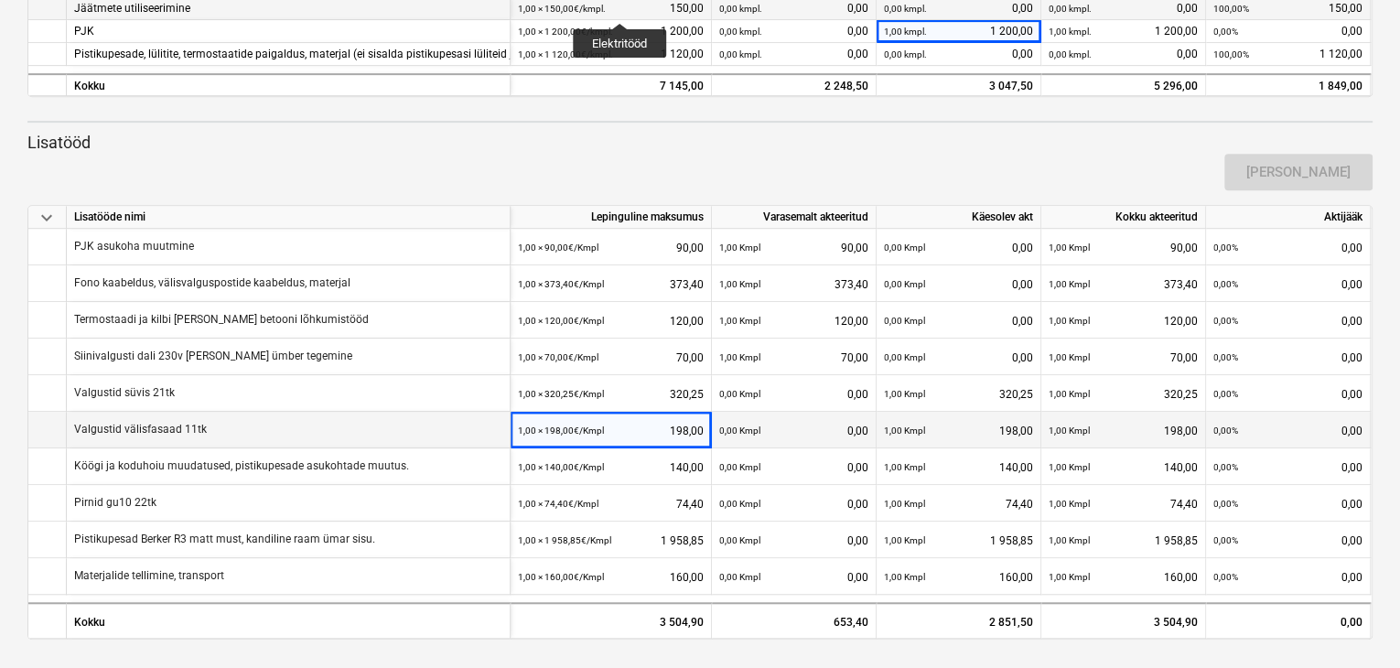
click at [706, 437] on div "1,00 × 198,00€ / Kmpl 198,00" at bounding box center [611, 430] width 201 height 37
click at [700, 437] on div "1,00 × 198,00€ / Kmpl 198,00" at bounding box center [611, 431] width 186 height 38
click at [706, 437] on div "1,00 × 198,00€ / Kmpl 198,00" at bounding box center [611, 430] width 201 height 37
click at [702, 435] on div "1,00 × 198,00€ / Kmpl 198,00" at bounding box center [611, 430] width 201 height 37
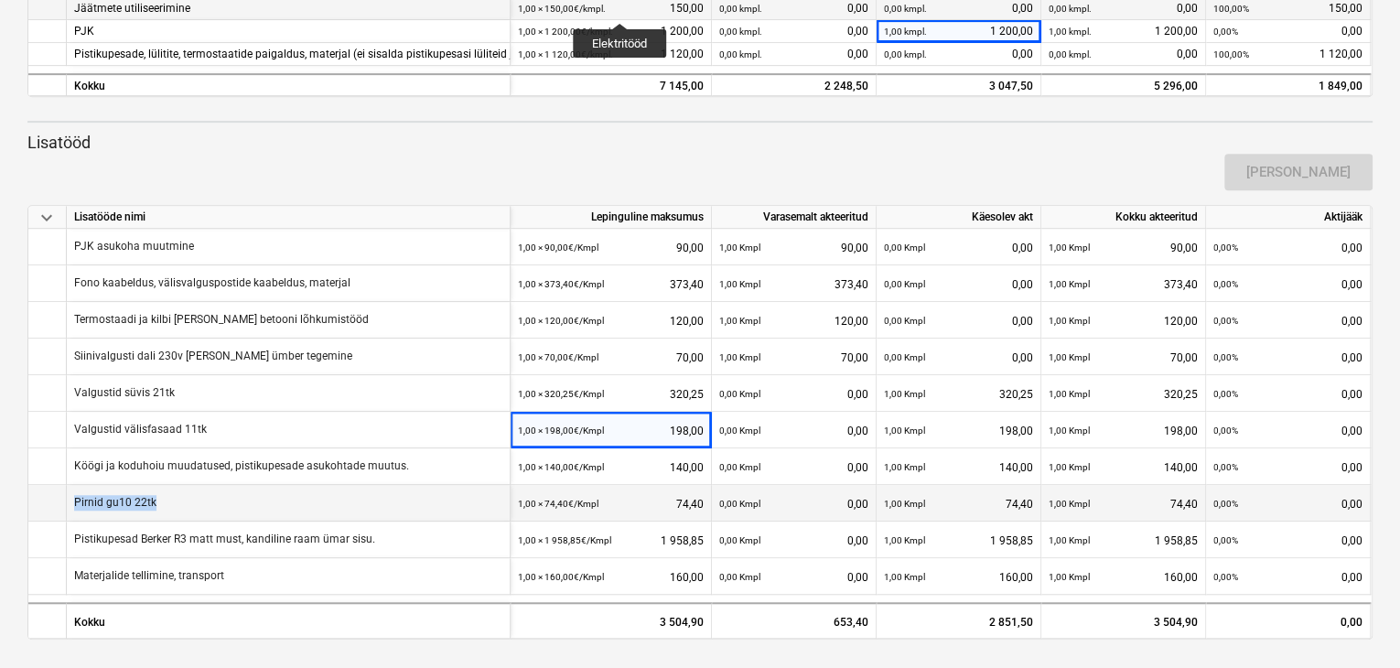
drag, startPoint x: 189, startPoint y: 502, endPoint x: 76, endPoint y: 505, distance: 113.5
click at [76, 505] on div "Pirnid gu10 22tk" at bounding box center [289, 503] width 444 height 37
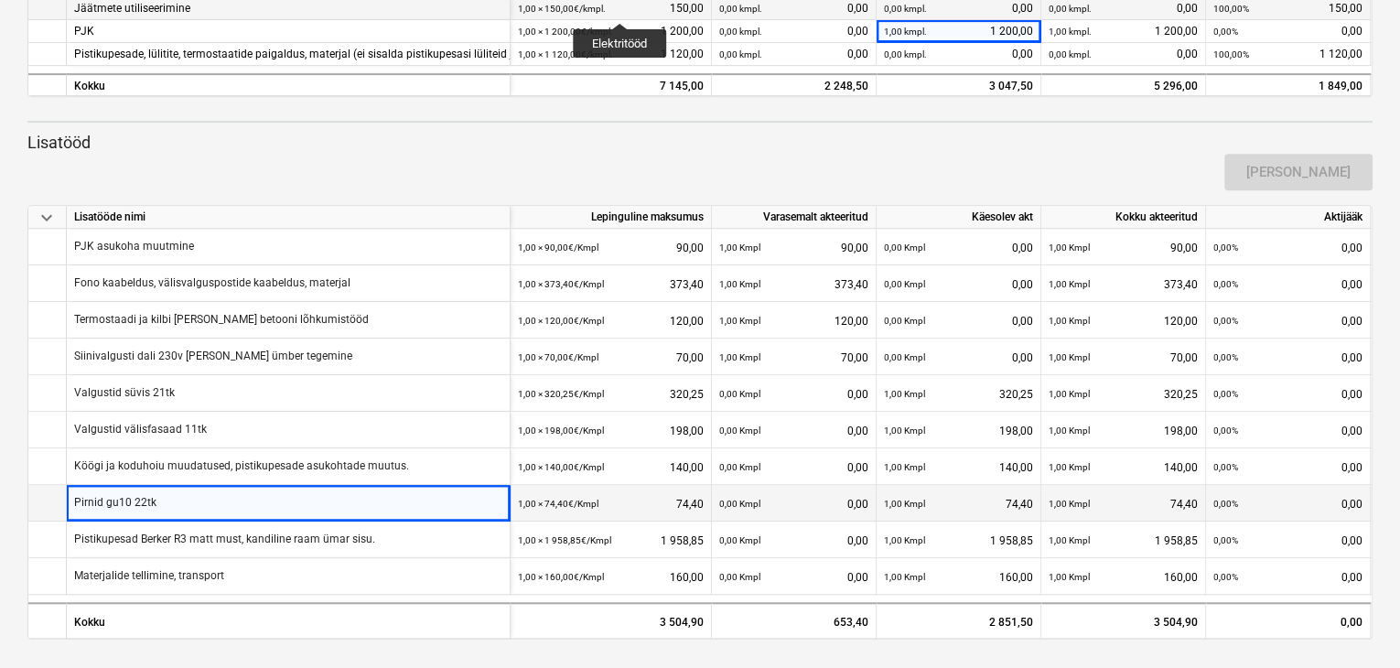
click at [684, 490] on div "1,00 × 74,40€ / Kmpl 74,40" at bounding box center [611, 504] width 186 height 38
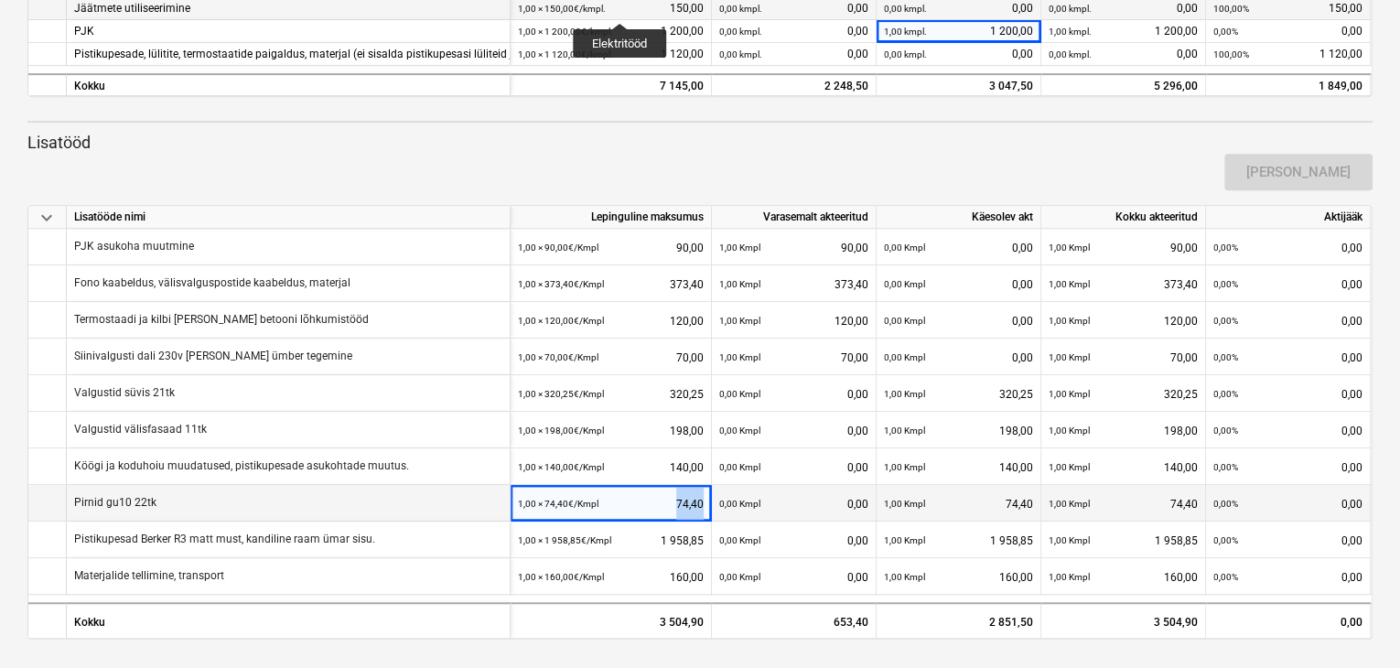
drag, startPoint x: 675, startPoint y: 497, endPoint x: 703, endPoint y: 506, distance: 28.9
click at [703, 506] on div "1,00 × 74,40€ / Kmpl 74,40" at bounding box center [611, 504] width 186 height 38
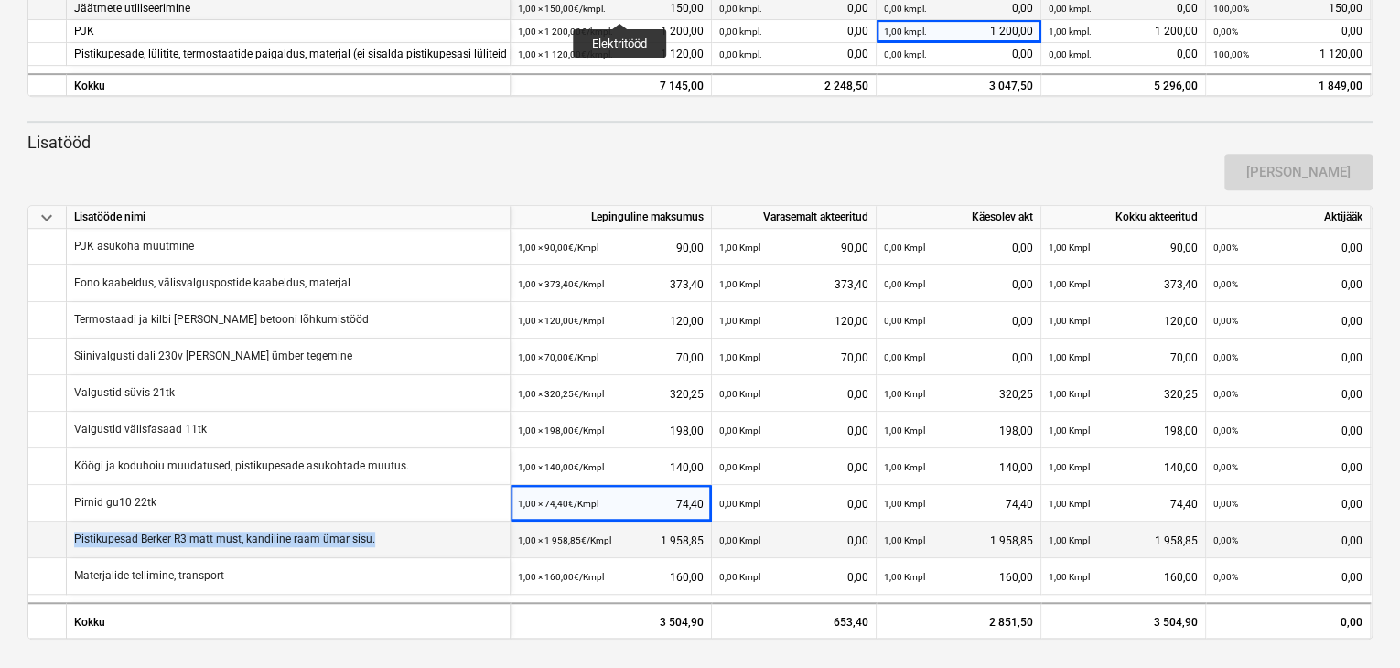
drag, startPoint x: 383, startPoint y: 533, endPoint x: 73, endPoint y: 532, distance: 309.3
click at [73, 532] on div "Pistikupesad Berker R3 matt must, kandiline raam ümar sisu." at bounding box center [289, 540] width 444 height 37
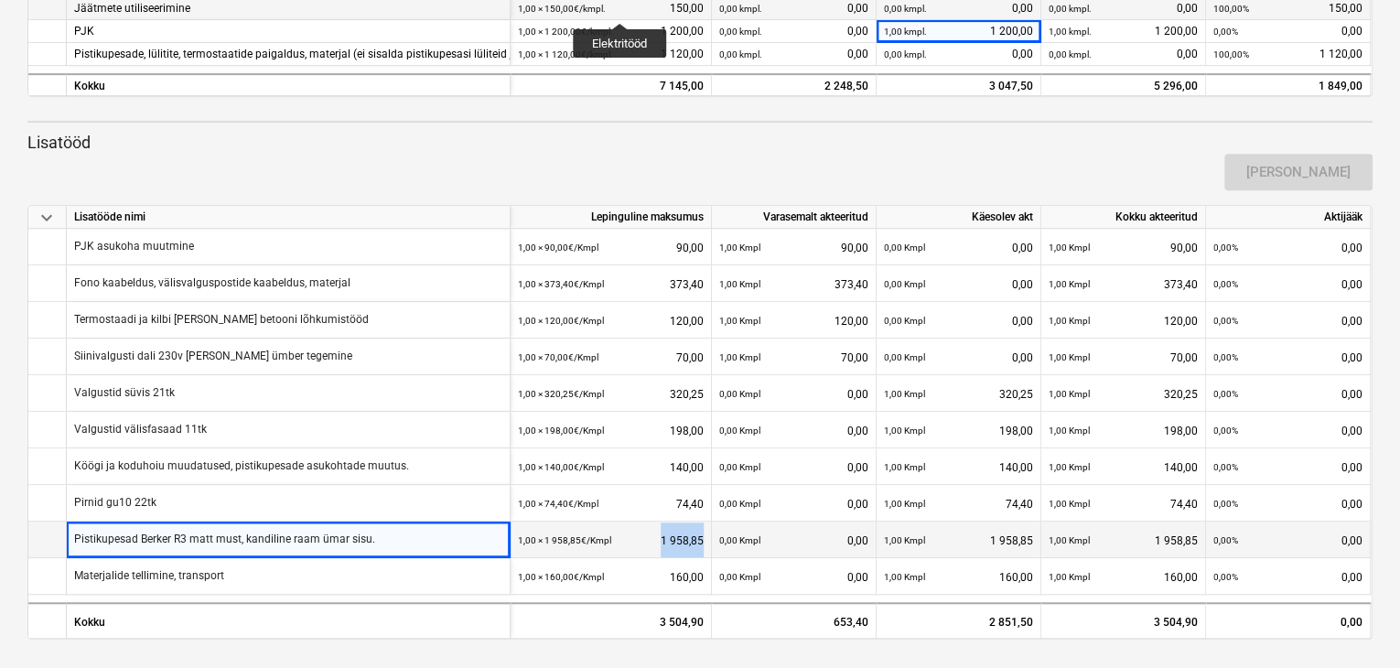
drag, startPoint x: 661, startPoint y: 541, endPoint x: 702, endPoint y: 543, distance: 41.2
click at [702, 543] on div "1,00 × 1 958,85€ / Kmpl 1 958,85" at bounding box center [611, 541] width 186 height 38
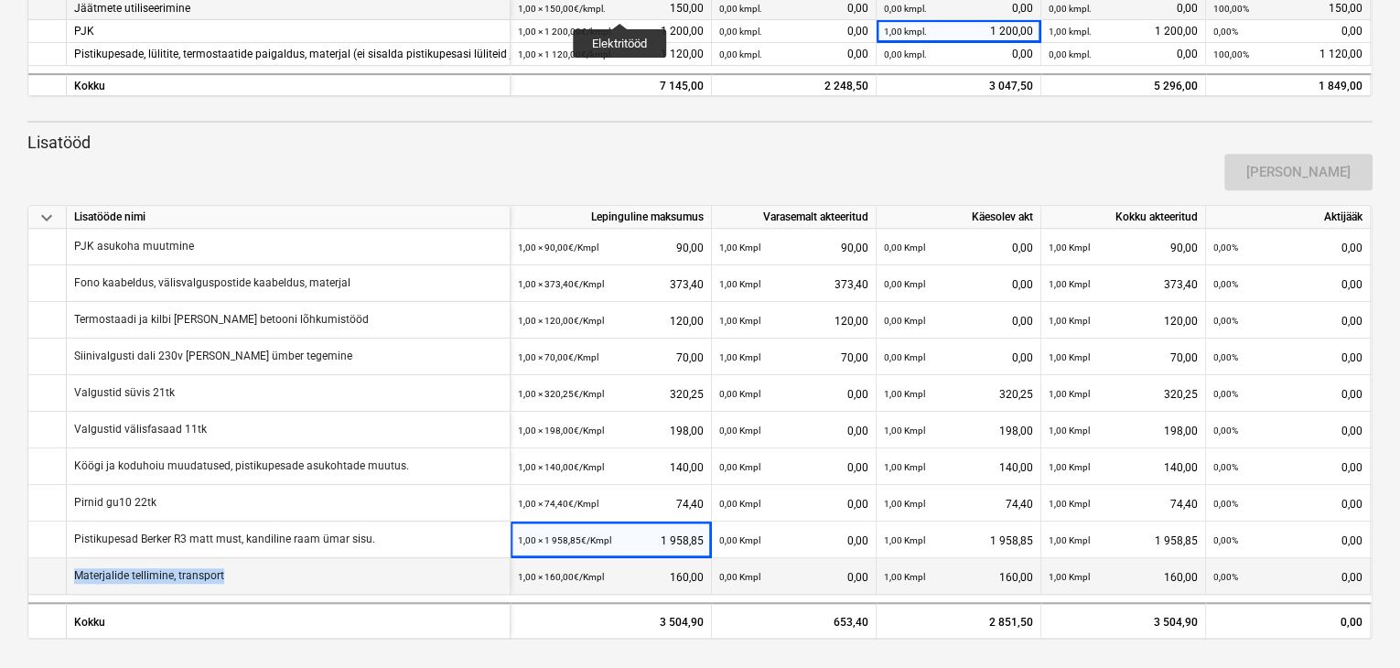
drag, startPoint x: 233, startPoint y: 577, endPoint x: 66, endPoint y: 566, distance: 167.8
click at [0, 0] on div "Materjalide tellimine, transport 1,00 × 160,00€ / Kmpl 160,00 0,00 Kmpl 0,00 1,…" at bounding box center [0, 0] width 0 height 0
drag, startPoint x: 668, startPoint y: 576, endPoint x: 703, endPoint y: 577, distance: 34.8
click at [703, 577] on div "1,00 × 160,00€ / Kmpl 160,00" at bounding box center [611, 577] width 186 height 38
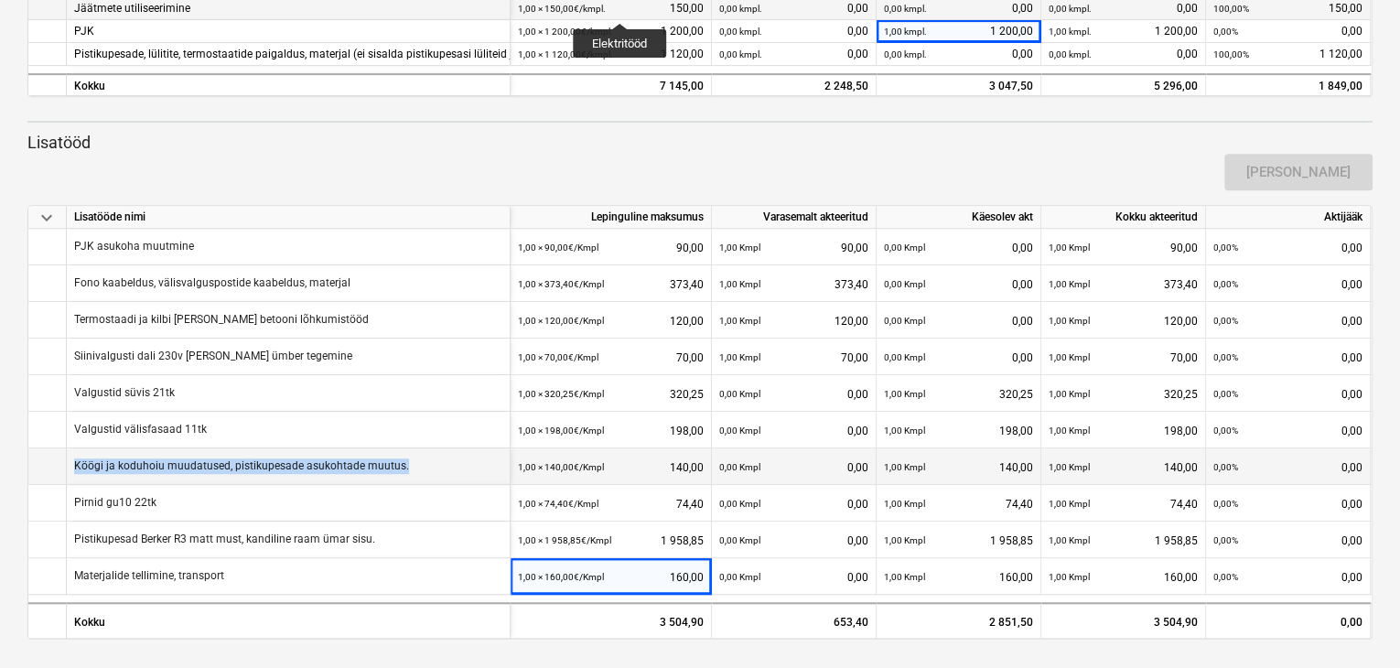
drag, startPoint x: 413, startPoint y: 465, endPoint x: 75, endPoint y: 463, distance: 337.7
click at [75, 463] on div "Köögi ja koduhoiu muudatused, pistikupesade asukohtade muutus." at bounding box center [289, 466] width 444 height 37
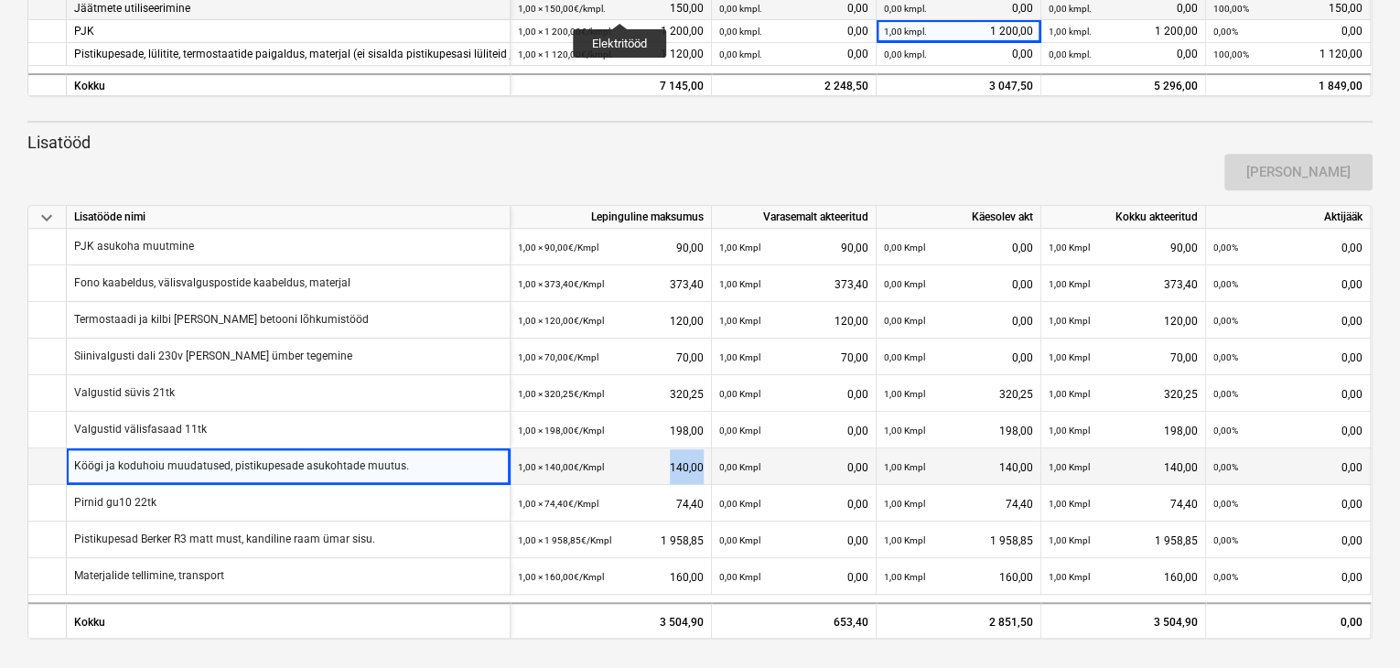
drag, startPoint x: 670, startPoint y: 463, endPoint x: 702, endPoint y: 462, distance: 32.0
click at [702, 462] on div "1,00 × 140,00€ / Kmpl 140,00" at bounding box center [611, 467] width 186 height 38
